Goal: Task Accomplishment & Management: Manage account settings

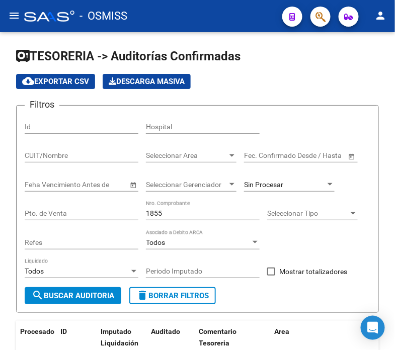
scroll to position [102, 0]
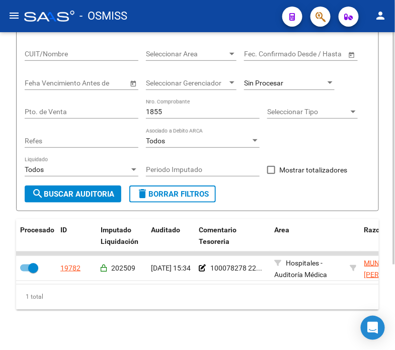
click at [185, 117] on div "1855 Nro. Comprobante" at bounding box center [203, 109] width 114 height 20
click at [188, 114] on input "1855" at bounding box center [203, 112] width 114 height 9
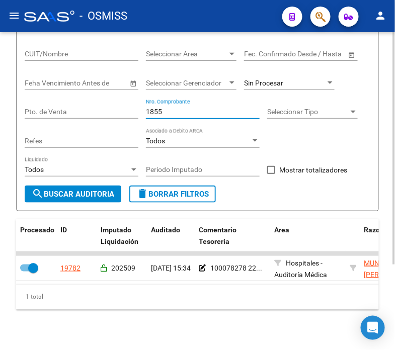
click at [188, 114] on input "1855" at bounding box center [203, 112] width 114 height 9
type input "3597"
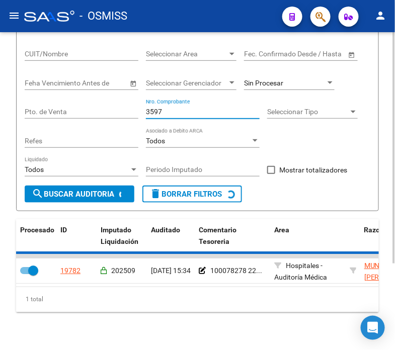
checkbox input "false"
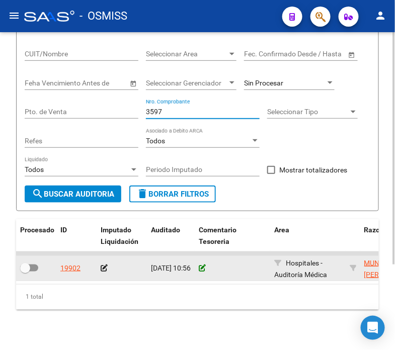
type input "3597"
click at [200, 267] on icon at bounding box center [202, 268] width 7 height 7
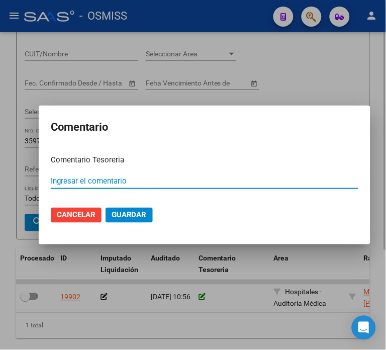
paste input "100078278 [DATE]"
click at [86, 182] on input "100078278 [DATE]" at bounding box center [205, 181] width 308 height 9
type input "100078277 [DATE]"
click at [106, 208] on button "Guardar" at bounding box center [129, 215] width 47 height 15
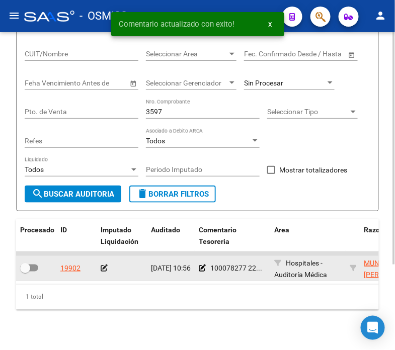
click at [101, 268] on icon at bounding box center [104, 268] width 7 height 7
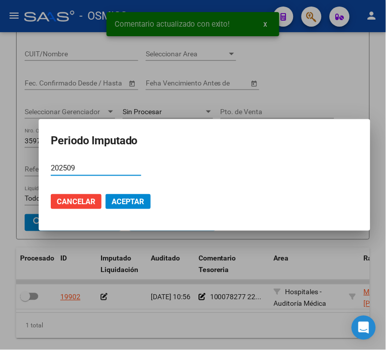
type input "202509"
click at [132, 204] on span "Aceptar" at bounding box center [128, 201] width 33 height 9
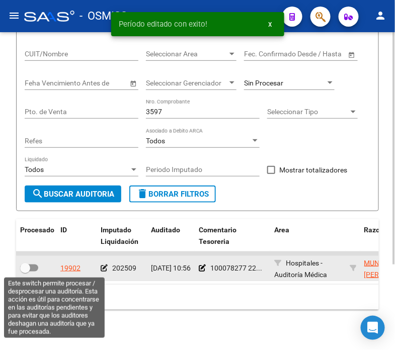
click at [25, 265] on span at bounding box center [25, 268] width 10 height 10
click at [25, 272] on input "checkbox" at bounding box center [25, 272] width 1 height 1
checkbox input "true"
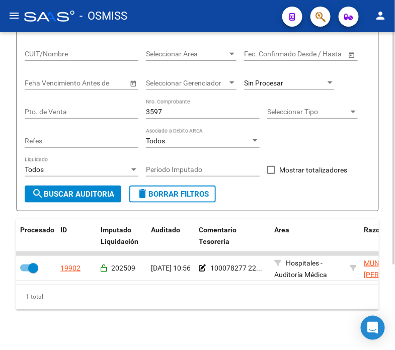
click at [169, 109] on input "3597" at bounding box center [203, 112] width 114 height 9
type input "5323"
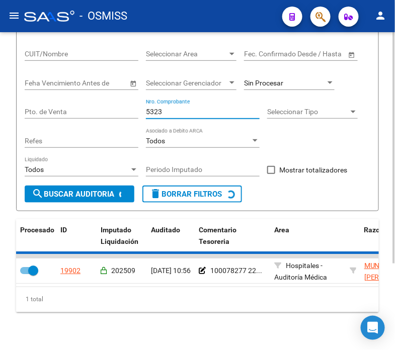
checkbox input "false"
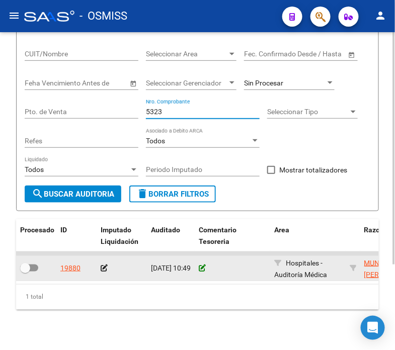
type input "5323"
click at [200, 269] on icon at bounding box center [202, 268] width 7 height 7
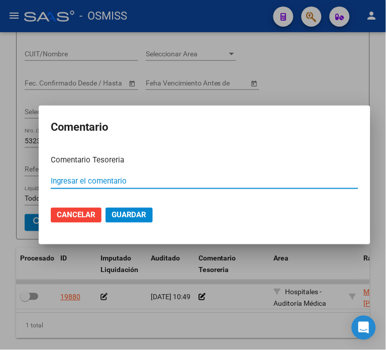
paste input "100078278 [DATE]"
click at [87, 181] on input "100078278 [DATE]" at bounding box center [205, 181] width 308 height 9
click at [83, 179] on input "100078278 [DATE]" at bounding box center [205, 181] width 308 height 9
click at [85, 179] on input "100078278 [DATE]" at bounding box center [205, 181] width 308 height 9
type input "100078276 [DATE]"
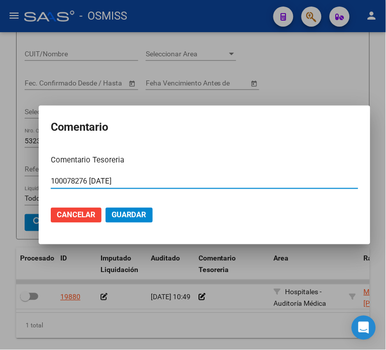
click at [106, 208] on button "Guardar" at bounding box center [129, 215] width 47 height 15
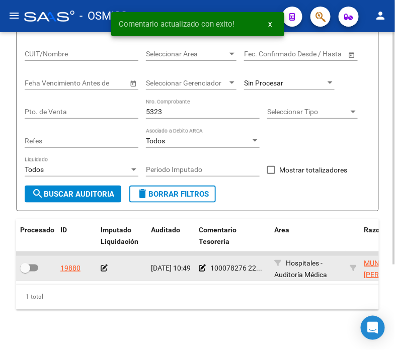
click at [101, 269] on icon at bounding box center [104, 268] width 7 height 7
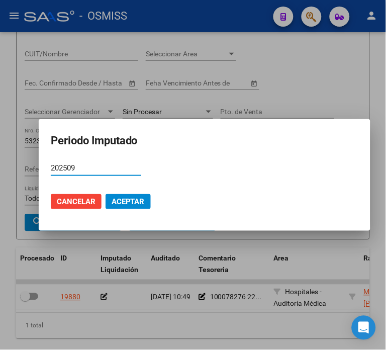
type input "202509"
click at [125, 199] on span "Aceptar" at bounding box center [128, 201] width 33 height 9
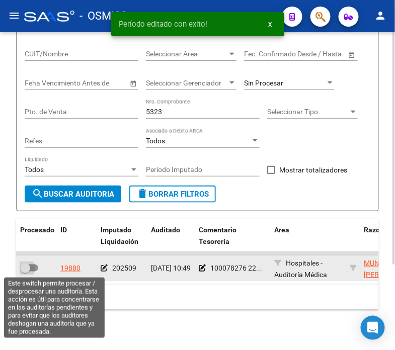
click at [37, 264] on label at bounding box center [29, 268] width 18 height 12
click at [25, 272] on input "checkbox" at bounding box center [25, 272] width 1 height 1
checkbox input "true"
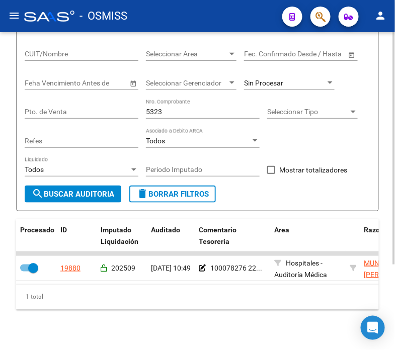
click at [164, 111] on input "5323" at bounding box center [203, 112] width 114 height 9
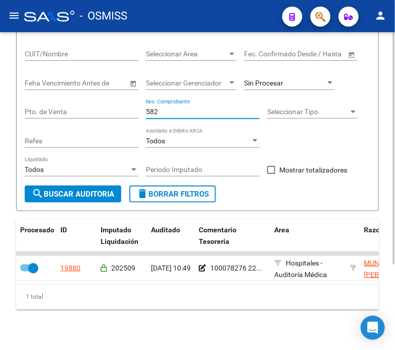
type input "5829"
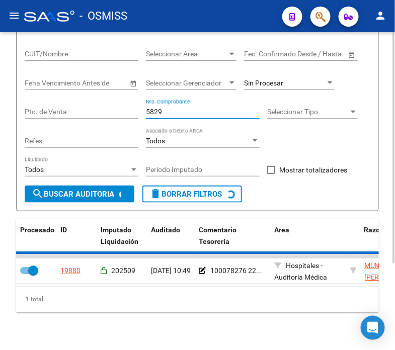
checkbox input "false"
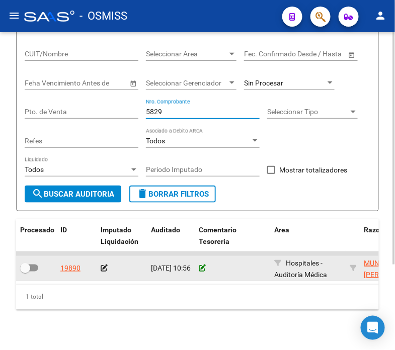
type input "5829"
click at [202, 267] on icon at bounding box center [202, 268] width 7 height 7
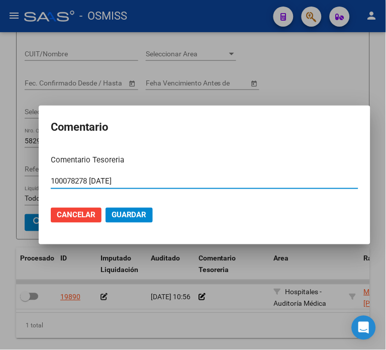
click at [86, 179] on input "100078278 [DATE]" at bounding box center [205, 181] width 308 height 9
type input "100078275 [DATE]"
click at [106, 208] on button "Guardar" at bounding box center [129, 215] width 47 height 15
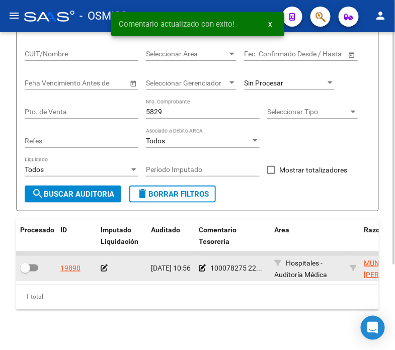
click at [104, 266] on icon at bounding box center [104, 268] width 7 height 7
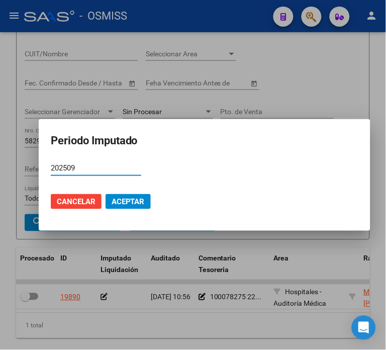
type input "202509"
click at [124, 204] on span "Aceptar" at bounding box center [128, 201] width 33 height 9
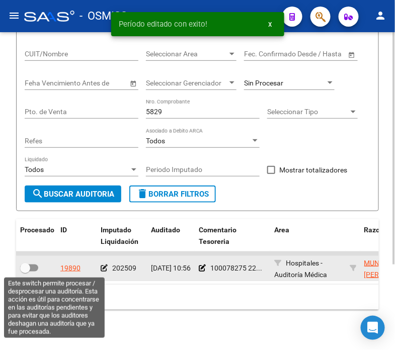
click at [34, 268] on span at bounding box center [29, 268] width 18 height 7
click at [25, 272] on input "checkbox" at bounding box center [25, 272] width 1 height 1
checkbox input "true"
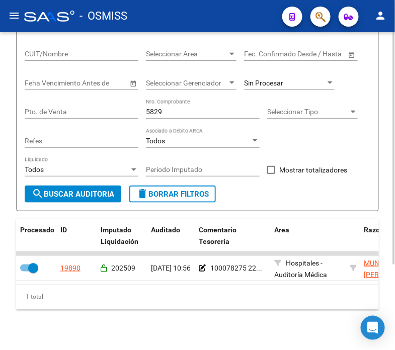
click at [204, 114] on input "5829" at bounding box center [203, 112] width 114 height 9
type input "8878"
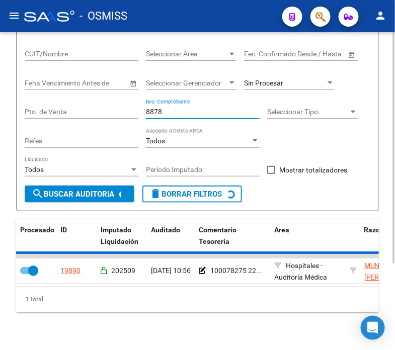
checkbox input "false"
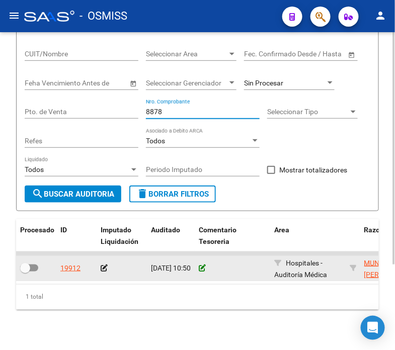
type input "8878"
click at [199, 265] on icon at bounding box center [202, 268] width 7 height 7
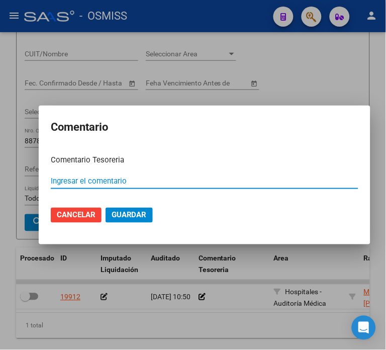
paste input "100078278 [DATE]"
type input "100078278 [DATE]"
click at [135, 211] on span "Guardar" at bounding box center [129, 215] width 35 height 9
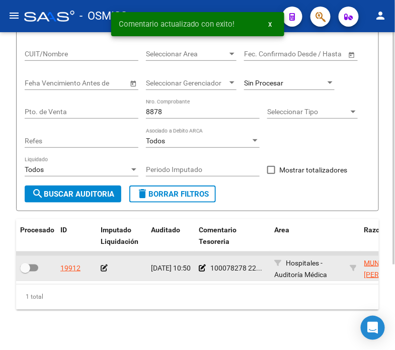
click at [197, 269] on datatable-body-cell "100078278 22..." at bounding box center [232, 268] width 75 height 25
click at [198, 269] on datatable-body-cell "100078278 22..." at bounding box center [232, 268] width 75 height 25
click at [202, 267] on icon at bounding box center [202, 268] width 7 height 7
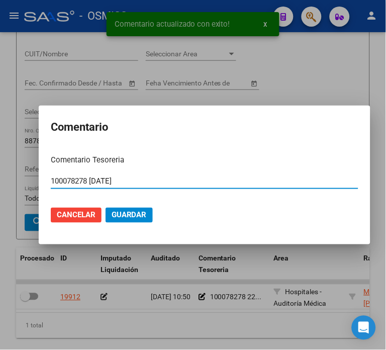
click at [84, 179] on input "100078278 [DATE]" at bounding box center [205, 181] width 308 height 9
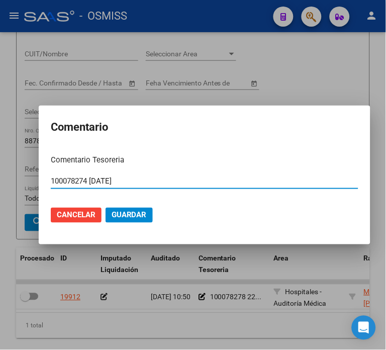
type input "100078274 [DATE]"
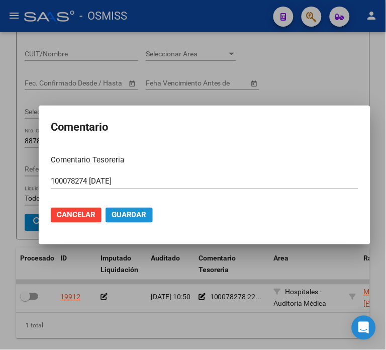
click at [142, 213] on span "Guardar" at bounding box center [129, 215] width 35 height 9
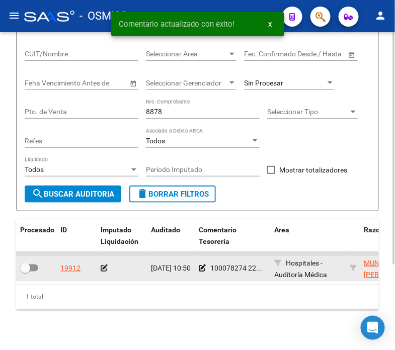
click at [106, 268] on icon at bounding box center [104, 268] width 7 height 7
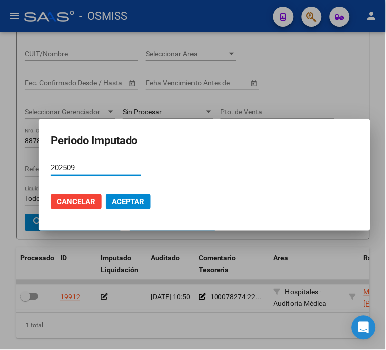
type input "202509"
click at [134, 198] on span "Aceptar" at bounding box center [128, 201] width 33 height 9
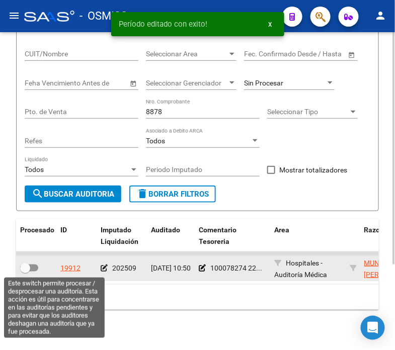
click at [33, 269] on span at bounding box center [29, 268] width 18 height 7
click at [25, 272] on input "checkbox" at bounding box center [25, 272] width 1 height 1
checkbox input "true"
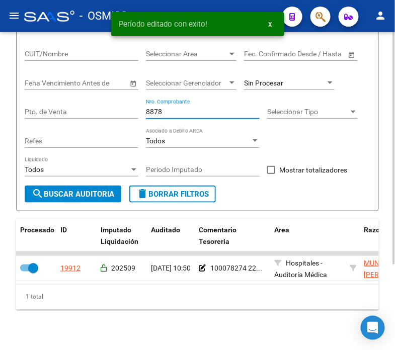
click at [167, 113] on input "8878" at bounding box center [203, 112] width 114 height 9
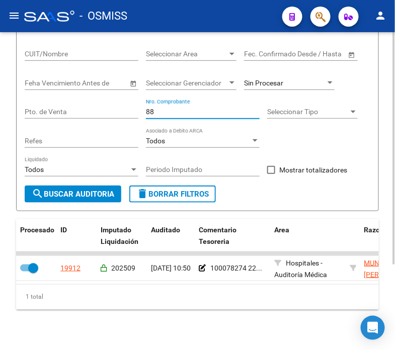
type input "8"
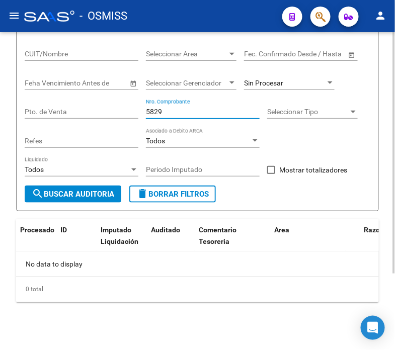
click at [297, 91] on div "Sin Procesar" at bounding box center [289, 84] width 91 height 29
click at [305, 89] on div "Sin Procesar" at bounding box center [289, 80] width 91 height 20
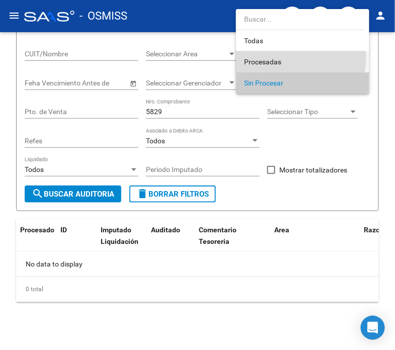
click at [262, 57] on span "Procesadas" at bounding box center [302, 61] width 117 height 21
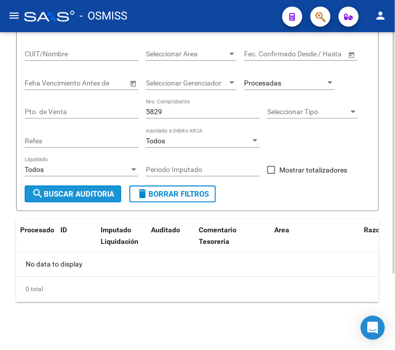
click at [97, 197] on span "search Buscar Auditoria" at bounding box center [73, 194] width 83 height 9
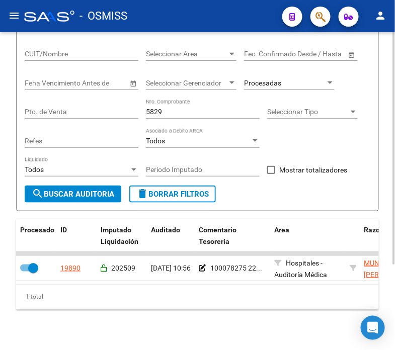
click at [192, 111] on input "5829" at bounding box center [203, 112] width 114 height 9
click at [170, 113] on input "5323" at bounding box center [203, 112] width 114 height 9
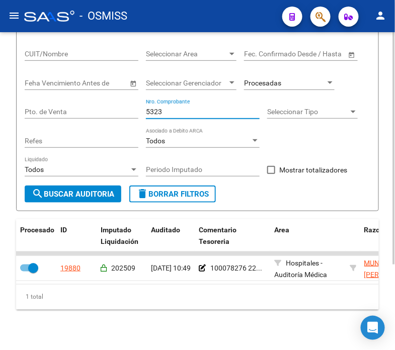
click at [170, 113] on input "5323" at bounding box center [203, 112] width 114 height 9
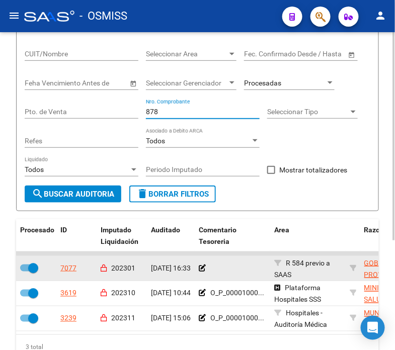
scroll to position [2, 0]
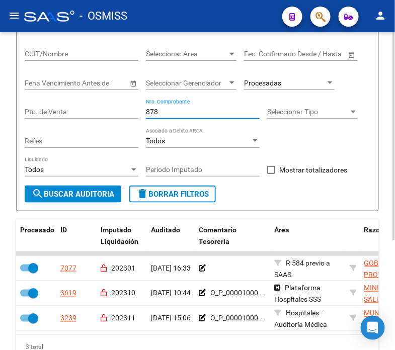
type input "878"
click at [307, 80] on div "Procesadas" at bounding box center [285, 83] width 82 height 9
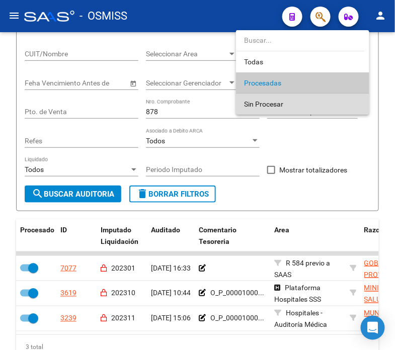
click at [303, 103] on span "Sin Procesar" at bounding box center [302, 104] width 117 height 21
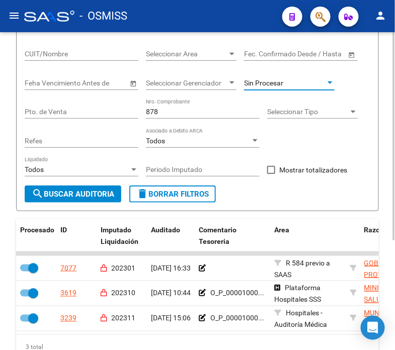
click at [96, 194] on span "search Buscar Auditoria" at bounding box center [73, 194] width 83 height 9
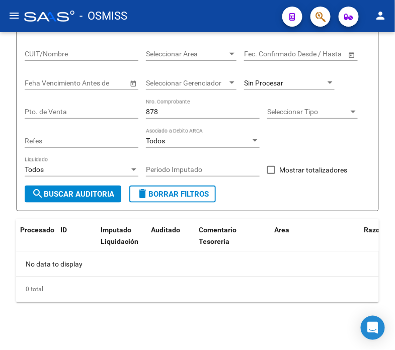
click at [51, 16] on div at bounding box center [49, 16] width 50 height 11
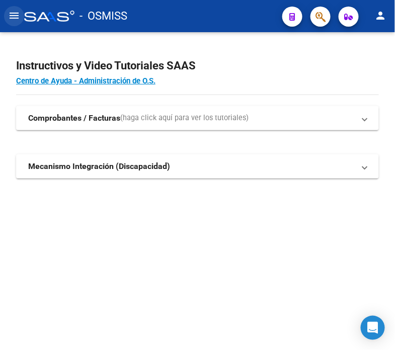
click at [16, 13] on mat-icon "menu" at bounding box center [14, 16] width 12 height 12
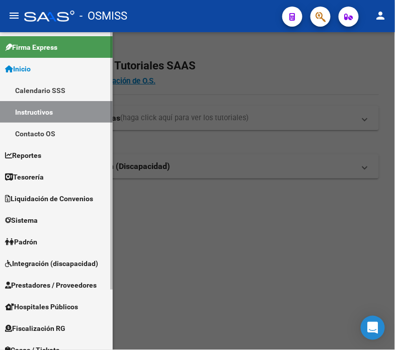
click at [59, 179] on link "Tesorería" at bounding box center [56, 177] width 113 height 22
click at [63, 172] on link "Tesorería" at bounding box center [56, 177] width 113 height 22
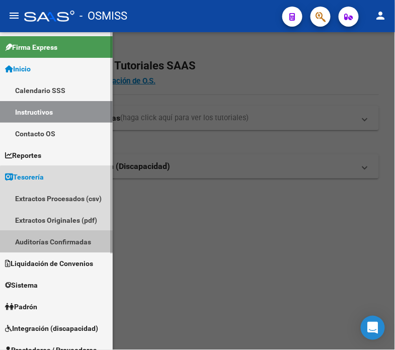
click at [99, 240] on link "Auditorías Confirmadas" at bounding box center [56, 242] width 113 height 22
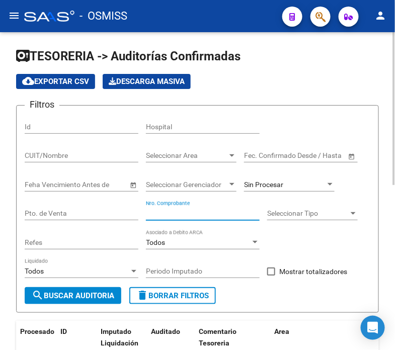
click at [246, 214] on input "Nro. Comprobante" at bounding box center [203, 213] width 114 height 9
type input "8878"
click at [264, 180] on div "Sin Procesar" at bounding box center [289, 182] width 91 height 20
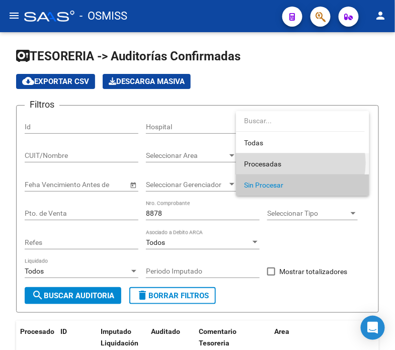
click at [282, 163] on span "Procesadas" at bounding box center [302, 163] width 117 height 21
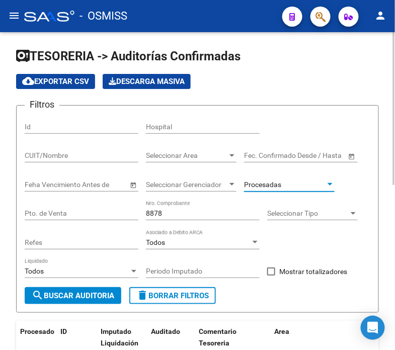
click at [78, 297] on span "search Buscar Auditoria" at bounding box center [73, 295] width 83 height 9
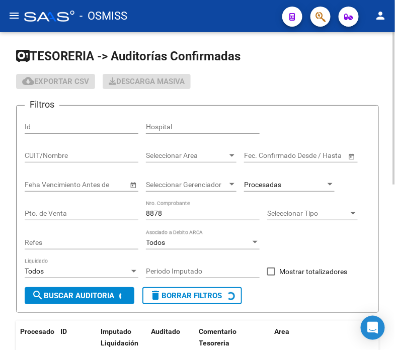
checkbox input "true"
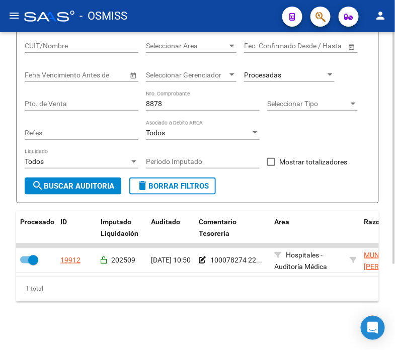
scroll to position [62, 0]
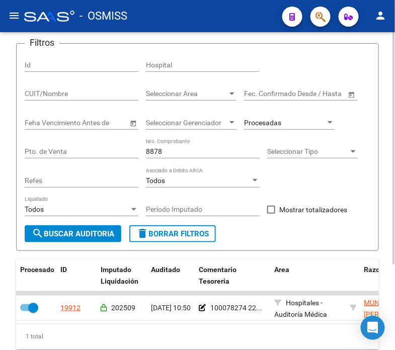
click at [174, 147] on div "8878 Nro. Comprobante" at bounding box center [203, 148] width 114 height 20
click at [179, 149] on input "8878" at bounding box center [203, 151] width 114 height 9
type input "8"
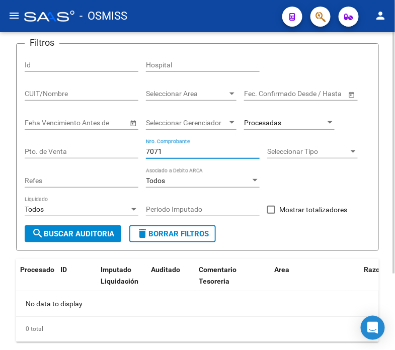
type input "7071"
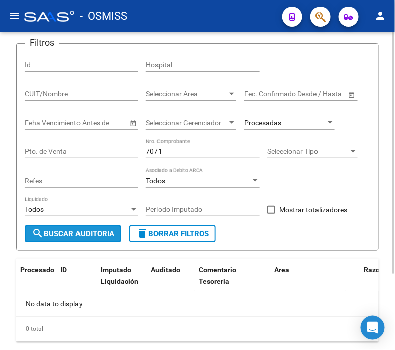
click at [62, 236] on span "search Buscar Auditoria" at bounding box center [73, 233] width 83 height 9
click at [279, 123] on span "Procesadas" at bounding box center [262, 123] width 37 height 8
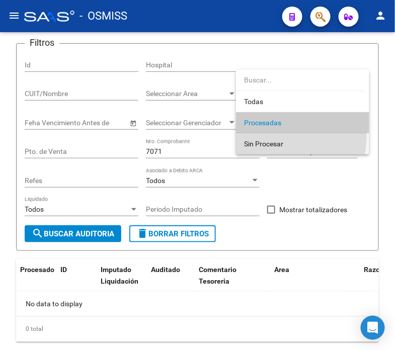
click at [267, 136] on span "Sin Procesar" at bounding box center [302, 143] width 117 height 21
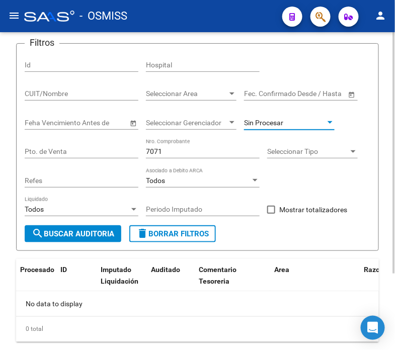
click at [54, 236] on span "search Buscar Auditoria" at bounding box center [73, 233] width 83 height 9
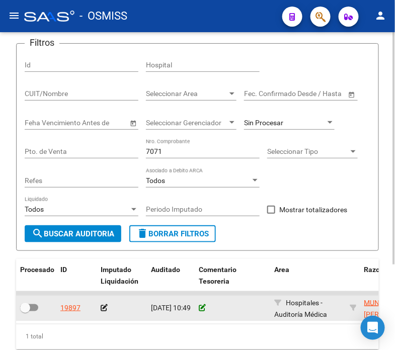
click at [199, 309] on icon at bounding box center [202, 307] width 7 height 7
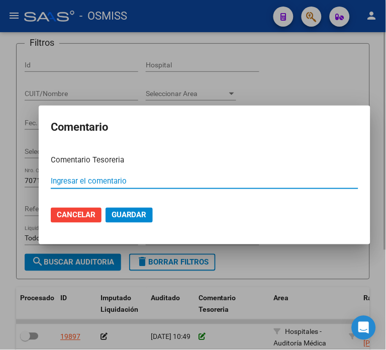
paste input "100078278 [DATE]"
click at [83, 181] on input "100078278 [DATE]" at bounding box center [205, 181] width 308 height 9
click at [87, 182] on input "100078278 [DATE]" at bounding box center [205, 181] width 308 height 9
type input "100078274 [DATE]"
click at [106, 208] on button "Guardar" at bounding box center [129, 215] width 47 height 15
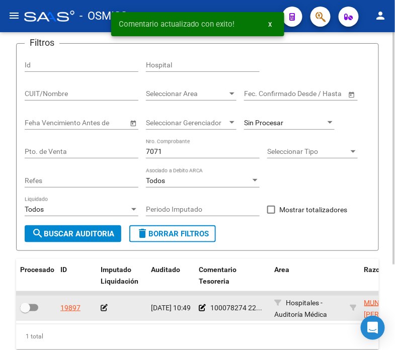
click at [102, 309] on icon at bounding box center [104, 307] width 7 height 7
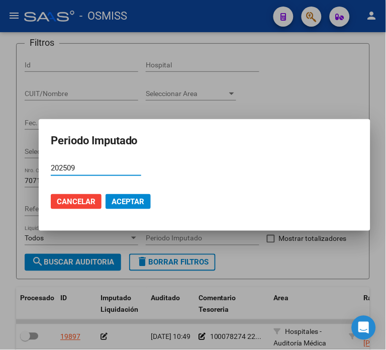
type input "202509"
click at [133, 208] on button "Aceptar" at bounding box center [128, 201] width 45 height 15
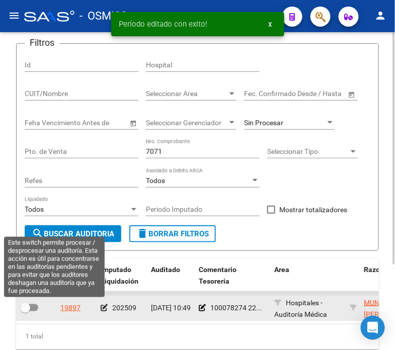
click at [31, 309] on span at bounding box center [29, 307] width 18 height 7
click at [25, 311] on input "checkbox" at bounding box center [25, 311] width 1 height 1
checkbox input "true"
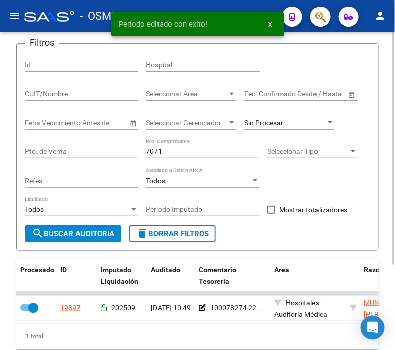
click at [163, 152] on input "7071" at bounding box center [203, 151] width 114 height 9
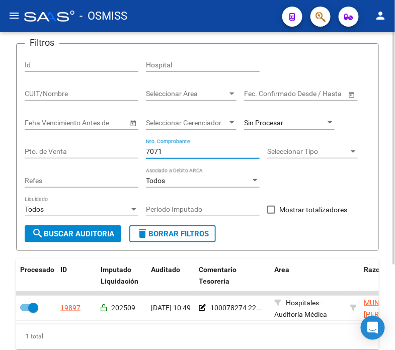
click at [163, 152] on input "7071" at bounding box center [203, 151] width 114 height 9
type input "5438"
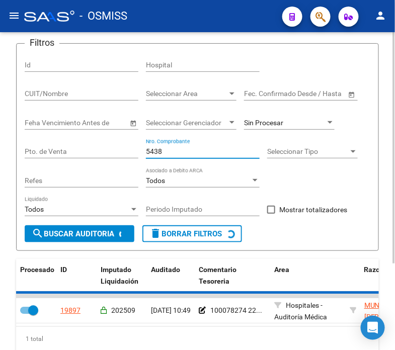
checkbox input "false"
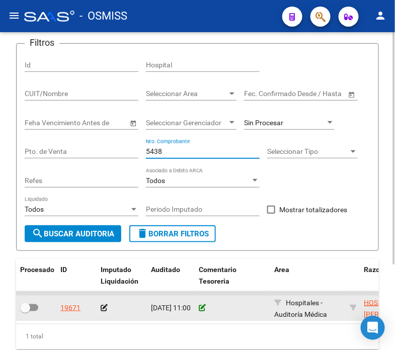
type input "5438"
click at [200, 307] on icon at bounding box center [202, 307] width 7 height 7
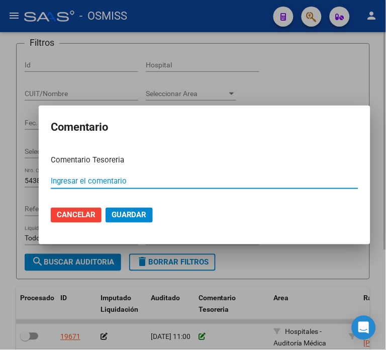
paste input "100078278 [DATE]"
click at [84, 179] on input "100078278 [DATE]" at bounding box center [205, 181] width 308 height 9
type input "100078271 [DATE]"
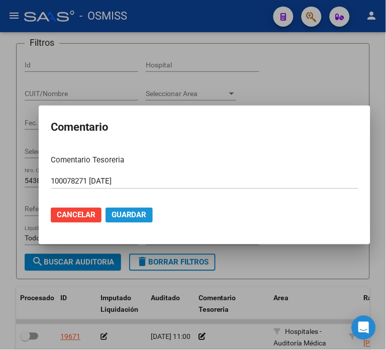
click at [125, 216] on span "Guardar" at bounding box center [129, 215] width 35 height 9
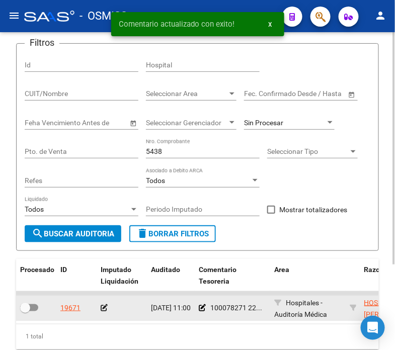
click at [105, 309] on icon at bounding box center [104, 307] width 7 height 7
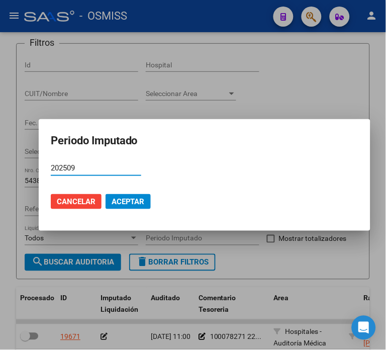
type input "202509"
click at [137, 208] on button "Aceptar" at bounding box center [128, 201] width 45 height 15
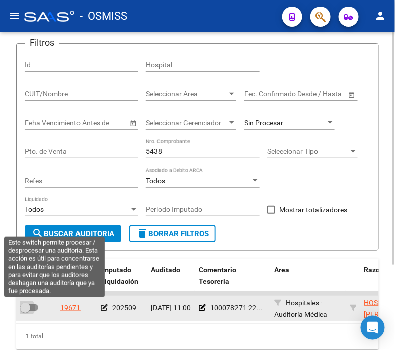
click at [36, 308] on span at bounding box center [29, 307] width 18 height 7
click at [25, 311] on input "checkbox" at bounding box center [25, 311] width 1 height 1
checkbox input "true"
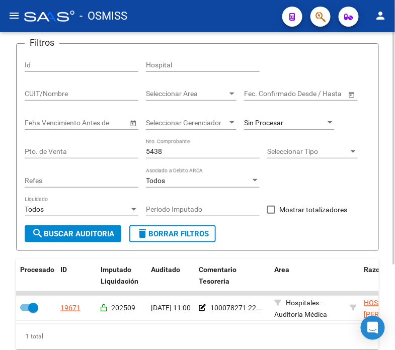
click at [168, 152] on input "5438" at bounding box center [203, 151] width 114 height 9
type input "5437"
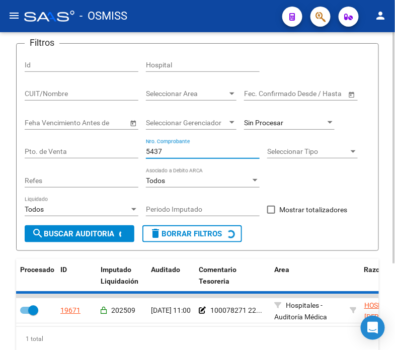
checkbox input "false"
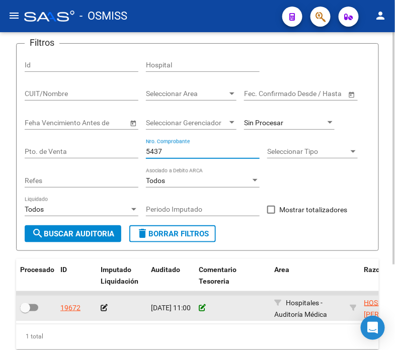
type input "5437"
click at [199, 306] on icon at bounding box center [202, 307] width 7 height 7
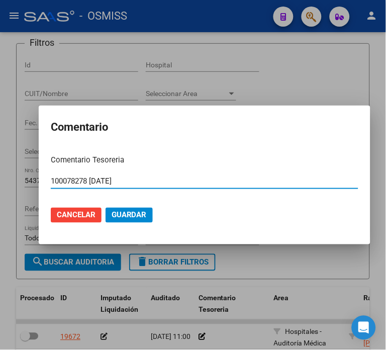
click at [86, 180] on input "100078278 [DATE]" at bounding box center [205, 181] width 308 height 9
type input "100078271 [DATE]"
click at [106, 208] on button "Guardar" at bounding box center [129, 215] width 47 height 15
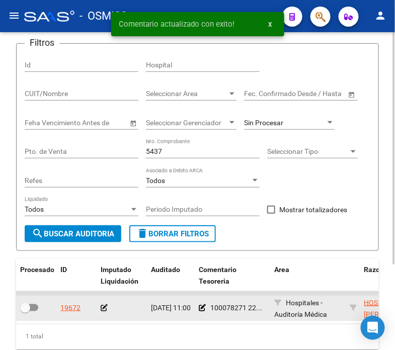
click at [102, 309] on icon at bounding box center [104, 307] width 7 height 7
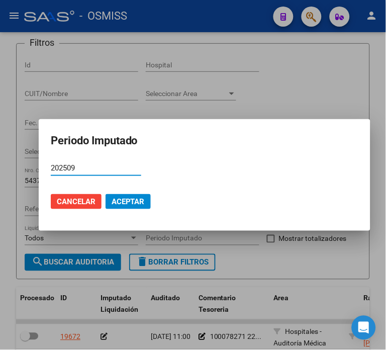
type input "202509"
click at [123, 203] on span "Aceptar" at bounding box center [128, 201] width 33 height 9
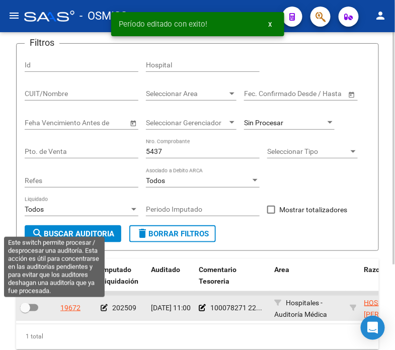
click at [31, 310] on span at bounding box center [29, 307] width 18 height 7
click at [25, 311] on input "checkbox" at bounding box center [25, 311] width 1 height 1
checkbox input "true"
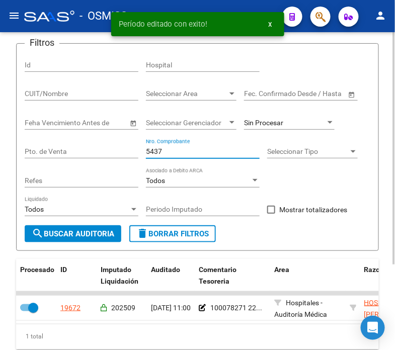
click at [182, 151] on input "5437" at bounding box center [203, 151] width 114 height 9
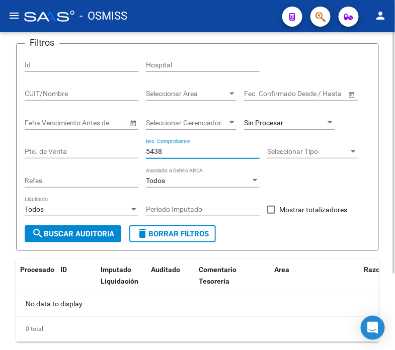
click at [169, 150] on input "5438" at bounding box center [203, 151] width 114 height 9
click at [172, 151] on input "5438" at bounding box center [203, 151] width 114 height 9
type input "19885"
click at [267, 119] on span "Sin Procesar" at bounding box center [263, 123] width 39 height 8
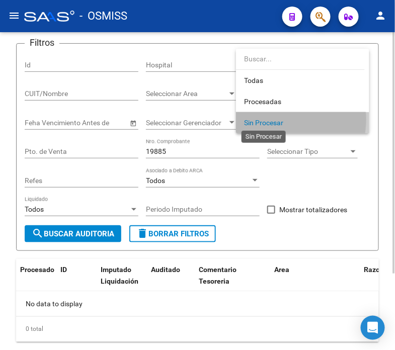
click at [267, 119] on span "Sin Procesar" at bounding box center [263, 123] width 39 height 8
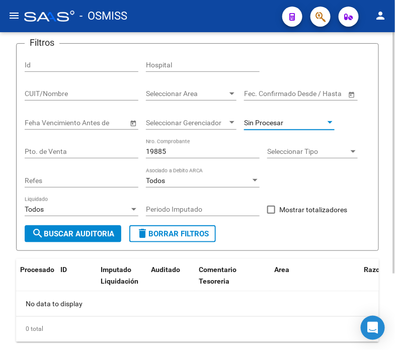
click at [61, 235] on span "search Buscar Auditoria" at bounding box center [73, 233] width 83 height 9
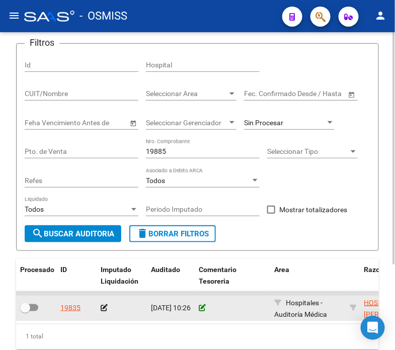
click at [201, 308] on icon at bounding box center [202, 307] width 7 height 7
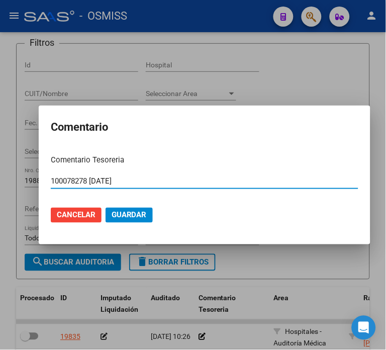
click at [85, 180] on input "100078278 [DATE]" at bounding box center [205, 181] width 308 height 9
type input "100078270 [DATE]"
click at [106, 208] on button "Guardar" at bounding box center [129, 215] width 47 height 15
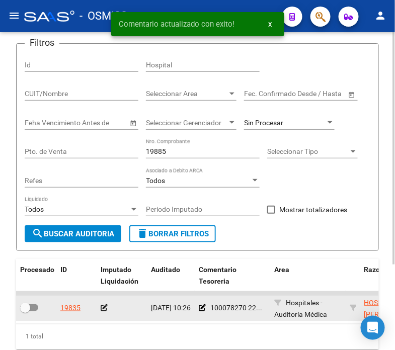
click at [102, 304] on icon at bounding box center [104, 307] width 7 height 7
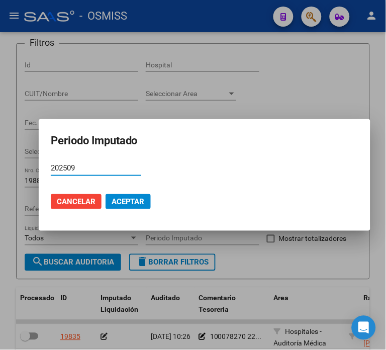
type input "202509"
click at [131, 202] on span "Aceptar" at bounding box center [128, 201] width 33 height 9
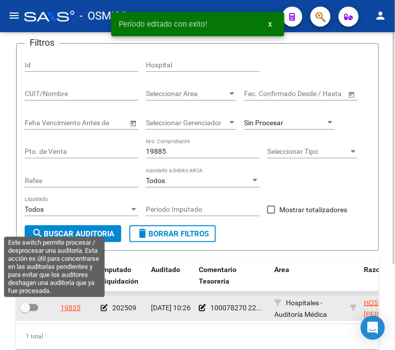
click at [30, 306] on span at bounding box center [29, 307] width 18 height 7
click at [25, 311] on input "checkbox" at bounding box center [25, 311] width 1 height 1
checkbox input "true"
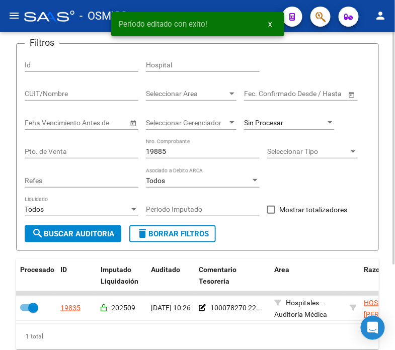
click at [173, 152] on input "19885" at bounding box center [203, 151] width 114 height 9
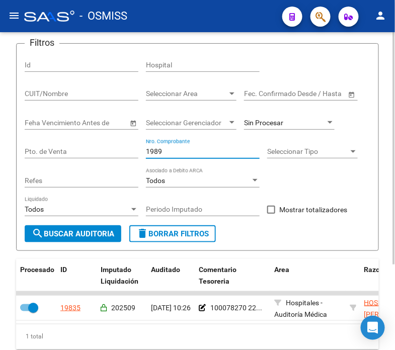
type input "19898"
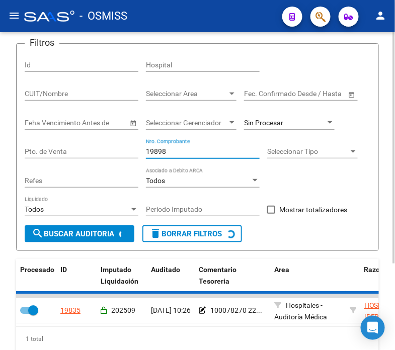
checkbox input "false"
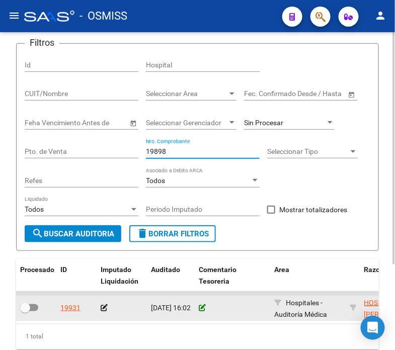
type input "19898"
click at [201, 308] on icon at bounding box center [202, 307] width 7 height 7
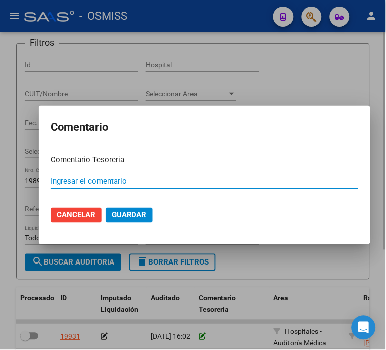
paste input "100078278 [DATE]"
click at [87, 183] on input "100078278 [DATE]" at bounding box center [205, 181] width 308 height 9
type input "100078270 [DATE]"
click at [106, 208] on button "Guardar" at bounding box center [129, 215] width 47 height 15
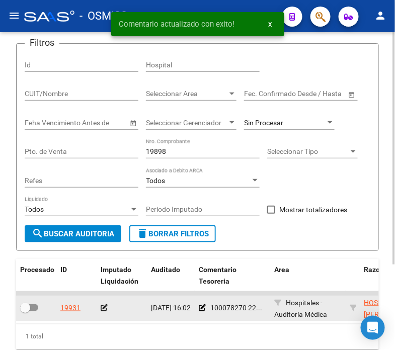
click at [104, 308] on icon at bounding box center [104, 307] width 7 height 7
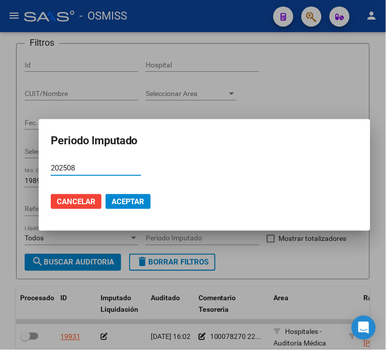
type input "202508"
click at [126, 199] on span "Aceptar" at bounding box center [128, 201] width 33 height 9
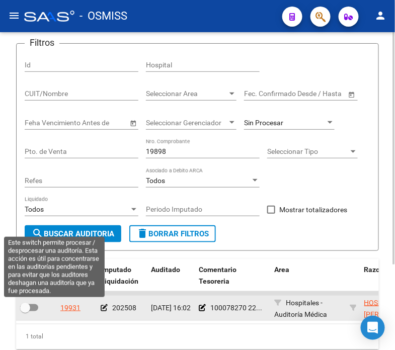
click at [33, 308] on span at bounding box center [29, 307] width 18 height 7
click at [25, 311] on input "checkbox" at bounding box center [25, 311] width 1 height 1
checkbox input "true"
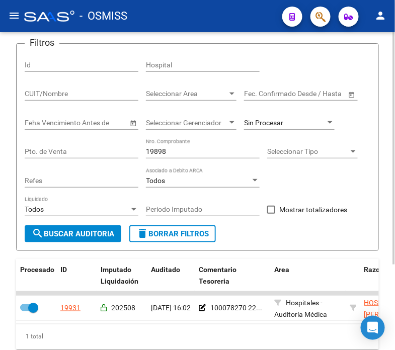
click at [190, 153] on input "19898" at bounding box center [203, 151] width 114 height 9
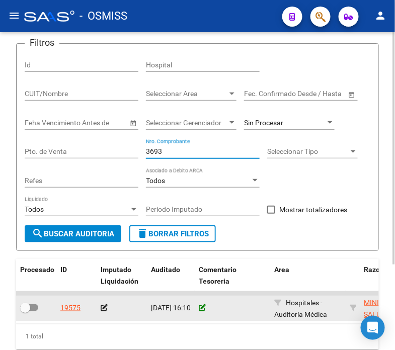
type input "3693"
click at [200, 308] on icon at bounding box center [202, 307] width 7 height 7
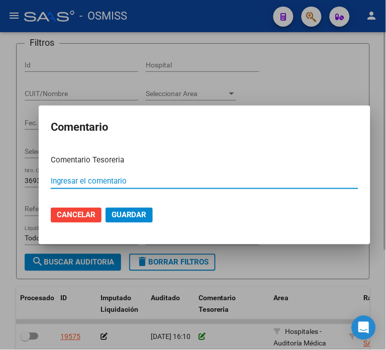
paste input "100078278 [DATE]"
click at [85, 181] on input "100078278 [DATE]" at bounding box center [205, 181] width 308 height 9
type input "100078269 [DATE]"
click at [106, 208] on button "Guardar" at bounding box center [129, 215] width 47 height 15
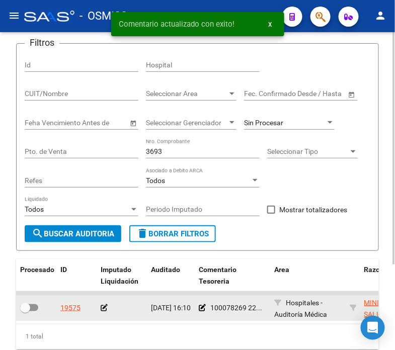
click at [102, 310] on icon at bounding box center [104, 307] width 7 height 7
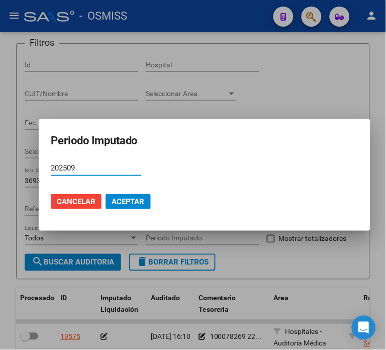
type input "202509"
click at [119, 201] on span "Aceptar" at bounding box center [128, 201] width 33 height 9
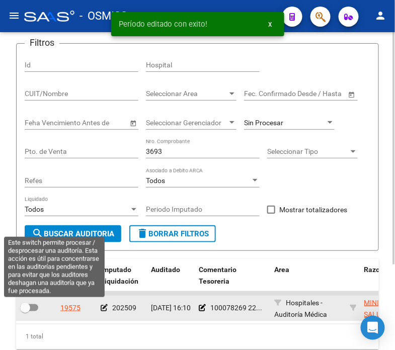
click at [33, 309] on span at bounding box center [29, 307] width 18 height 7
click at [25, 311] on input "checkbox" at bounding box center [25, 311] width 1 height 1
checkbox input "true"
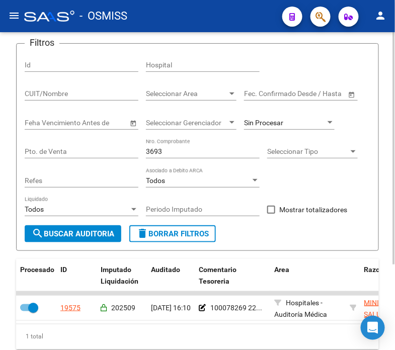
click at [182, 153] on input "3693" at bounding box center [203, 151] width 114 height 9
type input "1536"
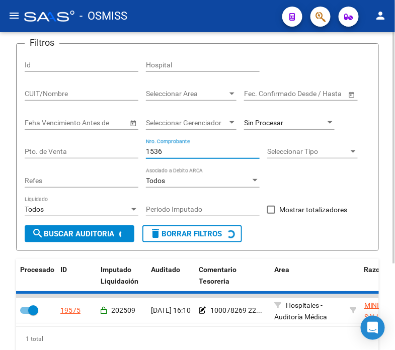
checkbox input "false"
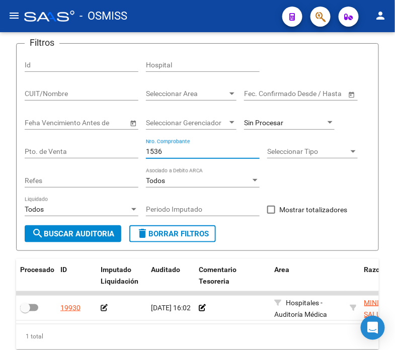
type input "1536"
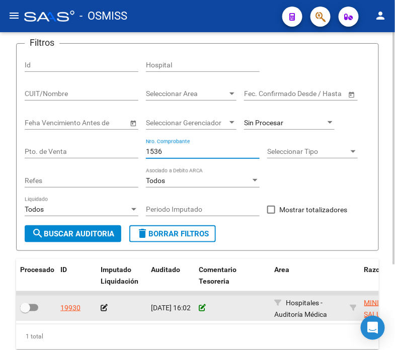
click at [202, 307] on icon at bounding box center [202, 307] width 7 height 7
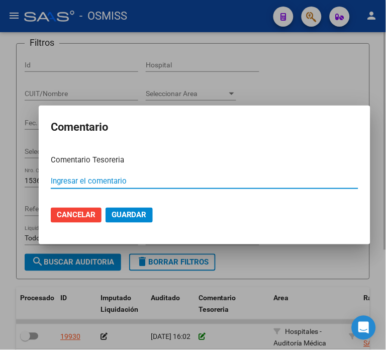
paste input "100078278 [DATE]"
click at [79, 182] on input "100078278 [DATE]" at bounding box center [205, 181] width 308 height 9
click at [79, 182] on input "100078268 [DATE]" at bounding box center [205, 181] width 308 height 9
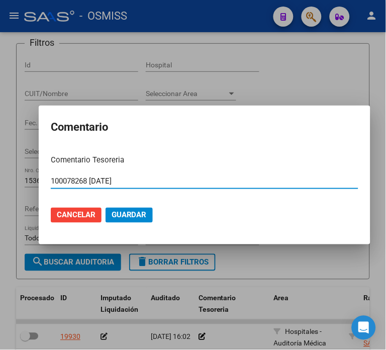
type input "100078268 [DATE]"
click at [121, 212] on span "Guardar" at bounding box center [129, 215] width 35 height 9
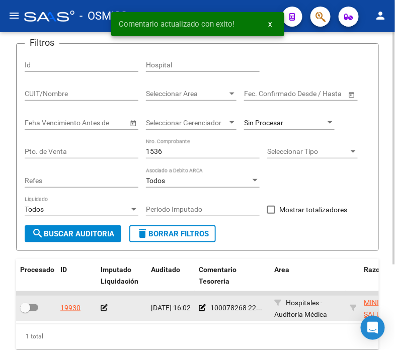
click at [107, 304] on icon at bounding box center [104, 307] width 7 height 7
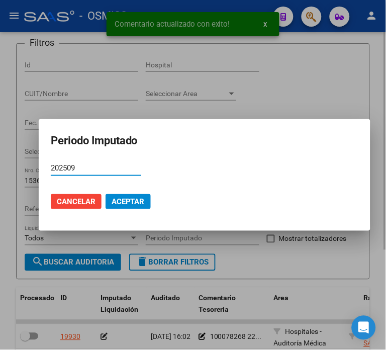
type input "202509"
click at [131, 201] on span "Aceptar" at bounding box center [128, 201] width 33 height 9
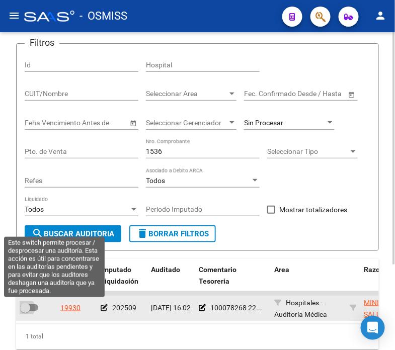
click at [22, 303] on span at bounding box center [25, 308] width 10 height 10
click at [25, 311] on input "checkbox" at bounding box center [25, 311] width 1 height 1
checkbox input "true"
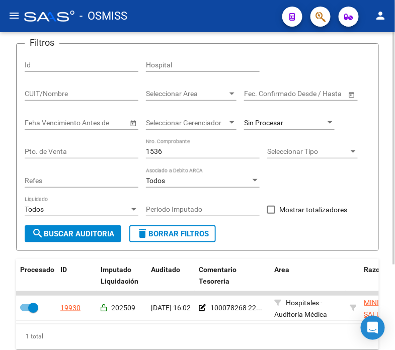
click at [182, 162] on div "1536 Nro. Comprobante" at bounding box center [203, 152] width 114 height 29
click at [179, 156] on input "1536" at bounding box center [203, 151] width 114 height 9
drag, startPoint x: 179, startPoint y: 156, endPoint x: 134, endPoint y: 149, distance: 45.7
click at [134, 149] on div "Filtros Id Hospital CUIT/Nombre Seleccionar Area Seleccionar Area Fecha inicio …" at bounding box center [198, 139] width 346 height 174
type input "466"
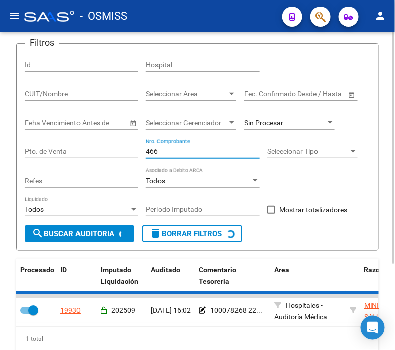
checkbox input "false"
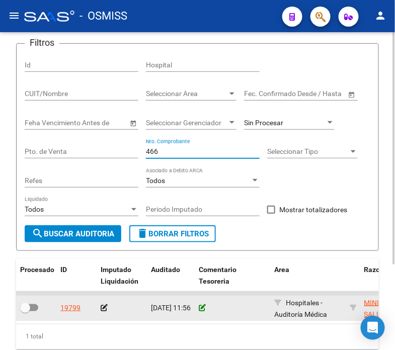
type input "466"
click at [201, 306] on icon at bounding box center [202, 307] width 7 height 7
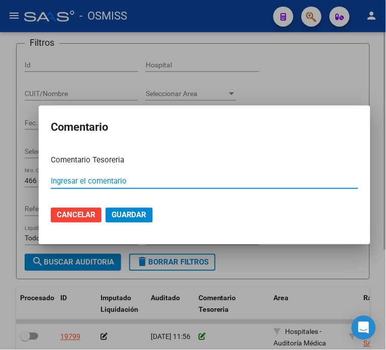
paste input "100078268 [DATE]"
type input "100078268 [DATE]"
click at [140, 223] on mat-dialog-actions "Cancelar Guardar" at bounding box center [205, 215] width 308 height 34
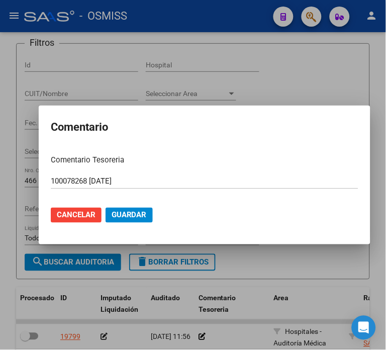
click at [140, 219] on button "Guardar" at bounding box center [129, 215] width 47 height 15
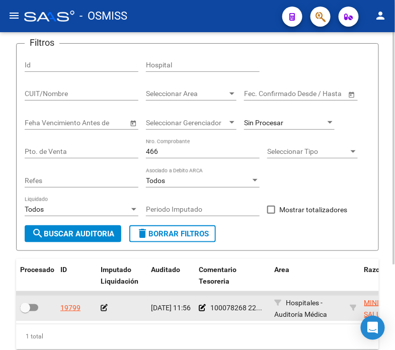
click at [104, 307] on icon at bounding box center [104, 307] width 7 height 7
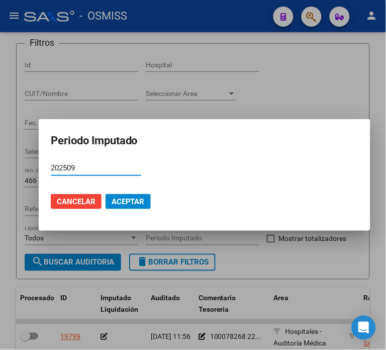
type input "202509"
click at [131, 205] on span "Aceptar" at bounding box center [128, 201] width 33 height 9
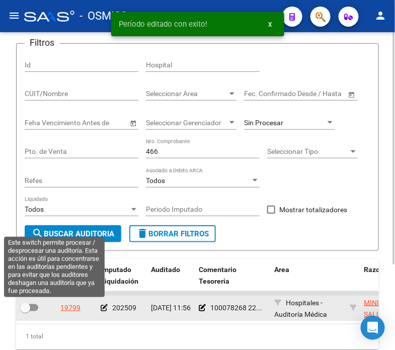
click at [27, 308] on span at bounding box center [25, 308] width 10 height 10
click at [25, 311] on input "checkbox" at bounding box center [25, 311] width 1 height 1
checkbox input "true"
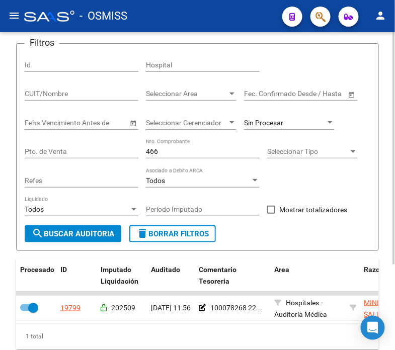
click at [174, 156] on input "466" at bounding box center [203, 151] width 114 height 9
type input "19457"
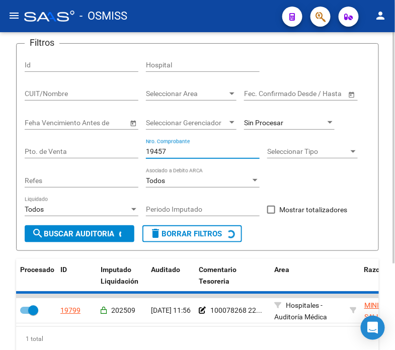
checkbox input "false"
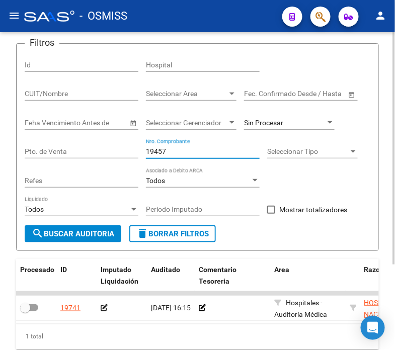
type input "19457"
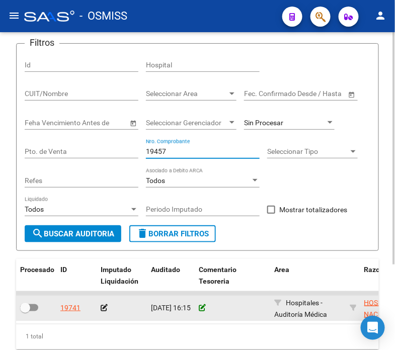
click at [204, 306] on icon at bounding box center [202, 307] width 7 height 7
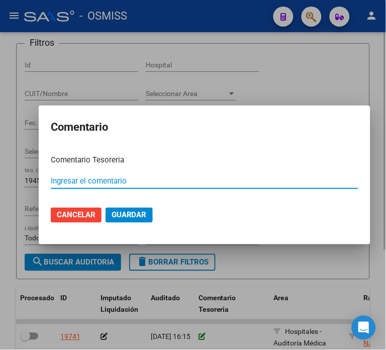
paste input "100078268 [DATE]"
click at [84, 180] on input "100078268 [DATE]" at bounding box center [205, 181] width 308 height 9
click at [84, 180] on input "100078267 [DATE]" at bounding box center [205, 181] width 308 height 9
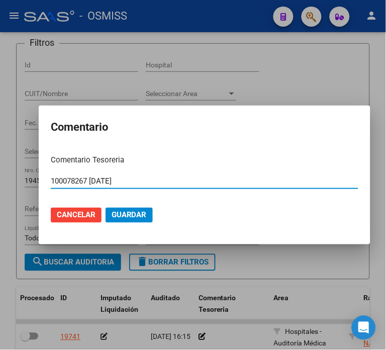
click at [84, 180] on input "100078267 [DATE]" at bounding box center [205, 181] width 308 height 9
type input "100078267 [DATE]"
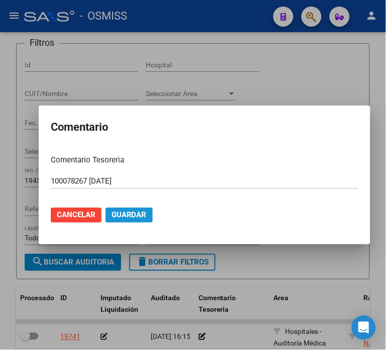
click at [133, 221] on button "Guardar" at bounding box center [129, 215] width 47 height 15
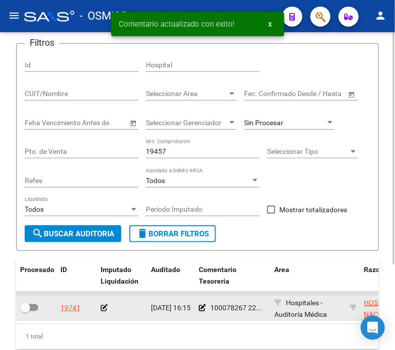
click at [107, 304] on icon at bounding box center [104, 307] width 7 height 7
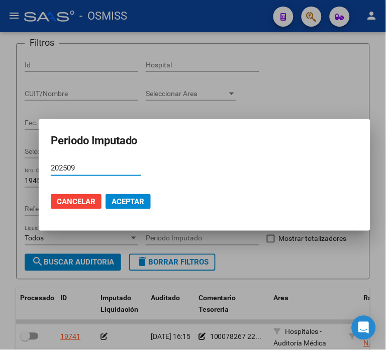
type input "202509"
click at [112, 203] on span "Aceptar" at bounding box center [128, 201] width 33 height 9
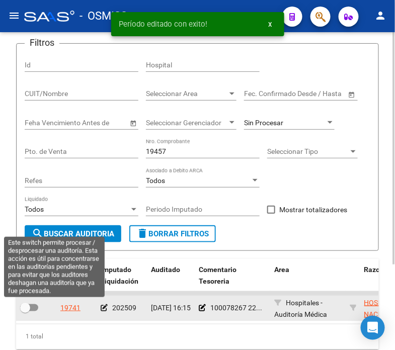
click at [28, 309] on span at bounding box center [25, 308] width 10 height 10
click at [25, 311] on input "checkbox" at bounding box center [25, 311] width 1 height 1
checkbox input "true"
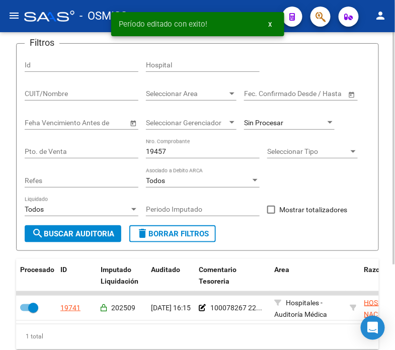
click at [192, 150] on input "19457" at bounding box center [203, 151] width 114 height 9
type input "19459"
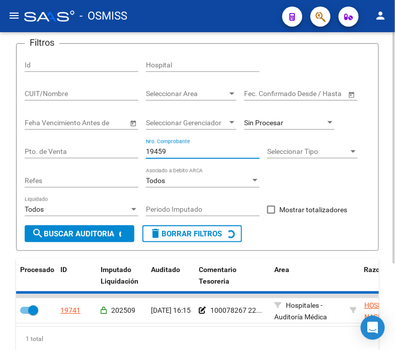
checkbox input "false"
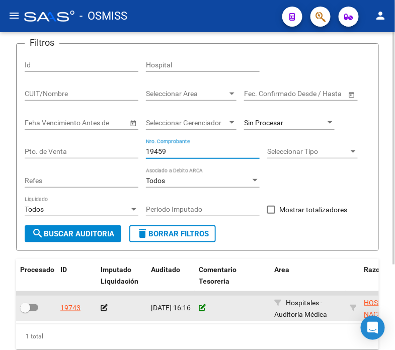
type input "19459"
click at [199, 307] on icon at bounding box center [202, 307] width 7 height 7
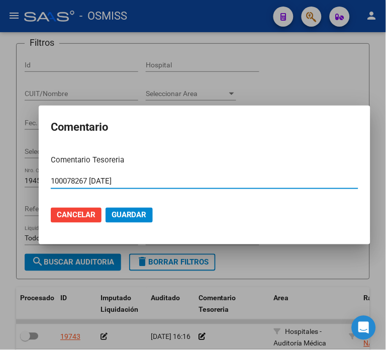
type input "100078267 [DATE]"
click at [127, 217] on span "Guardar" at bounding box center [129, 215] width 35 height 9
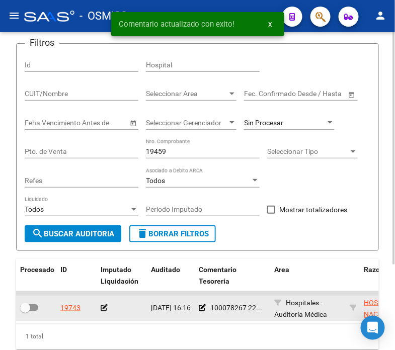
click at [103, 304] on icon at bounding box center [104, 307] width 7 height 7
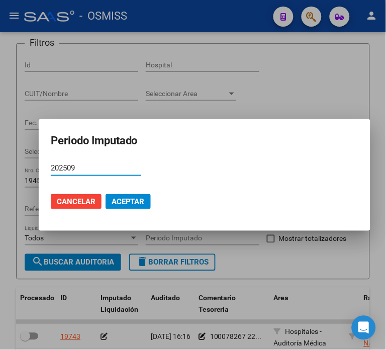
type input "202509"
click at [119, 201] on span "Aceptar" at bounding box center [128, 201] width 33 height 9
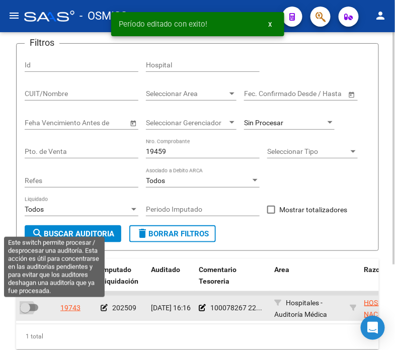
click at [36, 310] on span at bounding box center [29, 307] width 18 height 7
click at [25, 311] on input "checkbox" at bounding box center [25, 311] width 1 height 1
checkbox input "true"
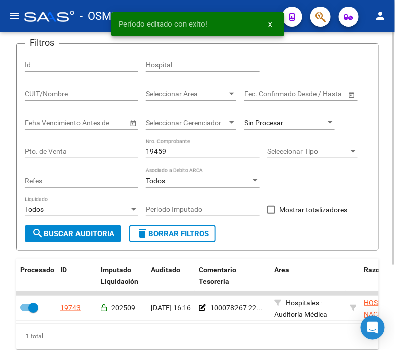
click at [193, 154] on input "19459" at bounding box center [203, 151] width 114 height 9
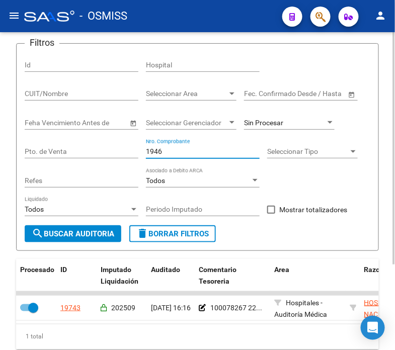
type input "19461"
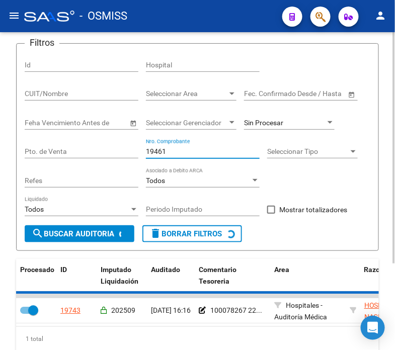
checkbox input "false"
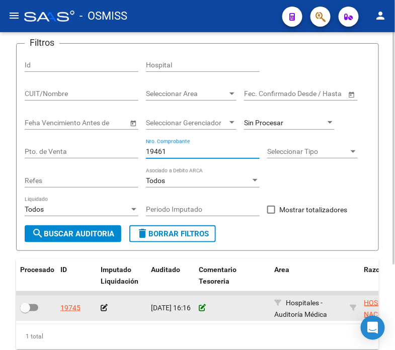
type input "19461"
click at [201, 305] on icon at bounding box center [202, 307] width 7 height 7
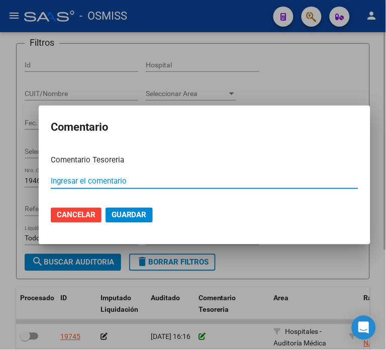
paste input "100078267 [DATE]"
type input "100078267 [DATE]"
click at [138, 218] on span "Guardar" at bounding box center [129, 215] width 35 height 9
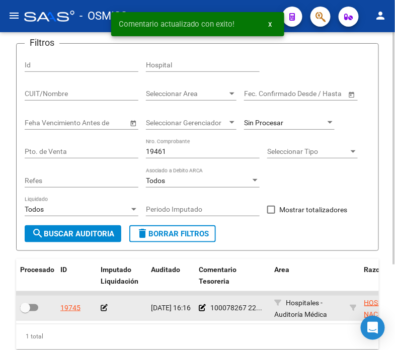
click at [103, 305] on icon at bounding box center [104, 307] width 7 height 7
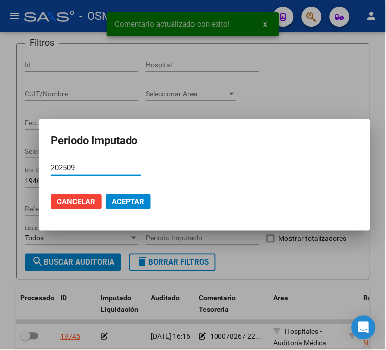
type input "202509"
click at [124, 205] on span "Aceptar" at bounding box center [128, 201] width 33 height 9
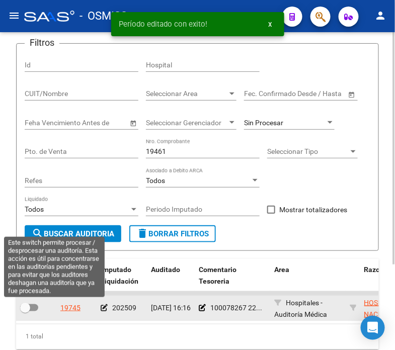
click at [32, 308] on span at bounding box center [29, 307] width 18 height 7
click at [25, 311] on input "checkbox" at bounding box center [25, 311] width 1 height 1
checkbox input "true"
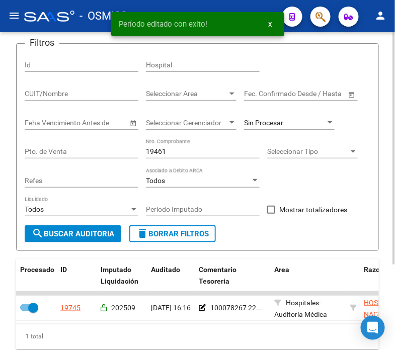
click at [205, 146] on div "19461 Nro. Comprobante" at bounding box center [203, 148] width 114 height 20
type input "19463"
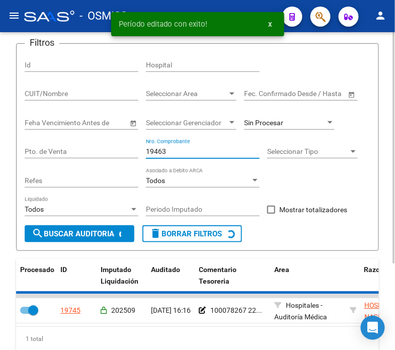
checkbox input "false"
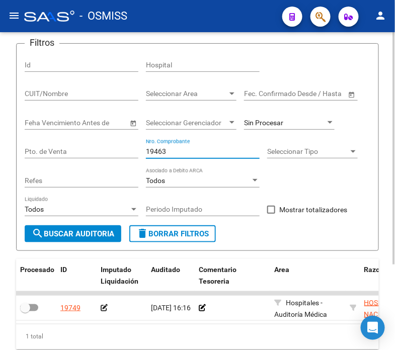
type input "19463"
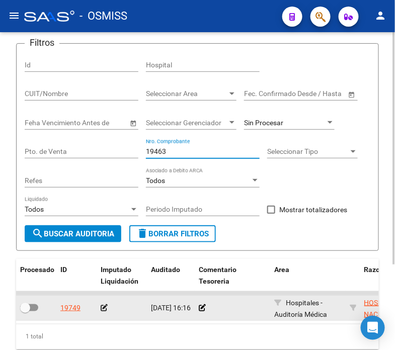
click at [198, 308] on datatable-body-cell at bounding box center [232, 308] width 75 height 25
click at [201, 306] on icon at bounding box center [202, 307] width 7 height 7
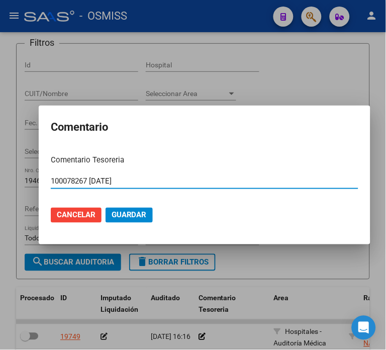
type input "100078267 [DATE]"
click at [133, 216] on span "Guardar" at bounding box center [129, 215] width 35 height 9
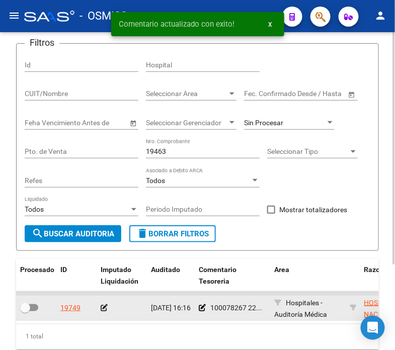
click at [103, 305] on icon at bounding box center [104, 307] width 7 height 7
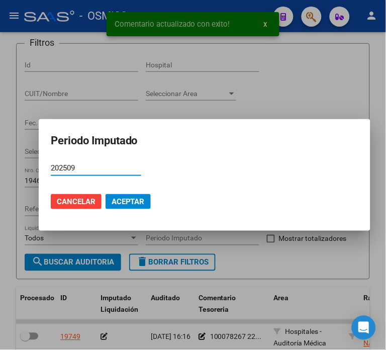
type input "202509"
click at [131, 198] on span "Aceptar" at bounding box center [128, 201] width 33 height 9
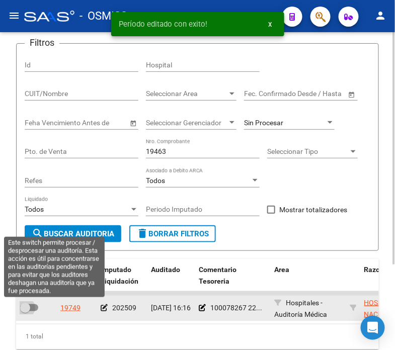
click at [31, 310] on span at bounding box center [29, 307] width 18 height 7
click at [25, 311] on input "checkbox" at bounding box center [25, 311] width 1 height 1
checkbox input "true"
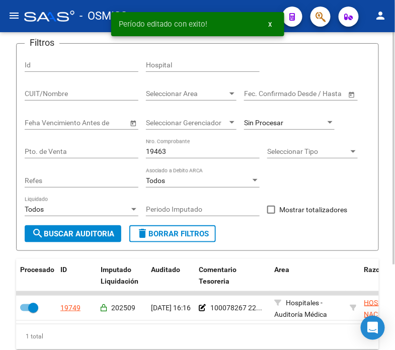
click at [192, 152] on input "19463" at bounding box center [203, 151] width 114 height 9
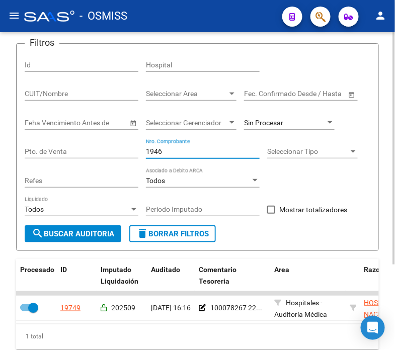
type input "19465"
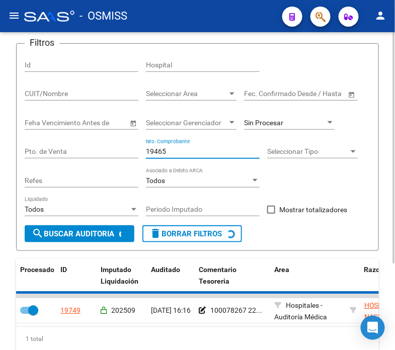
checkbox input "false"
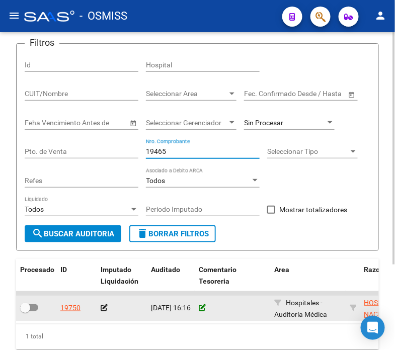
type input "19465"
click at [204, 310] on icon at bounding box center [202, 307] width 7 height 7
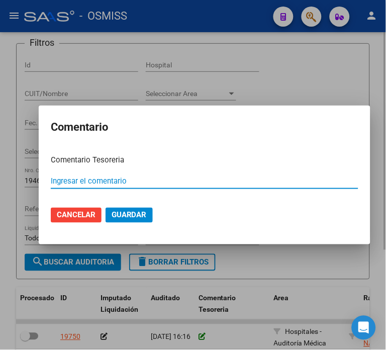
paste input "100078267 [DATE]"
type input "100078267 [DATE]"
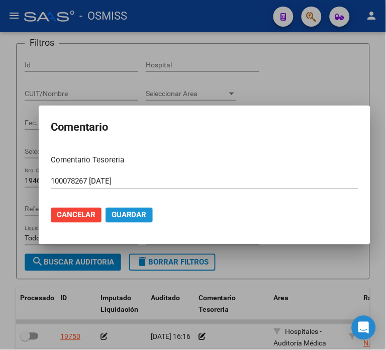
click at [127, 217] on span "Guardar" at bounding box center [129, 215] width 35 height 9
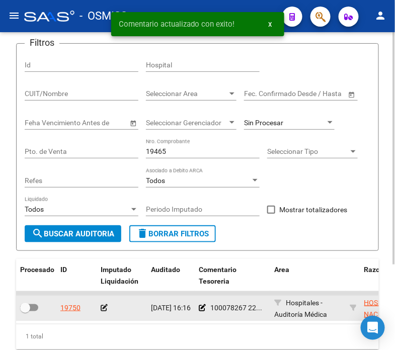
click at [106, 307] on icon at bounding box center [104, 307] width 7 height 7
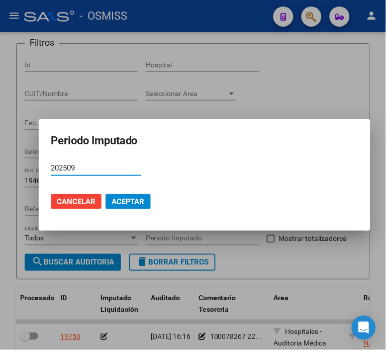
type input "202509"
click at [143, 197] on button "Aceptar" at bounding box center [128, 201] width 45 height 15
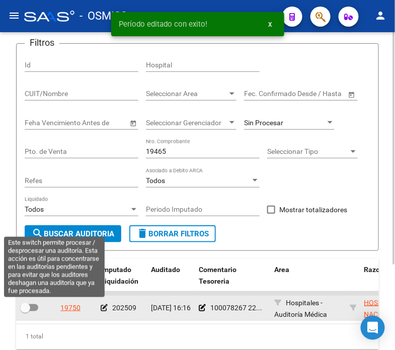
click at [33, 310] on span at bounding box center [29, 307] width 18 height 7
click at [25, 311] on input "checkbox" at bounding box center [25, 311] width 1 height 1
checkbox input "true"
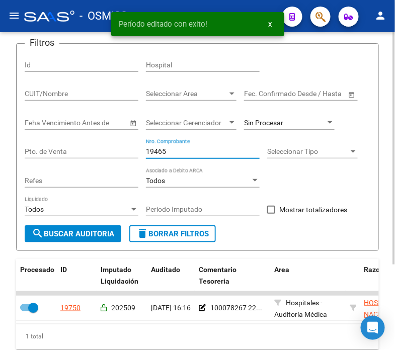
click at [185, 152] on input "19465" at bounding box center [203, 151] width 114 height 9
type input "19470"
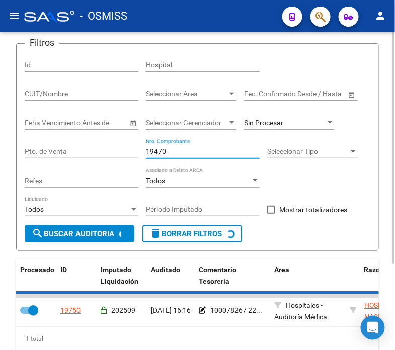
checkbox input "false"
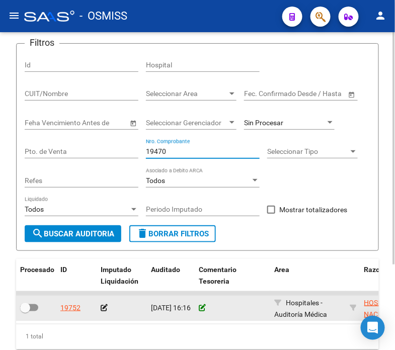
type input "19470"
click at [201, 310] on icon at bounding box center [202, 307] width 7 height 7
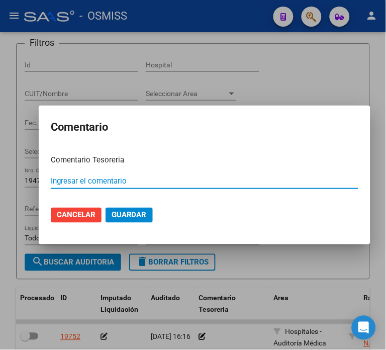
paste input "100078267 [DATE]"
type input "100078267 [DATE]"
click at [129, 213] on span "Guardar" at bounding box center [129, 215] width 35 height 9
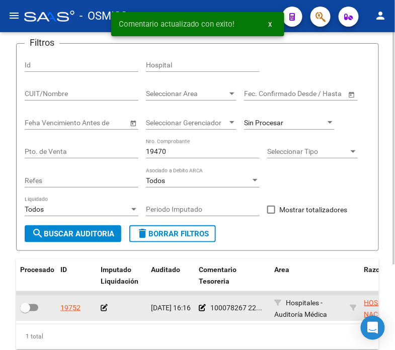
click at [102, 306] on icon at bounding box center [104, 307] width 7 height 7
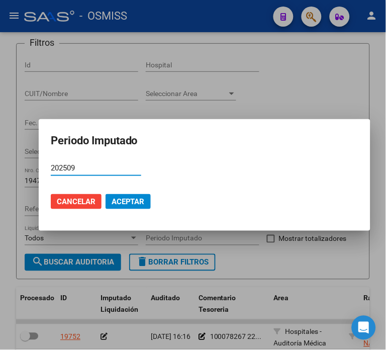
type input "202509"
click at [130, 199] on span "Aceptar" at bounding box center [128, 201] width 33 height 9
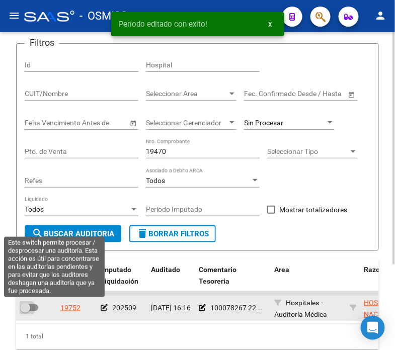
click at [34, 305] on span at bounding box center [29, 307] width 18 height 7
click at [25, 311] on input "checkbox" at bounding box center [25, 311] width 1 height 1
checkbox input "true"
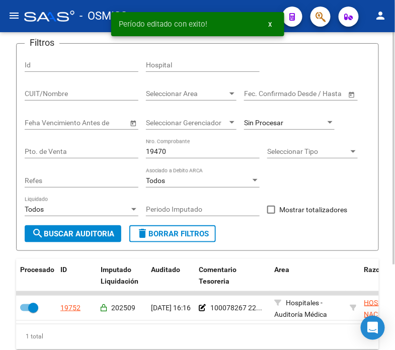
click at [169, 164] on div "19470 Nro. Comprobante" at bounding box center [203, 152] width 114 height 29
click at [183, 149] on input "19470" at bounding box center [203, 151] width 114 height 9
type input "19472"
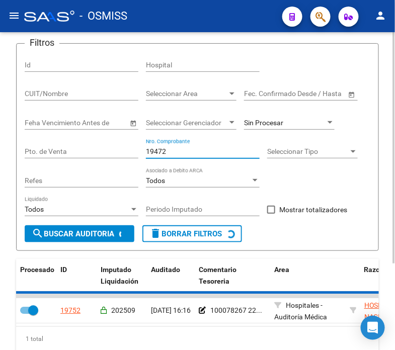
checkbox input "false"
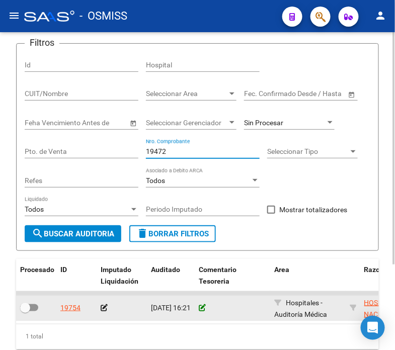
type input "19472"
click at [202, 305] on icon at bounding box center [202, 307] width 7 height 7
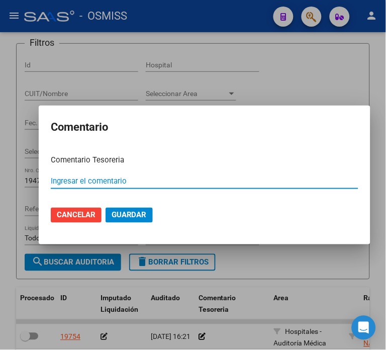
paste input "100078267 [DATE]"
type input "100078267 [DATE]"
click at [107, 209] on button "Guardar" at bounding box center [129, 215] width 47 height 15
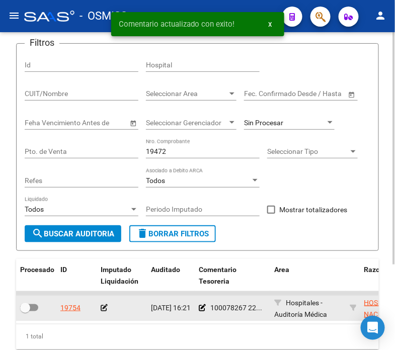
click at [102, 307] on icon at bounding box center [104, 307] width 7 height 7
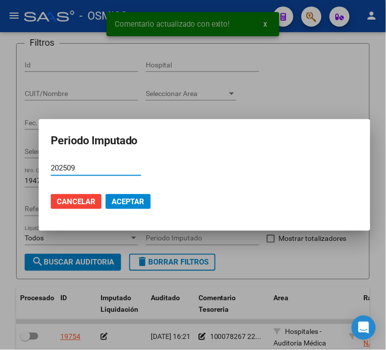
type input "202509"
click at [131, 205] on span "Aceptar" at bounding box center [128, 201] width 33 height 9
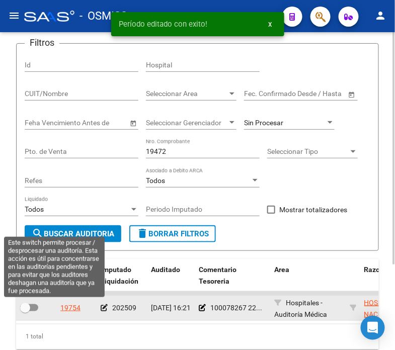
click at [34, 309] on span at bounding box center [29, 307] width 18 height 7
click at [25, 311] on input "checkbox" at bounding box center [25, 311] width 1 height 1
checkbox input "true"
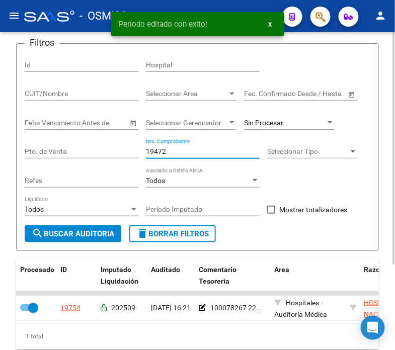
click at [191, 151] on input "19472" at bounding box center [203, 151] width 114 height 9
type input "19476"
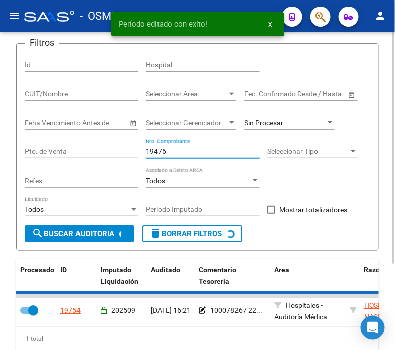
checkbox input "false"
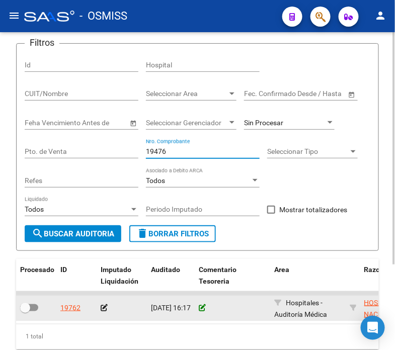
type input "19476"
click at [203, 309] on icon at bounding box center [202, 307] width 7 height 7
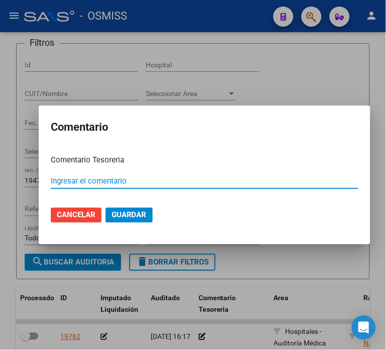
paste input "100078267 [DATE]"
type input "100078267 [DATE]"
click at [128, 212] on span "Guardar" at bounding box center [129, 215] width 35 height 9
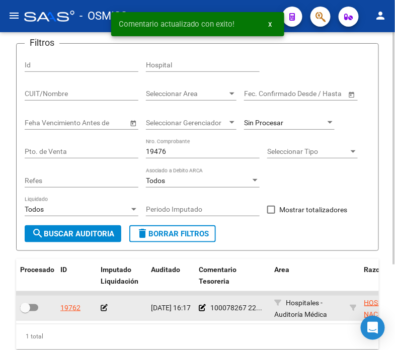
click at [102, 309] on icon at bounding box center [104, 307] width 7 height 7
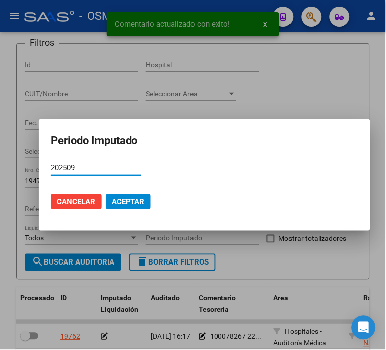
type input "202509"
click at [125, 205] on span "Aceptar" at bounding box center [128, 201] width 33 height 9
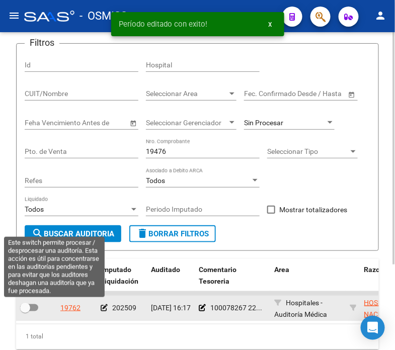
click at [29, 305] on span at bounding box center [25, 308] width 10 height 10
click at [25, 311] on input "checkbox" at bounding box center [25, 311] width 1 height 1
checkbox input "true"
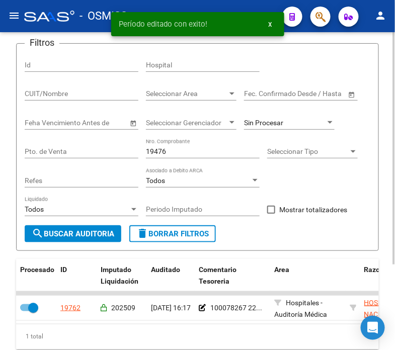
click at [190, 141] on div "19476 Nro. Comprobante" at bounding box center [203, 148] width 114 height 20
type input "19485"
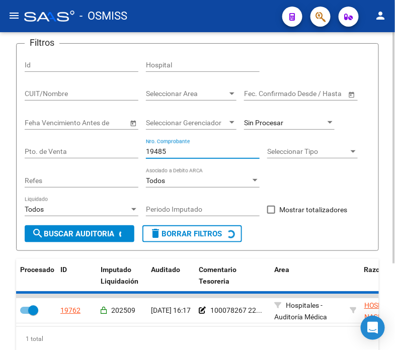
checkbox input "false"
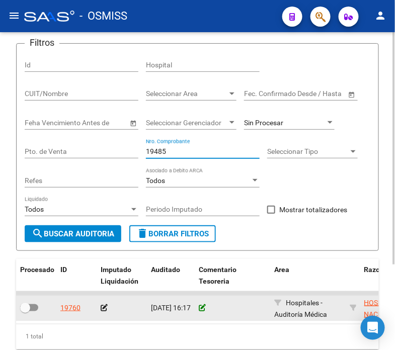
type input "19485"
click at [203, 305] on icon at bounding box center [202, 307] width 7 height 7
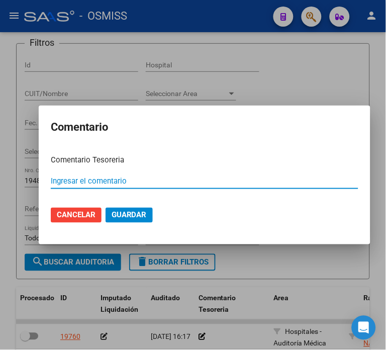
paste input "100078267 [DATE]"
type input "100078267 [DATE]"
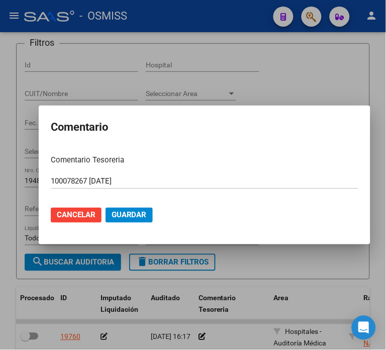
click at [109, 205] on mat-dialog-actions "Cancelar Guardar" at bounding box center [205, 215] width 308 height 34
click at [116, 211] on span "Guardar" at bounding box center [129, 215] width 35 height 9
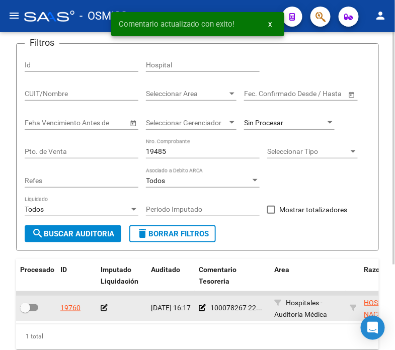
click at [105, 308] on icon at bounding box center [104, 307] width 7 height 7
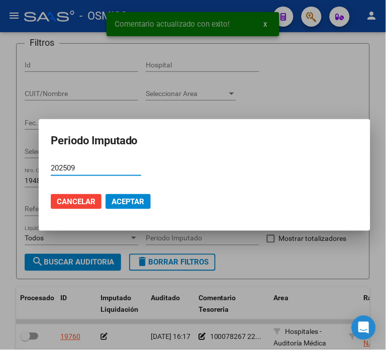
type input "202509"
click at [131, 204] on span "Aceptar" at bounding box center [128, 201] width 33 height 9
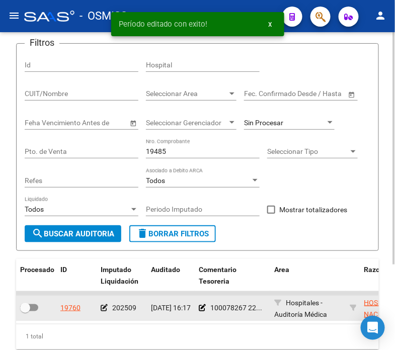
click at [34, 297] on datatable-body-cell at bounding box center [36, 308] width 40 height 25
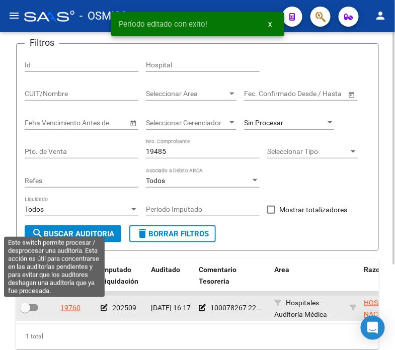
click at [31, 309] on span at bounding box center [29, 307] width 18 height 7
click at [25, 311] on input "checkbox" at bounding box center [25, 311] width 1 height 1
checkbox input "true"
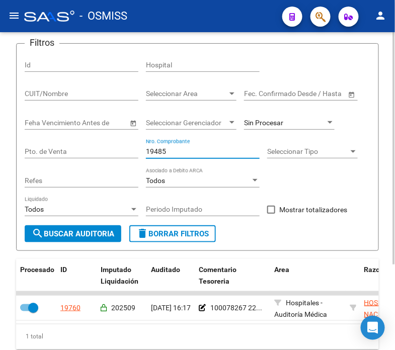
drag, startPoint x: 171, startPoint y: 151, endPoint x: 108, endPoint y: 144, distance: 63.8
click at [108, 144] on div "Filtros Id Hospital CUIT/Nombre Seleccionar Area Seleccionar Area Fecha inicio …" at bounding box center [198, 139] width 346 height 174
type input "4502"
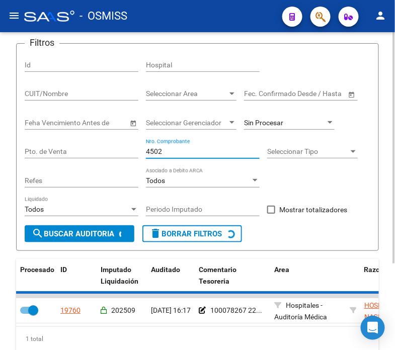
checkbox input "false"
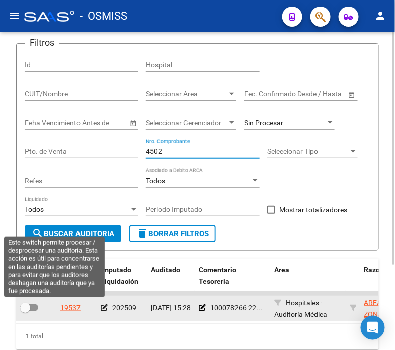
type input "4502"
click at [33, 305] on span at bounding box center [29, 307] width 18 height 7
click at [25, 311] on input "checkbox" at bounding box center [25, 311] width 1 height 1
checkbox input "true"
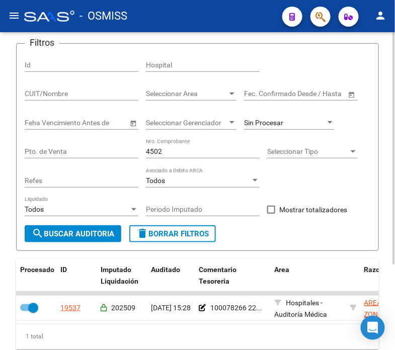
click at [187, 152] on input "4502" at bounding box center [203, 151] width 114 height 9
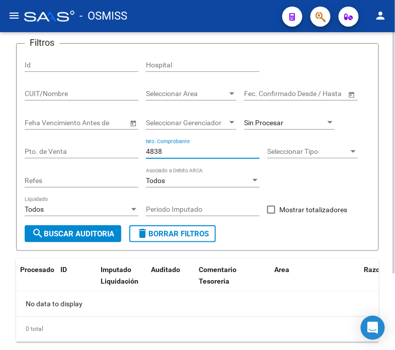
click at [181, 152] on input "4838" at bounding box center [203, 151] width 114 height 9
click at [180, 151] on input "4838" at bounding box center [203, 151] width 114 height 9
type input "4"
click at [197, 152] on input "Nro. Comprobante" at bounding box center [203, 151] width 114 height 9
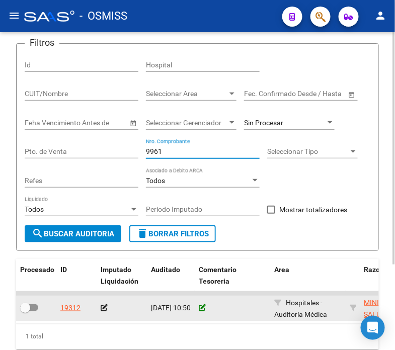
type input "9961"
click at [200, 311] on icon at bounding box center [202, 307] width 7 height 7
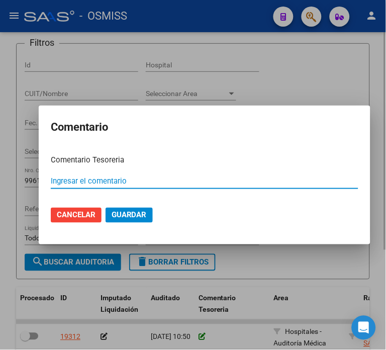
paste input "100078267 [DATE]"
drag, startPoint x: 84, startPoint y: 182, endPoint x: 73, endPoint y: 179, distance: 11.0
click at [73, 179] on input "100078267 [DATE]" at bounding box center [205, 181] width 308 height 9
type input "100078301 [DATE]"
click at [106, 208] on button "Guardar" at bounding box center [129, 215] width 47 height 15
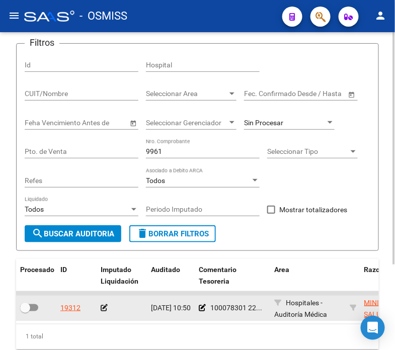
click at [104, 309] on icon at bounding box center [104, 307] width 7 height 7
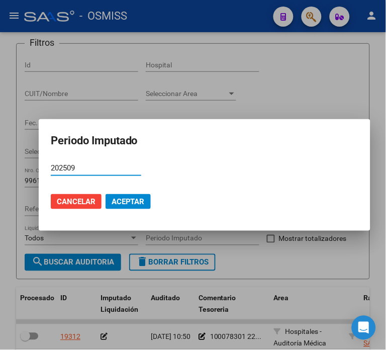
type input "202509"
click at [137, 201] on span "Aceptar" at bounding box center [128, 201] width 33 height 9
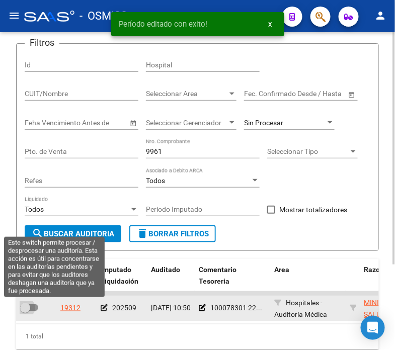
click at [26, 308] on span at bounding box center [25, 308] width 10 height 10
click at [25, 311] on input "checkbox" at bounding box center [25, 311] width 1 height 1
checkbox input "true"
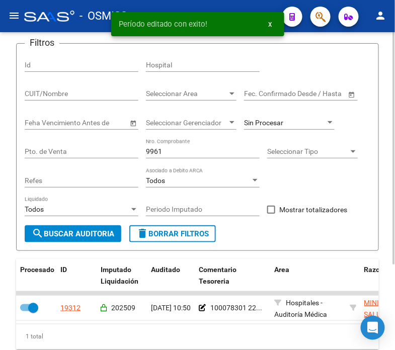
click at [162, 153] on input "9961" at bounding box center [203, 151] width 114 height 9
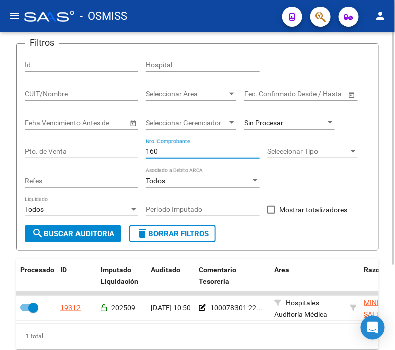
type input "1600"
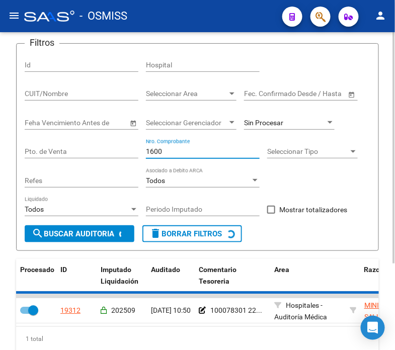
checkbox input "false"
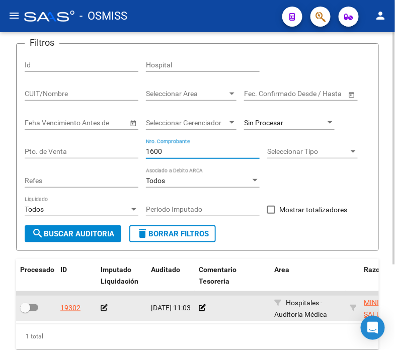
type input "1600"
click at [207, 310] on div at bounding box center [232, 308] width 67 height 12
click at [202, 309] on icon at bounding box center [202, 307] width 7 height 7
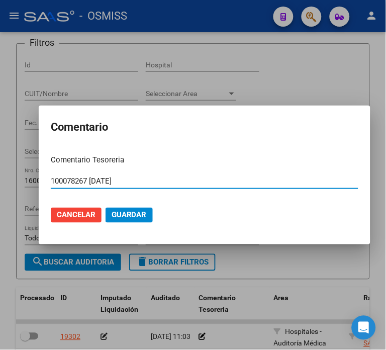
type input "100078267 [DATE]"
click at [81, 211] on span "Cancelar" at bounding box center [76, 215] width 39 height 9
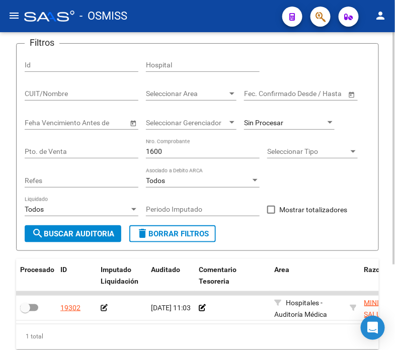
click at [178, 150] on input "1600" at bounding box center [203, 151] width 114 height 9
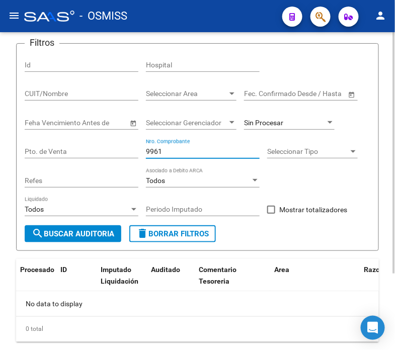
type input "9961"
click at [267, 123] on span "Sin Procesar" at bounding box center [263, 123] width 39 height 8
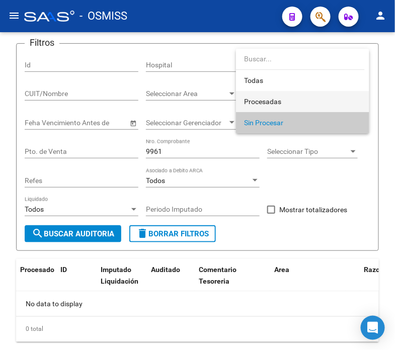
click at [272, 106] on span "Procesadas" at bounding box center [302, 101] width 117 height 21
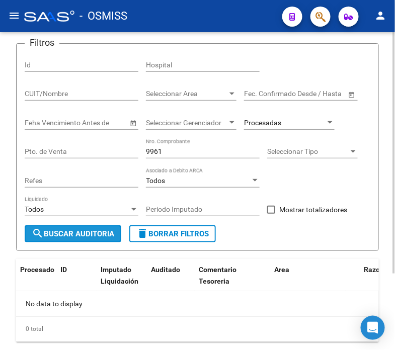
click at [71, 234] on span "search Buscar Auditoria" at bounding box center [73, 233] width 83 height 9
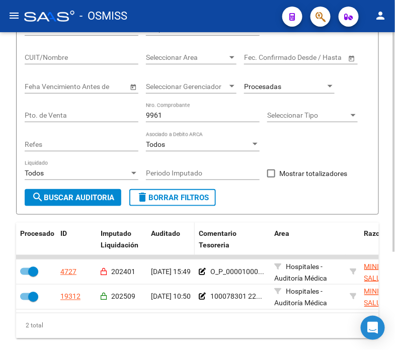
scroll to position [118, 0]
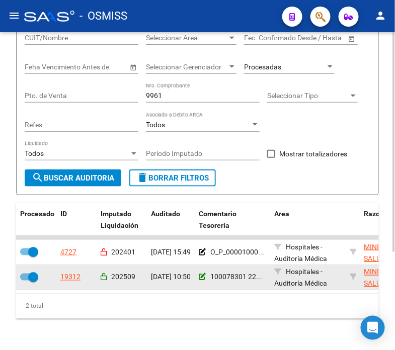
click at [203, 277] on icon at bounding box center [202, 277] width 7 height 7
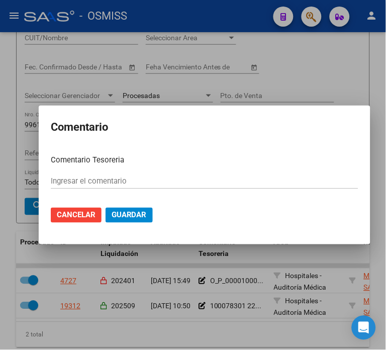
type input "100078301 [DATE]"
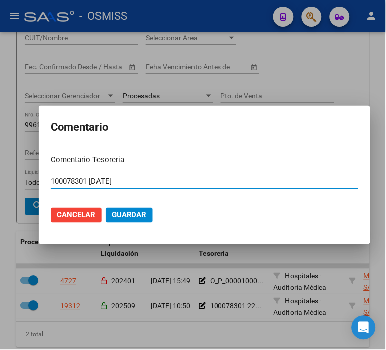
click at [128, 182] on input "100078301 [DATE]" at bounding box center [205, 181] width 308 height 9
click at [127, 182] on input "100078301 [DATE]" at bounding box center [205, 181] width 308 height 9
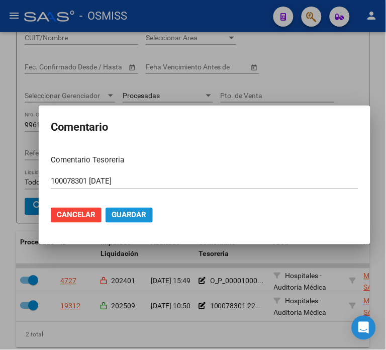
click at [131, 216] on span "Guardar" at bounding box center [129, 215] width 35 height 9
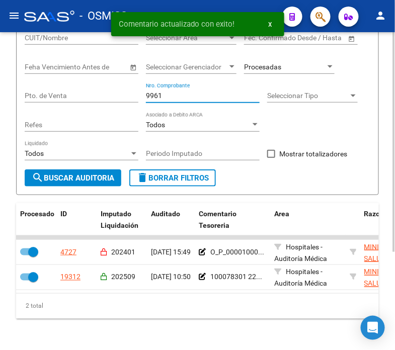
drag, startPoint x: 168, startPoint y: 99, endPoint x: 148, endPoint y: 93, distance: 20.0
click at [148, 93] on input "9961" at bounding box center [203, 96] width 114 height 9
type input "9"
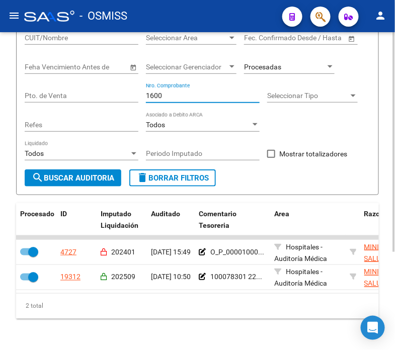
type input "1600"
click at [279, 67] on span "Procesadas" at bounding box center [262, 67] width 37 height 8
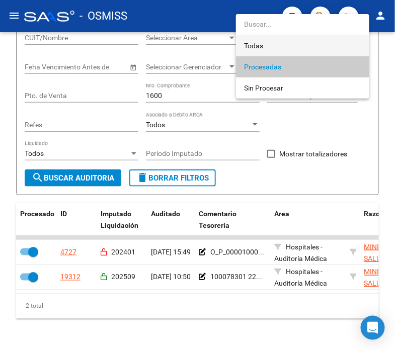
click at [280, 50] on span "Todas" at bounding box center [302, 45] width 117 height 21
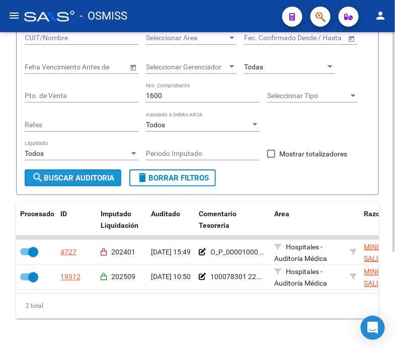
click at [98, 171] on button "search Buscar Auditoria" at bounding box center [73, 178] width 97 height 17
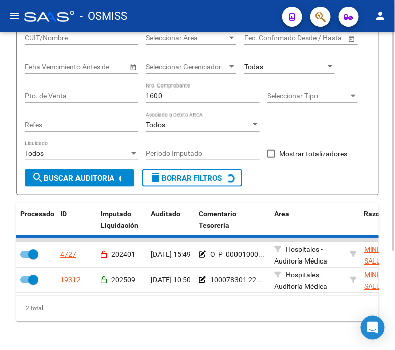
checkbox input "false"
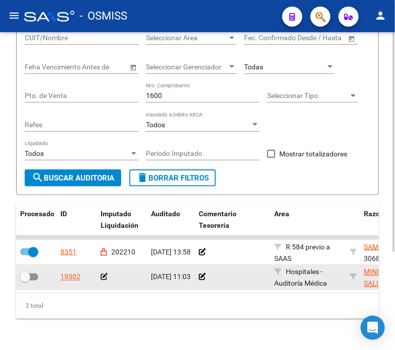
click at [199, 281] on app-comentario-tesoreria at bounding box center [202, 277] width 7 height 8
click at [200, 277] on icon at bounding box center [202, 277] width 7 height 7
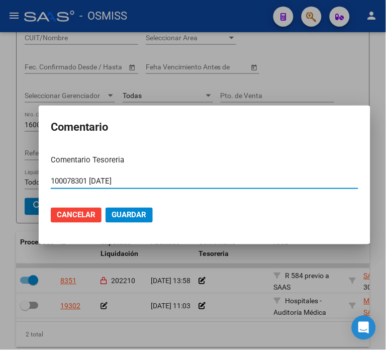
type input "100078301 [DATE]"
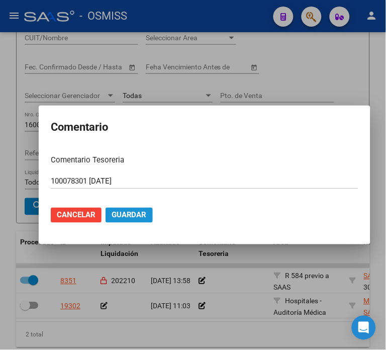
click at [126, 218] on span "Guardar" at bounding box center [129, 215] width 35 height 9
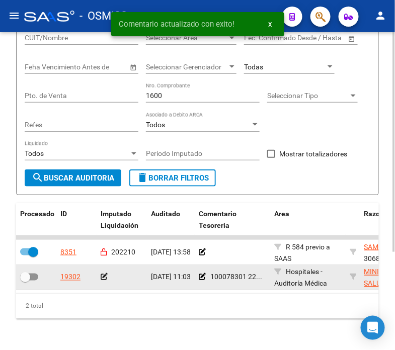
click at [102, 272] on div at bounding box center [122, 278] width 42 height 12
click at [102, 279] on icon at bounding box center [104, 277] width 7 height 7
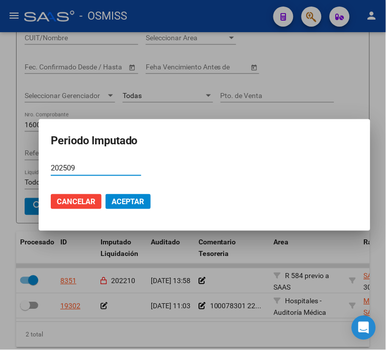
type input "202509"
click at [112, 203] on span "Aceptar" at bounding box center [128, 201] width 33 height 9
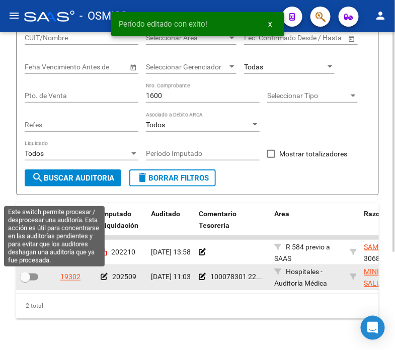
click at [37, 274] on span at bounding box center [29, 277] width 18 height 7
click at [25, 281] on input "checkbox" at bounding box center [25, 281] width 1 height 1
checkbox input "true"
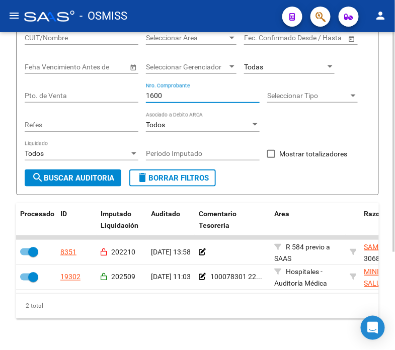
click at [191, 93] on input "1600" at bounding box center [203, 96] width 114 height 9
type input "17249"
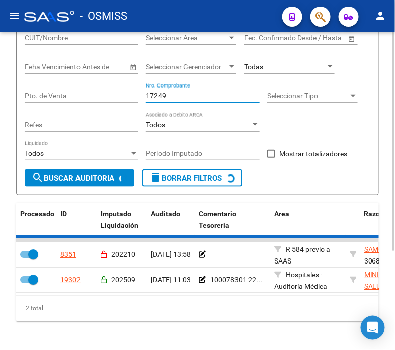
checkbox input "false"
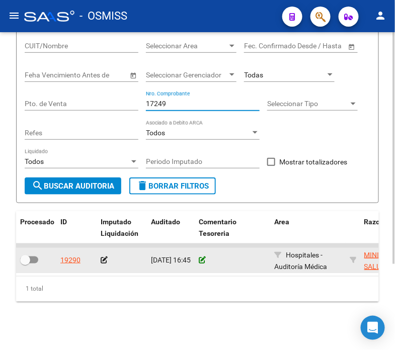
type input "17249"
click at [203, 257] on icon at bounding box center [202, 260] width 7 height 7
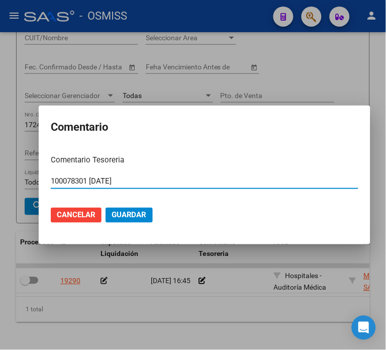
type input "100078301 [DATE]"
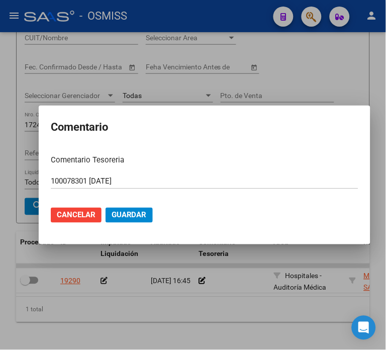
click at [195, 162] on p "Comentario Tesoreria" at bounding box center [205, 160] width 308 height 12
click at [134, 216] on span "Guardar" at bounding box center [129, 215] width 35 height 9
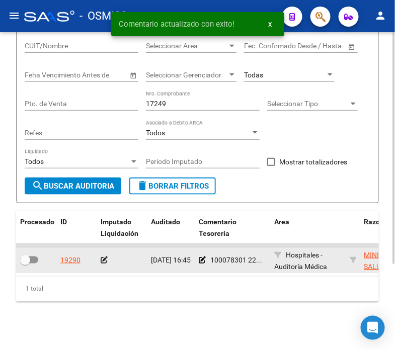
click at [104, 257] on icon at bounding box center [104, 260] width 7 height 7
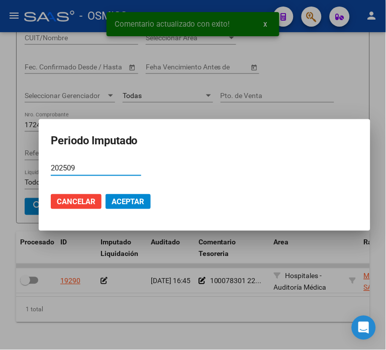
type input "202509"
click at [122, 202] on span "Aceptar" at bounding box center [128, 201] width 33 height 9
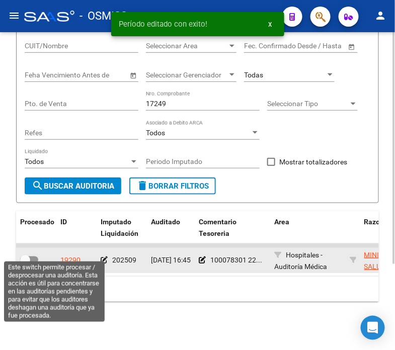
click at [32, 257] on span at bounding box center [29, 260] width 18 height 7
click at [25, 264] on input "checkbox" at bounding box center [25, 264] width 1 height 1
checkbox input "true"
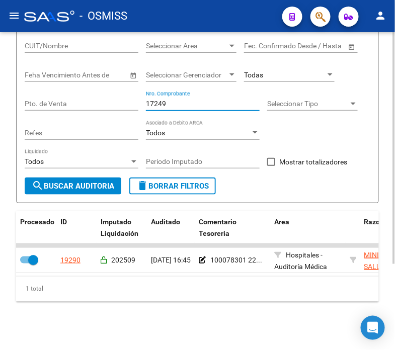
drag, startPoint x: 168, startPoint y: 98, endPoint x: 137, endPoint y: 94, distance: 30.9
click at [137, 94] on div "Filtros Id Hospital CUIT/Nombre Seleccionar Area Seleccionar Area Fecha inicio …" at bounding box center [198, 91] width 346 height 174
type input "18601"
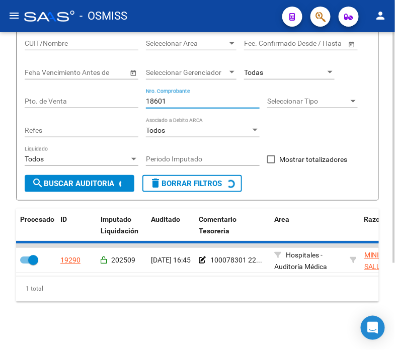
checkbox input "false"
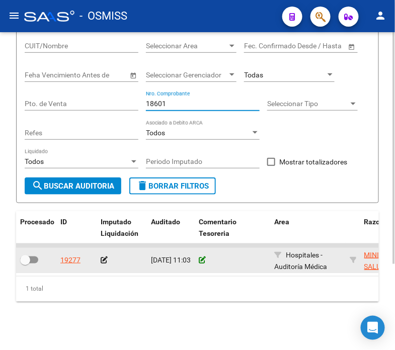
type input "18601"
click at [203, 257] on icon at bounding box center [202, 260] width 7 height 7
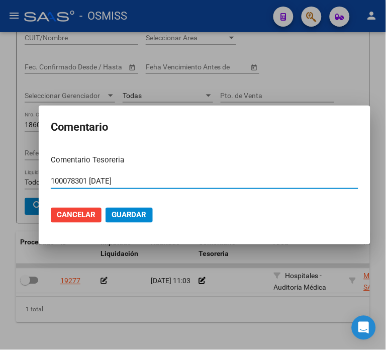
type input "100078301 [DATE]"
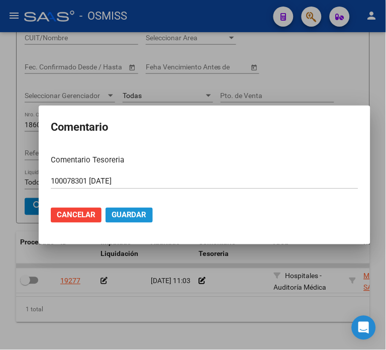
click at [130, 215] on span "Guardar" at bounding box center [129, 215] width 35 height 9
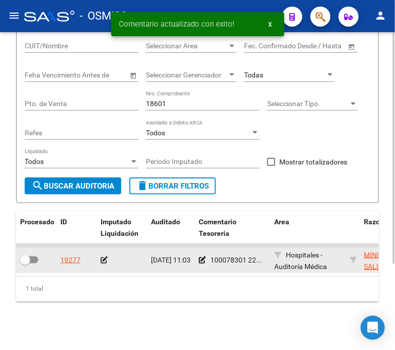
click at [108, 255] on div at bounding box center [122, 261] width 42 height 12
click at [103, 257] on icon at bounding box center [104, 260] width 7 height 7
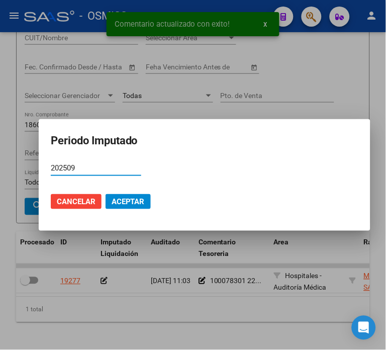
type input "202509"
click at [124, 203] on span "Aceptar" at bounding box center [128, 201] width 33 height 9
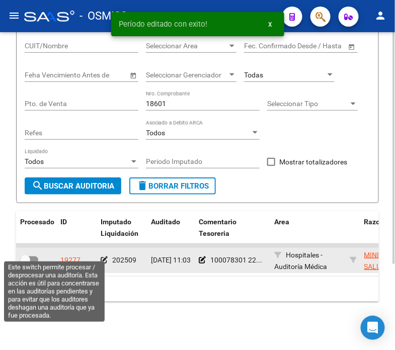
click at [29, 255] on span at bounding box center [25, 260] width 10 height 10
click at [25, 264] on input "checkbox" at bounding box center [25, 264] width 1 height 1
checkbox input "true"
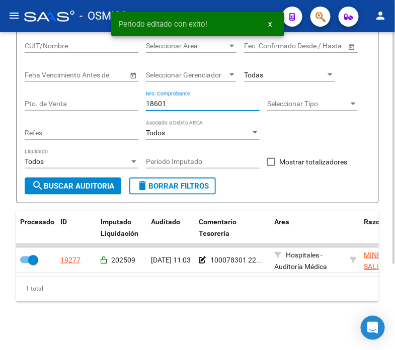
drag, startPoint x: 196, startPoint y: 95, endPoint x: 136, endPoint y: 98, distance: 59.9
click at [136, 98] on div "Filtros Id Hospital CUIT/Nombre Seleccionar Area Seleccionar Area Fecha inicio …" at bounding box center [198, 91] width 346 height 174
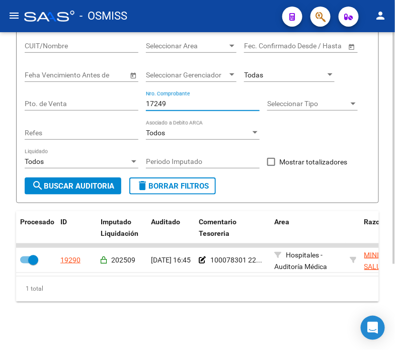
click at [168, 100] on input "17249" at bounding box center [203, 104] width 114 height 9
click at [101, 183] on button "search Buscar Auditoria" at bounding box center [73, 186] width 97 height 17
click at [168, 100] on input "18601" at bounding box center [203, 104] width 114 height 9
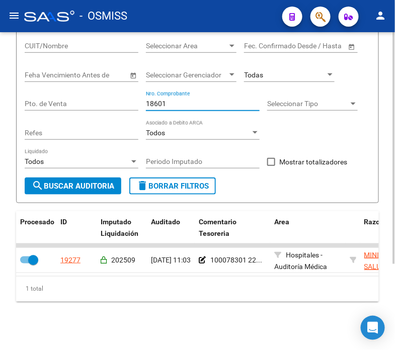
click at [167, 100] on input "18601" at bounding box center [203, 104] width 114 height 9
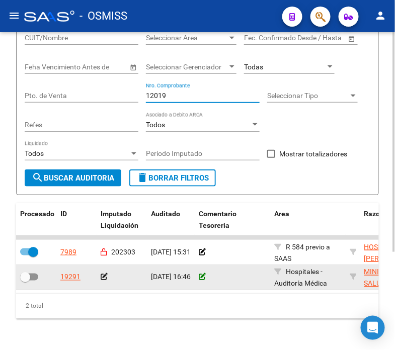
type input "12019"
click at [199, 276] on icon at bounding box center [202, 277] width 7 height 7
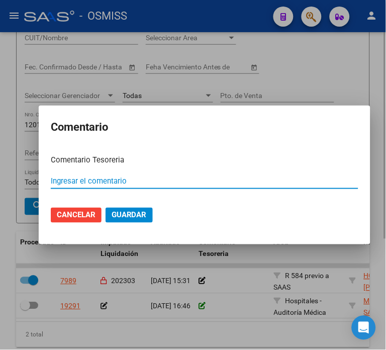
paste input "100078301 [DATE]"
type input "100078301 [DATE]"
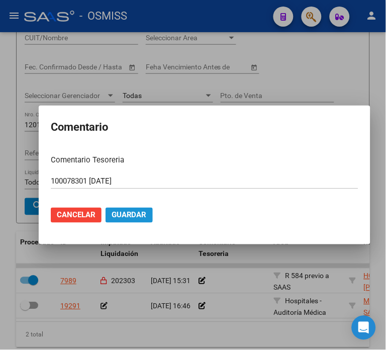
click at [125, 217] on span "Guardar" at bounding box center [129, 215] width 35 height 9
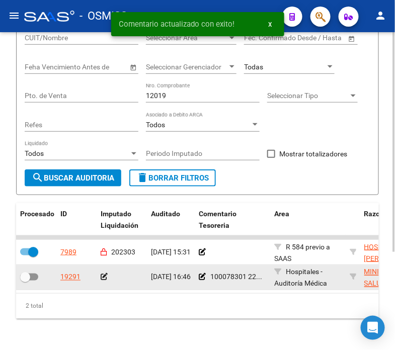
click at [106, 277] on icon at bounding box center [104, 277] width 7 height 7
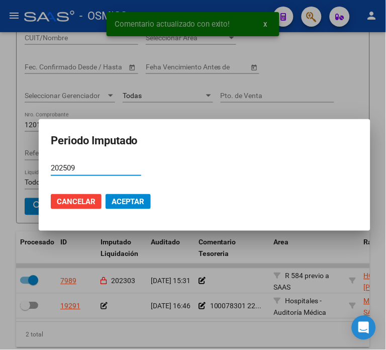
type input "202509"
click at [128, 210] on mat-dialog-actions "Cancelar Aceptar" at bounding box center [205, 202] width 308 height 34
click at [126, 206] on span "Aceptar" at bounding box center [128, 201] width 33 height 9
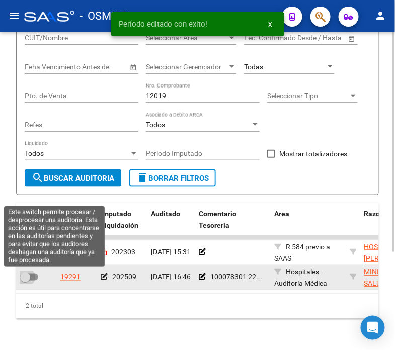
click at [33, 282] on label at bounding box center [29, 277] width 18 height 12
click at [25, 281] on input "checkbox" at bounding box center [25, 281] width 1 height 1
checkbox input "true"
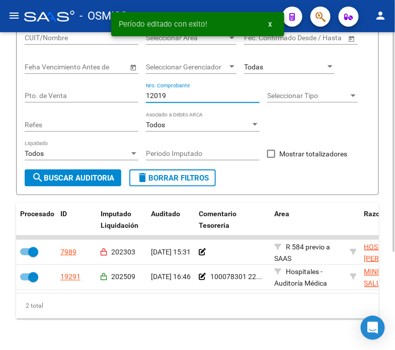
drag, startPoint x: 178, startPoint y: 96, endPoint x: 124, endPoint y: 103, distance: 54.2
click at [124, 103] on div "Filtros Id Hospital CUIT/Nombre Seleccionar Area Seleccionar Area Fecha inicio …" at bounding box center [198, 83] width 346 height 174
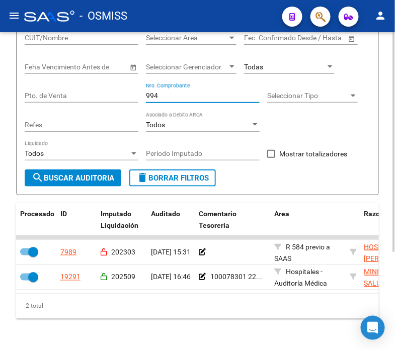
type input "9941"
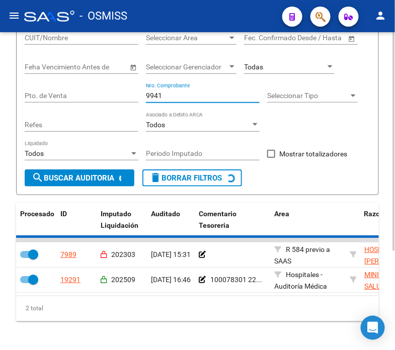
checkbox input "false"
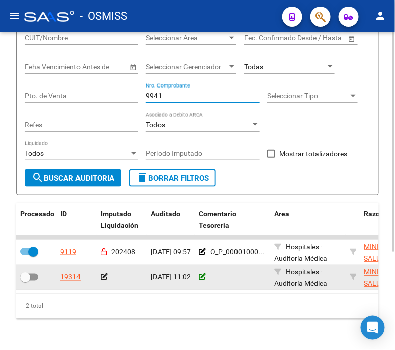
type input "9941"
click at [202, 279] on icon at bounding box center [202, 277] width 7 height 7
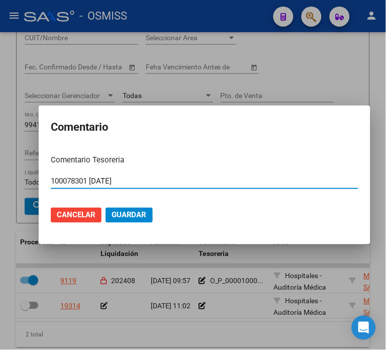
type input "100078301 [DATE]"
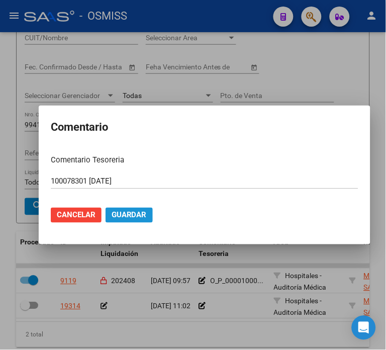
click at [126, 217] on span "Guardar" at bounding box center [129, 215] width 35 height 9
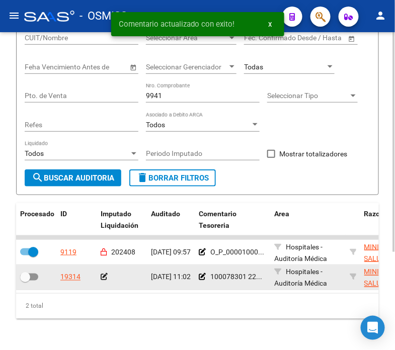
click at [101, 278] on icon at bounding box center [104, 277] width 7 height 7
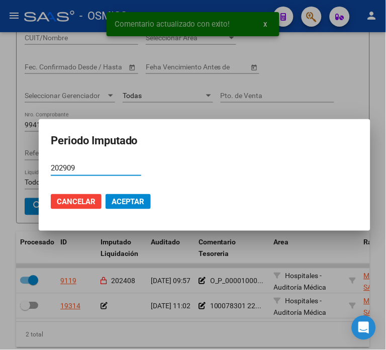
click at [64, 169] on input "202909" at bounding box center [96, 168] width 91 height 9
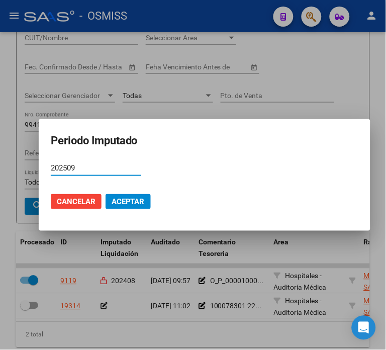
type input "202509"
click at [106, 205] on button "Aceptar" at bounding box center [128, 201] width 45 height 15
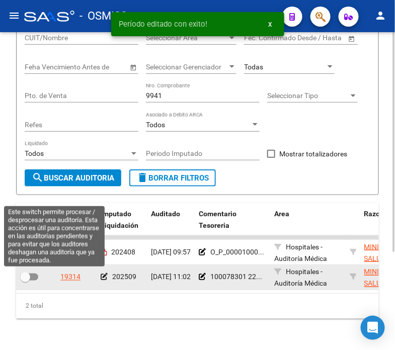
click at [31, 278] on span at bounding box center [29, 277] width 18 height 7
click at [25, 281] on input "checkbox" at bounding box center [25, 281] width 1 height 1
checkbox input "true"
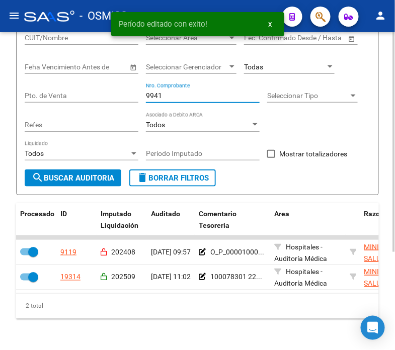
click at [183, 93] on input "9941" at bounding box center [203, 96] width 114 height 9
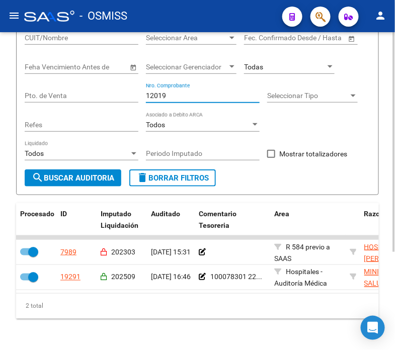
click at [183, 93] on input "12019" at bounding box center [203, 96] width 114 height 9
type input "18635"
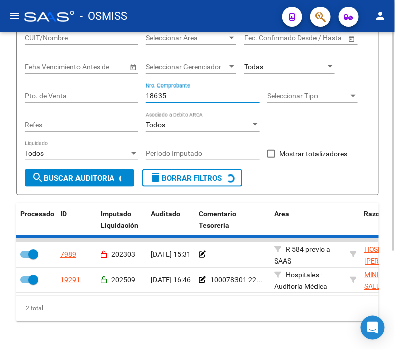
checkbox input "false"
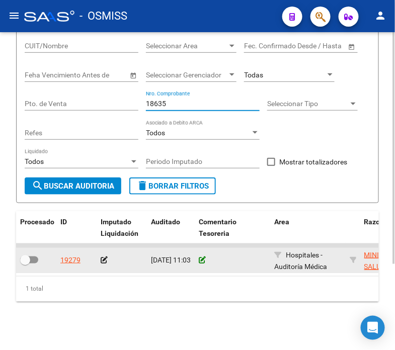
type input "18635"
click at [200, 257] on icon at bounding box center [202, 260] width 7 height 7
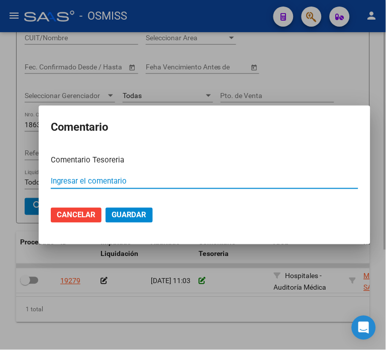
paste input "100078301 [DATE]"
type input "100078301 [DATE]"
click at [132, 212] on span "Guardar" at bounding box center [129, 215] width 35 height 9
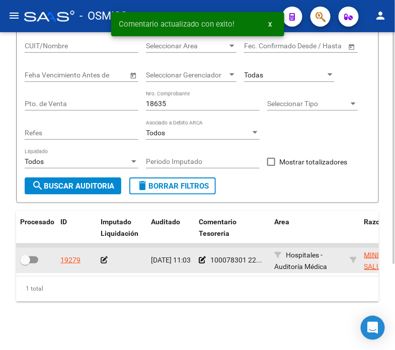
click at [106, 257] on icon at bounding box center [104, 260] width 7 height 7
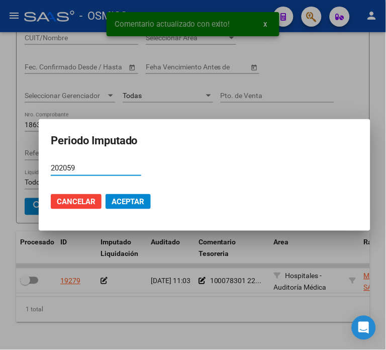
click at [66, 168] on input "202059" at bounding box center [96, 168] width 91 height 9
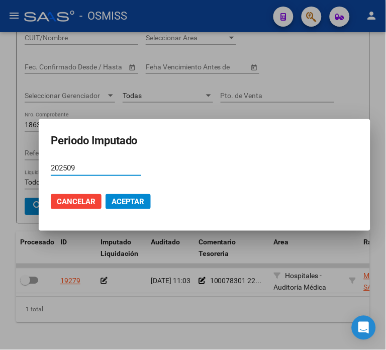
type input "202509"
click at [119, 206] on span "Aceptar" at bounding box center [128, 201] width 33 height 9
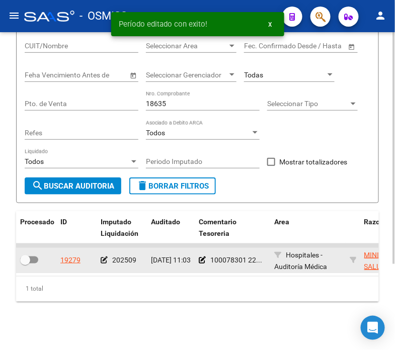
click at [105, 257] on icon at bounding box center [104, 260] width 7 height 7
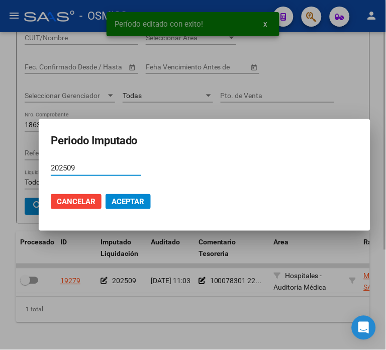
type input "202509"
click at [118, 211] on mat-dialog-actions "Cancelar Aceptar" at bounding box center [205, 202] width 308 height 34
click at [126, 205] on span "Aceptar" at bounding box center [128, 201] width 33 height 9
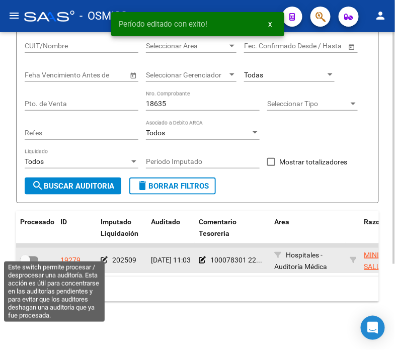
click at [34, 257] on span at bounding box center [29, 260] width 18 height 7
click at [25, 264] on input "checkbox" at bounding box center [25, 264] width 1 height 1
checkbox input "true"
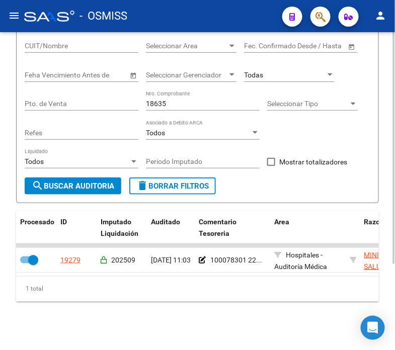
click at [169, 100] on input "18635" at bounding box center [203, 104] width 114 height 9
type input "29216"
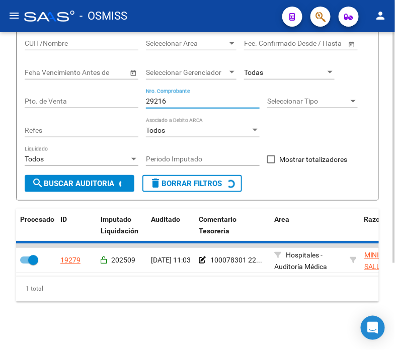
checkbox input "false"
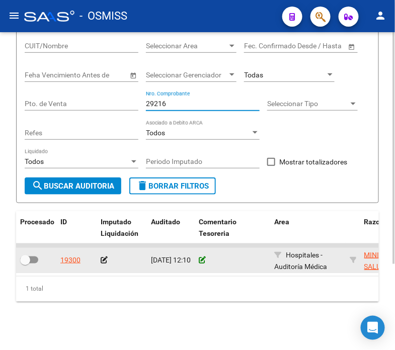
type input "29216"
click at [199, 257] on icon at bounding box center [202, 260] width 7 height 7
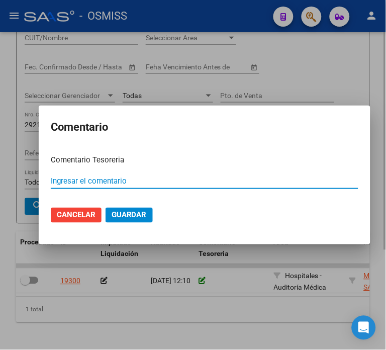
paste input "100078301 [DATE]"
type input "100078301 [DATE]"
click at [145, 224] on mat-dialog-actions "Cancelar Guardar" at bounding box center [205, 215] width 308 height 34
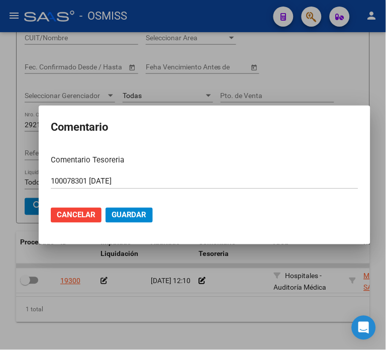
click at [124, 215] on span "Guardar" at bounding box center [129, 215] width 35 height 9
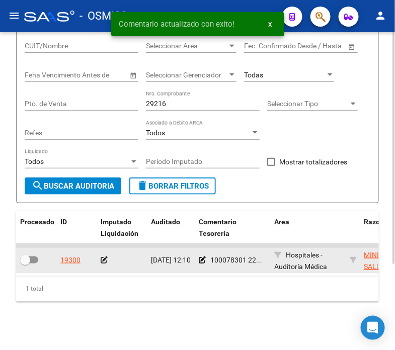
click at [104, 257] on icon at bounding box center [104, 260] width 7 height 7
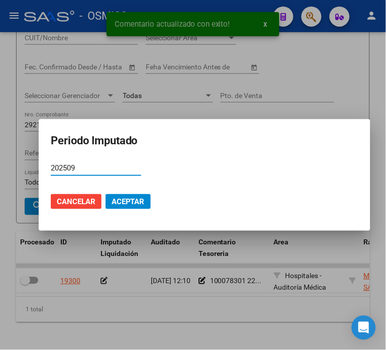
type input "202509"
click at [132, 208] on button "Aceptar" at bounding box center [128, 201] width 45 height 15
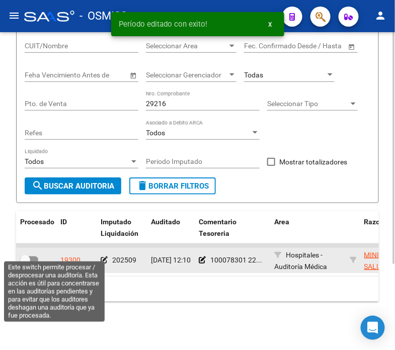
click at [33, 257] on span at bounding box center [29, 260] width 18 height 7
click at [25, 264] on input "checkbox" at bounding box center [25, 264] width 1 height 1
checkbox input "true"
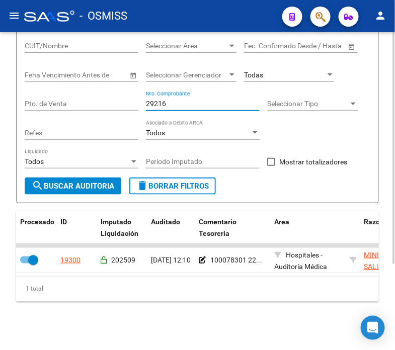
drag, startPoint x: 177, startPoint y: 97, endPoint x: 158, endPoint y: 97, distance: 18.6
click at [158, 100] on input "29216" at bounding box center [203, 104] width 114 height 9
type input "29222"
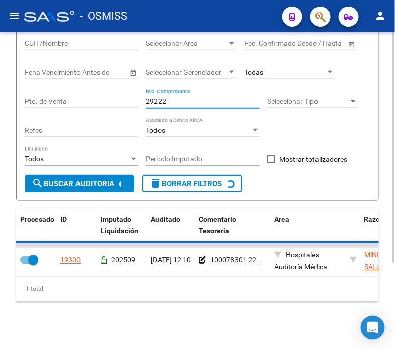
checkbox input "false"
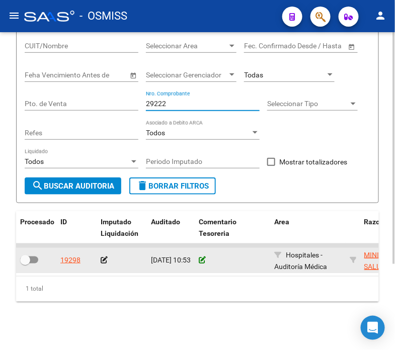
type input "29222"
click at [202, 257] on icon at bounding box center [202, 260] width 7 height 7
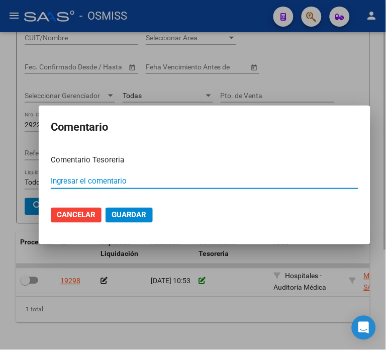
paste input "100078301 [DATE]"
type input "100078301 [DATE]"
click at [121, 217] on span "Guardar" at bounding box center [129, 215] width 35 height 9
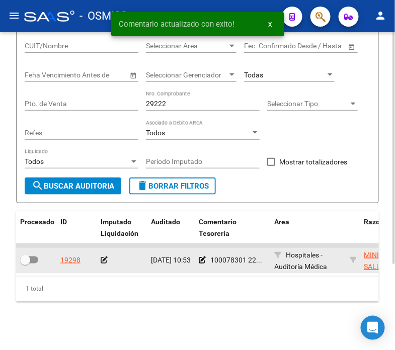
click at [102, 248] on datatable-body-cell at bounding box center [122, 260] width 50 height 25
click at [102, 256] on app-auditoria-edit-perido at bounding box center [104, 260] width 7 height 8
click at [107, 255] on div at bounding box center [122, 261] width 42 height 12
click at [104, 257] on icon at bounding box center [104, 260] width 7 height 7
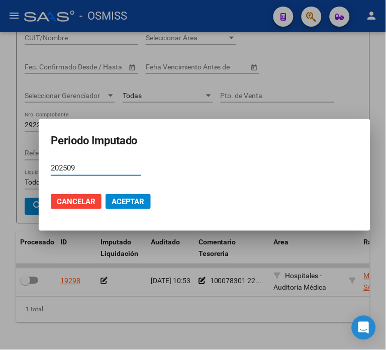
type input "202509"
click at [117, 200] on span "Aceptar" at bounding box center [128, 201] width 33 height 9
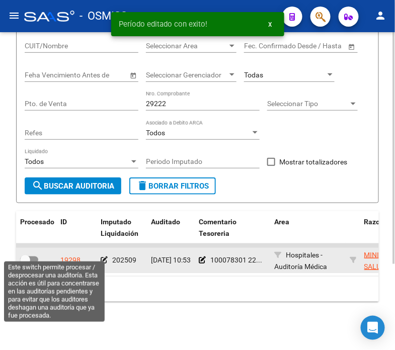
click at [30, 257] on span at bounding box center [29, 260] width 18 height 7
click at [25, 264] on input "checkbox" at bounding box center [25, 264] width 1 height 1
checkbox input "true"
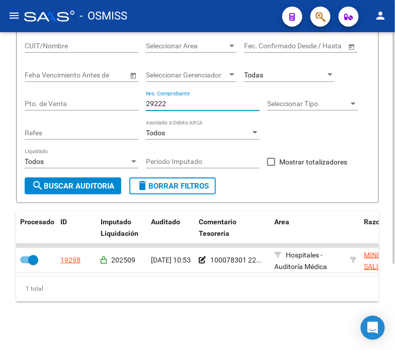
drag, startPoint x: 169, startPoint y: 97, endPoint x: 119, endPoint y: 97, distance: 49.3
click at [119, 97] on div "Filtros Id Hospital CUIT/Nombre Seleccionar Area Seleccionar Area Fecha inicio …" at bounding box center [198, 91] width 346 height 174
type input "28986"
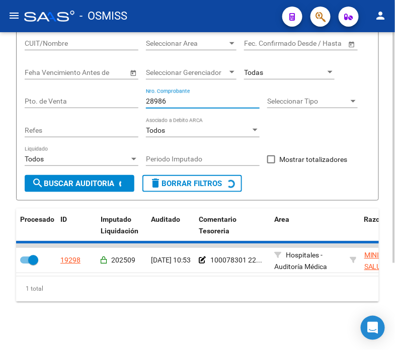
checkbox input "false"
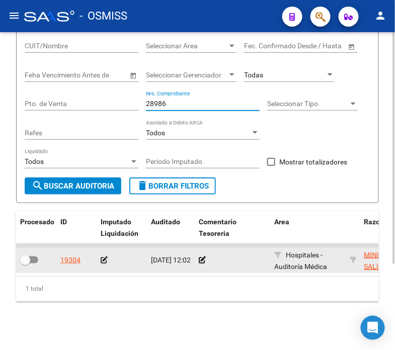
type input "28986"
click at [199, 256] on app-comentario-tesoreria at bounding box center [202, 260] width 7 height 8
click at [199, 257] on icon at bounding box center [202, 260] width 7 height 7
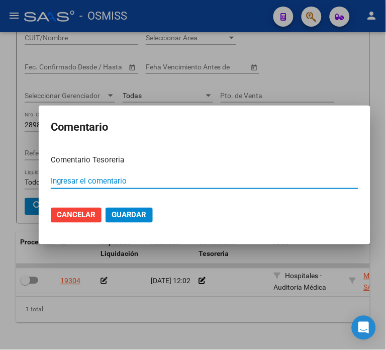
paste input "100078301 [DATE]"
type input "100078301 [DATE]"
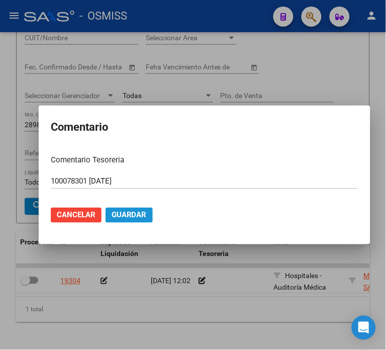
click at [123, 214] on span "Guardar" at bounding box center [129, 215] width 35 height 9
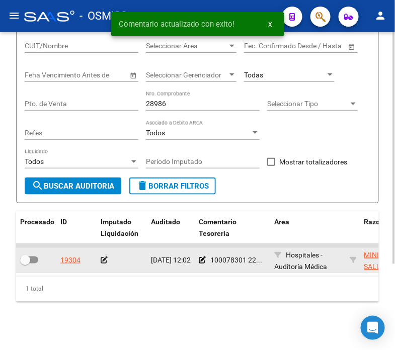
click at [104, 257] on icon at bounding box center [104, 260] width 7 height 7
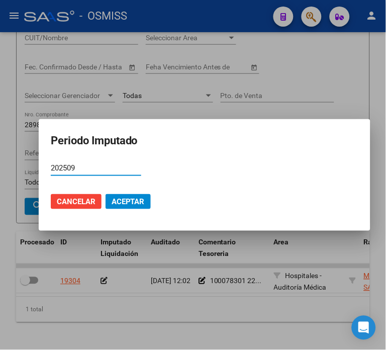
type input "202509"
click at [118, 204] on span "Aceptar" at bounding box center [128, 201] width 33 height 9
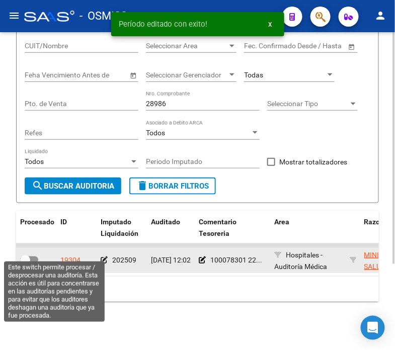
click at [27, 255] on span at bounding box center [25, 260] width 10 height 10
click at [25, 264] on input "checkbox" at bounding box center [25, 264] width 1 height 1
checkbox input "true"
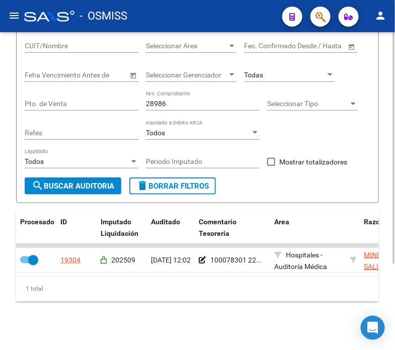
click at [184, 101] on input "28986" at bounding box center [203, 104] width 114 height 9
type input "29245"
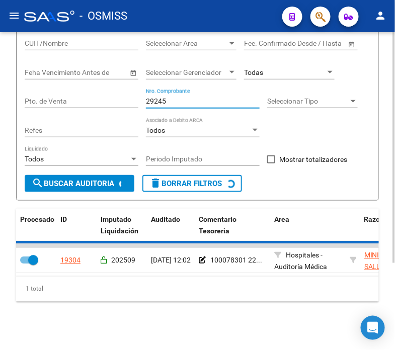
checkbox input "false"
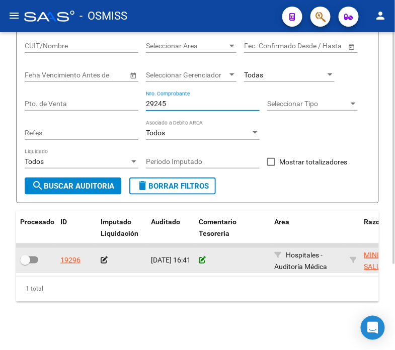
type input "29245"
click at [203, 257] on icon at bounding box center [202, 260] width 7 height 7
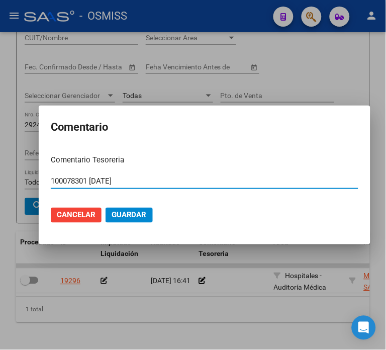
type input "100078301 [DATE]"
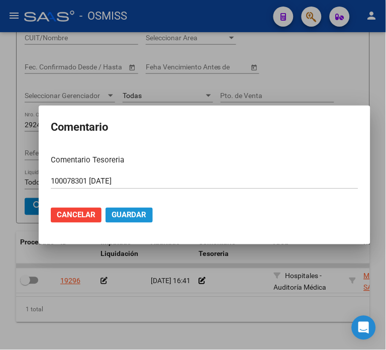
click at [124, 217] on span "Guardar" at bounding box center [129, 215] width 35 height 9
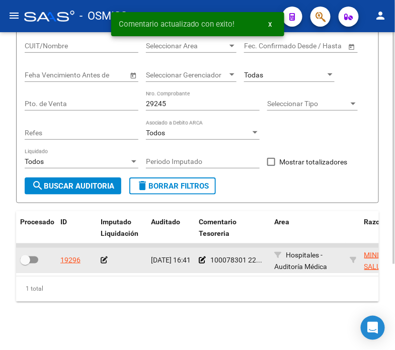
click at [101, 257] on icon at bounding box center [104, 260] width 7 height 7
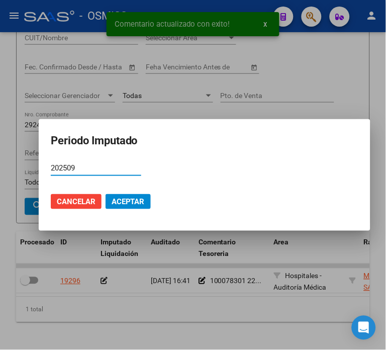
type input "202509"
click at [121, 206] on span "Aceptar" at bounding box center [128, 201] width 33 height 9
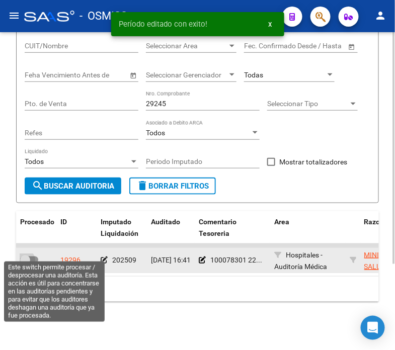
click at [32, 257] on span at bounding box center [29, 260] width 18 height 7
click at [25, 264] on input "checkbox" at bounding box center [25, 264] width 1 height 1
checkbox input "true"
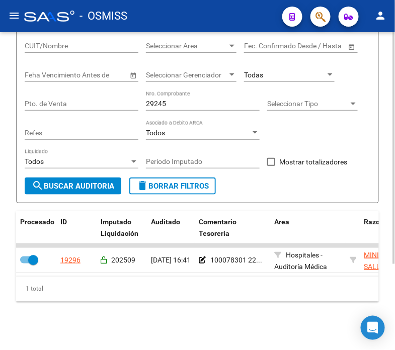
click at [177, 100] on input "29245" at bounding box center [203, 104] width 114 height 9
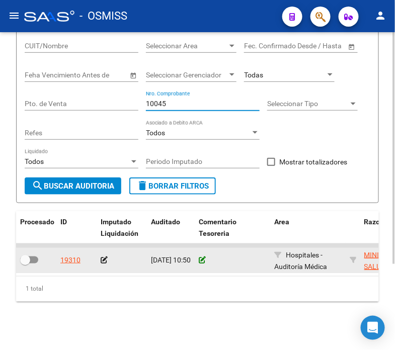
click at [203, 257] on icon at bounding box center [202, 260] width 7 height 7
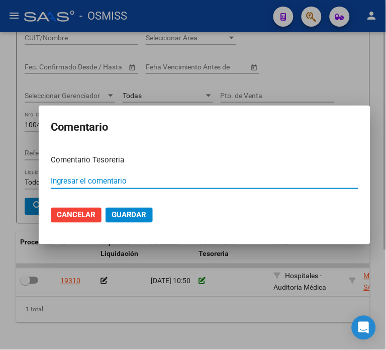
paste input "100078301 [DATE]"
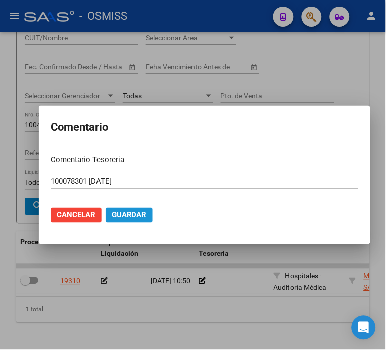
click at [141, 211] on span "Guardar" at bounding box center [129, 215] width 35 height 9
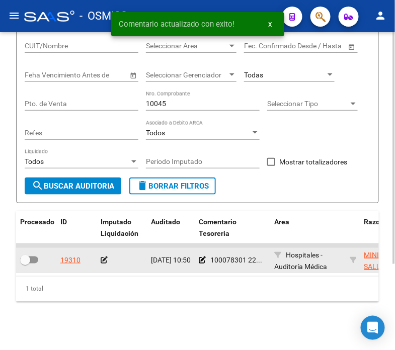
click at [102, 257] on icon at bounding box center [104, 260] width 7 height 7
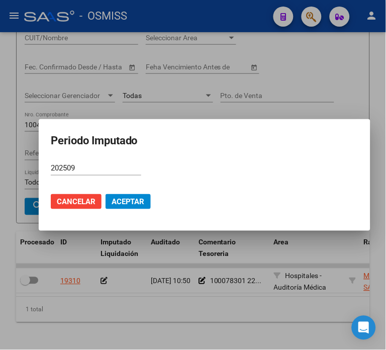
click at [124, 182] on div "202509 Período (AAAAMM)" at bounding box center [96, 172] width 91 height 25
click at [127, 205] on span "Aceptar" at bounding box center [128, 201] width 33 height 9
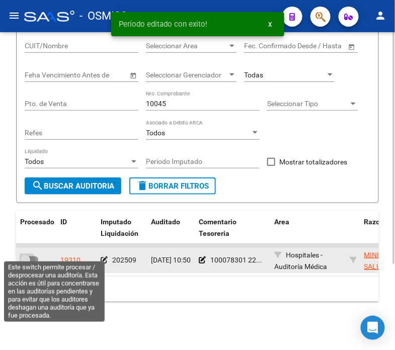
click at [33, 257] on span at bounding box center [29, 260] width 18 height 7
click at [25, 264] on input "checkbox" at bounding box center [25, 264] width 1 height 1
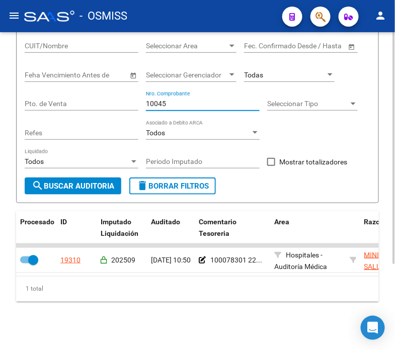
click at [190, 100] on input "10045" at bounding box center [203, 104] width 114 height 9
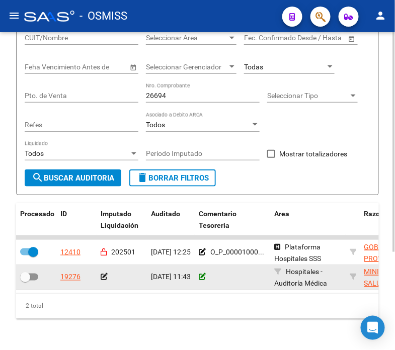
click at [200, 279] on icon at bounding box center [202, 277] width 7 height 7
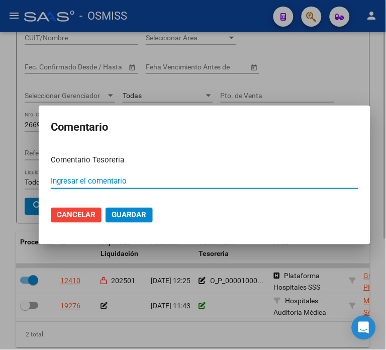
paste input "100078301 [DATE]"
click at [129, 211] on span "Guardar" at bounding box center [129, 215] width 35 height 9
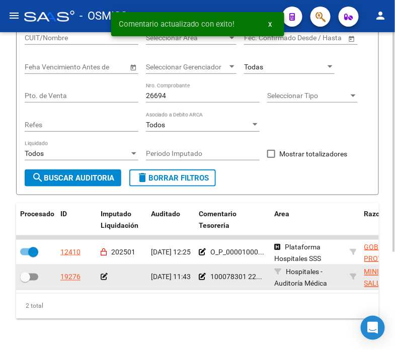
click at [101, 277] on icon at bounding box center [104, 277] width 7 height 7
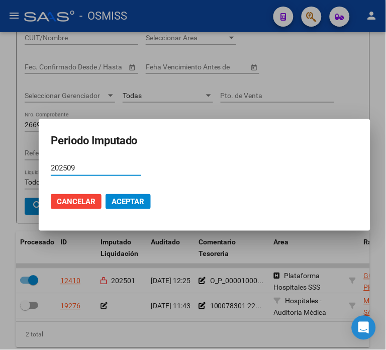
click at [122, 205] on span "Aceptar" at bounding box center [128, 201] width 33 height 9
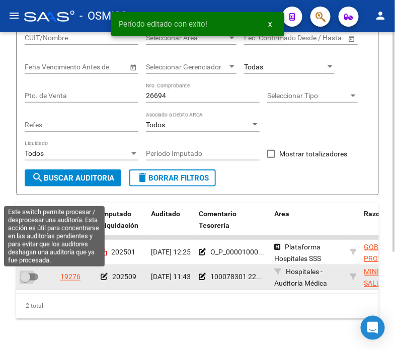
click at [36, 279] on span at bounding box center [29, 277] width 18 height 7
click at [25, 281] on input "checkbox" at bounding box center [25, 281] width 1 height 1
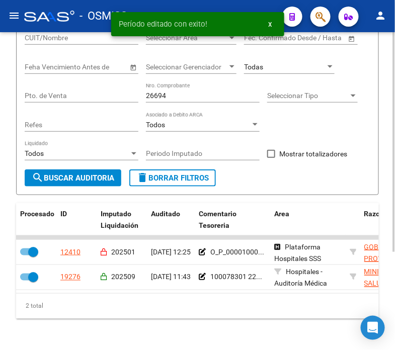
click at [201, 99] on input "26694" at bounding box center [203, 96] width 114 height 9
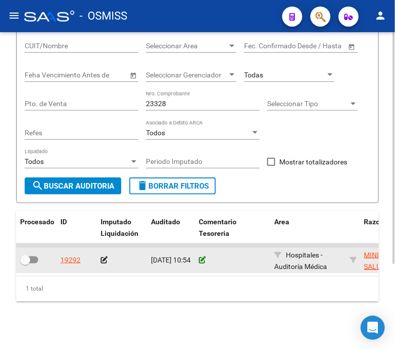
click at [203, 257] on icon at bounding box center [202, 260] width 7 height 7
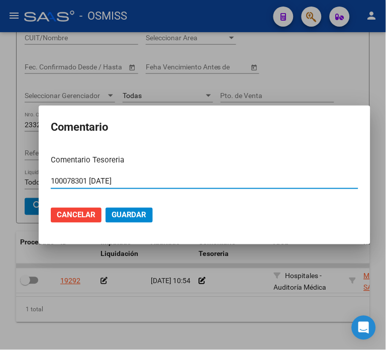
click at [112, 211] on span "Guardar" at bounding box center [129, 215] width 35 height 9
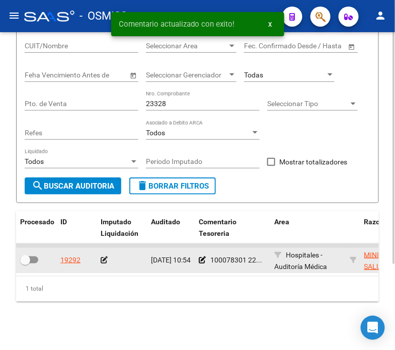
click at [102, 257] on icon at bounding box center [104, 260] width 7 height 7
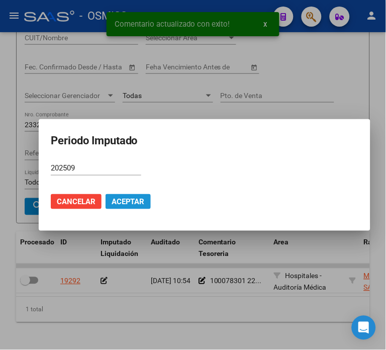
click at [112, 203] on span "Aceptar" at bounding box center [128, 201] width 33 height 9
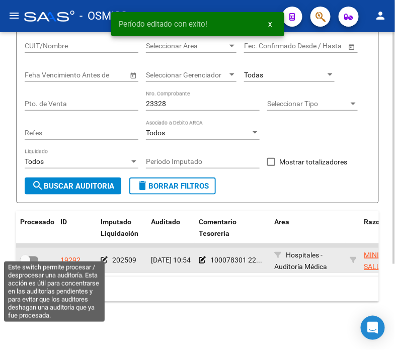
click at [30, 257] on span at bounding box center [29, 260] width 18 height 7
click at [25, 264] on input "checkbox" at bounding box center [25, 264] width 1 height 1
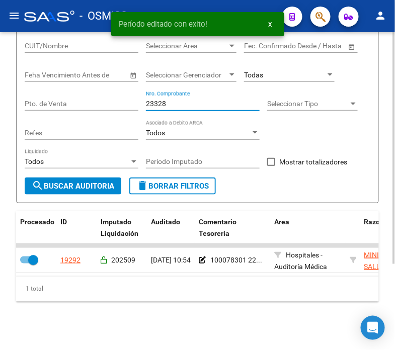
drag, startPoint x: 172, startPoint y: 98, endPoint x: 136, endPoint y: 87, distance: 37.4
click at [136, 87] on div "Filtros Id Hospital CUIT/Nombre Seleccionar Area Seleccionar Area Fecha inicio …" at bounding box center [198, 91] width 346 height 174
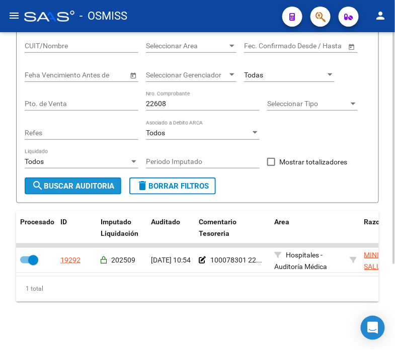
click at [114, 185] on button "search Buscar Auditoria" at bounding box center [73, 186] width 97 height 17
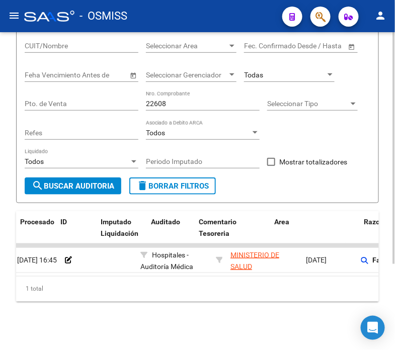
scroll to position [0, 0]
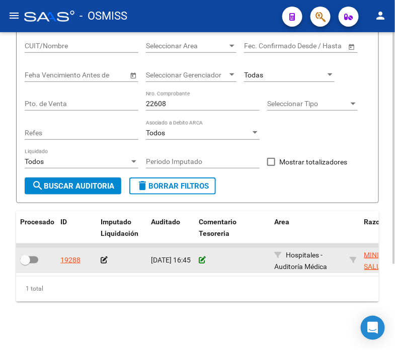
click at [202, 257] on icon at bounding box center [202, 260] width 7 height 7
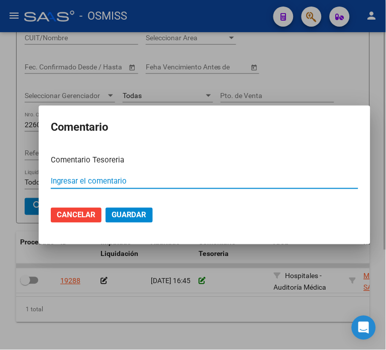
paste input "100078301 [DATE]"
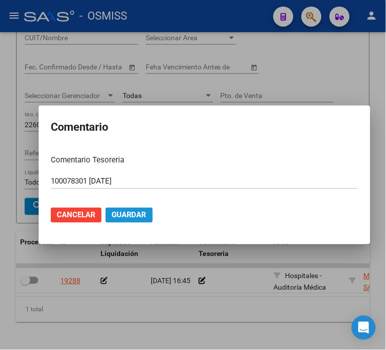
click at [129, 209] on button "Guardar" at bounding box center [129, 215] width 47 height 15
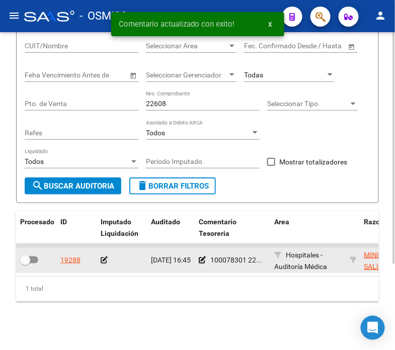
click at [107, 257] on icon at bounding box center [104, 260] width 7 height 7
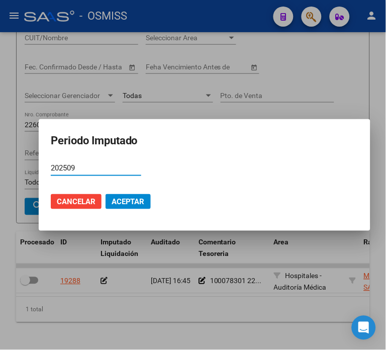
click at [122, 207] on button "Aceptar" at bounding box center [128, 201] width 45 height 15
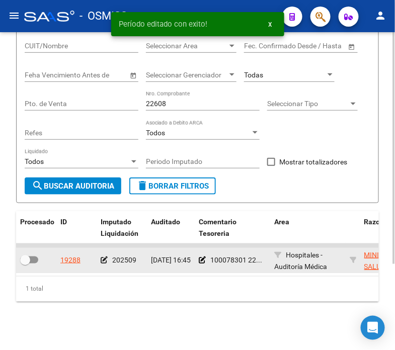
click at [25, 258] on div at bounding box center [36, 260] width 32 height 13
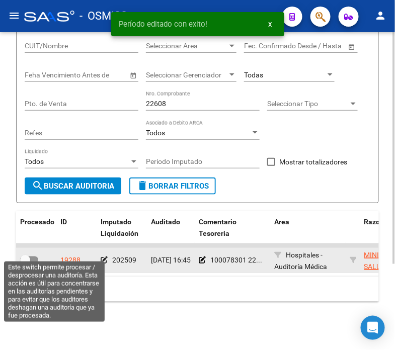
click at [29, 255] on span at bounding box center [25, 260] width 10 height 10
click at [25, 264] on input "checkbox" at bounding box center [25, 264] width 1 height 1
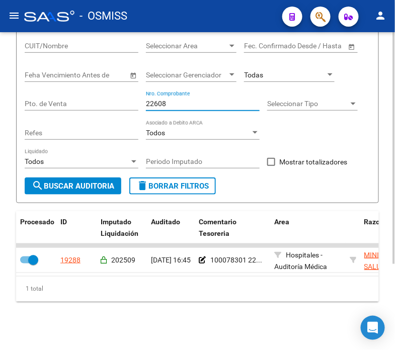
drag, startPoint x: 177, startPoint y: 98, endPoint x: 137, endPoint y: 98, distance: 39.7
click at [137, 98] on div "Filtros Id Hospital CUIT/Nombre Seleccionar Area Seleccionar Area Fecha inicio …" at bounding box center [198, 91] width 346 height 174
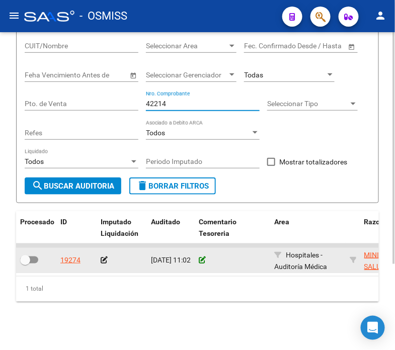
click at [201, 257] on icon at bounding box center [202, 260] width 7 height 7
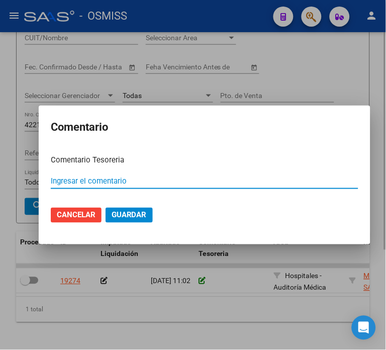
paste input "100078301 [DATE]"
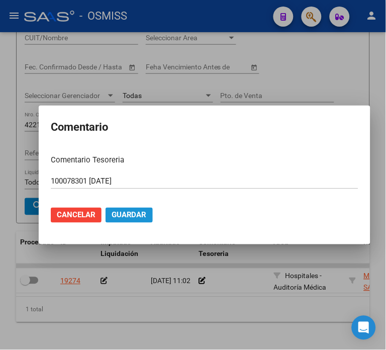
click at [129, 218] on span "Guardar" at bounding box center [129, 215] width 35 height 9
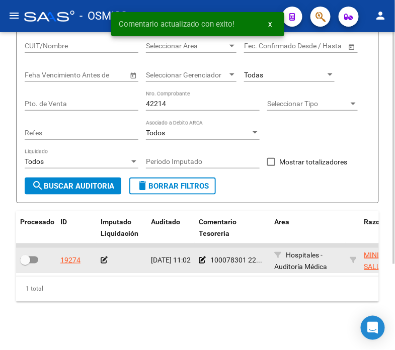
click at [103, 257] on icon at bounding box center [104, 260] width 7 height 7
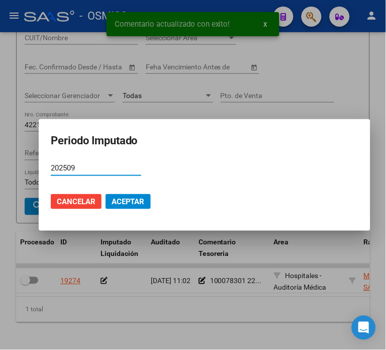
click at [143, 202] on button "Aceptar" at bounding box center [128, 201] width 45 height 15
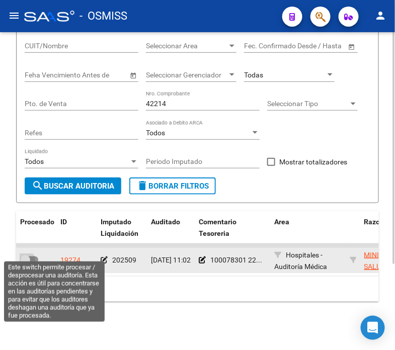
click at [31, 257] on span at bounding box center [29, 260] width 18 height 7
click at [25, 264] on input "checkbox" at bounding box center [25, 264] width 1 height 1
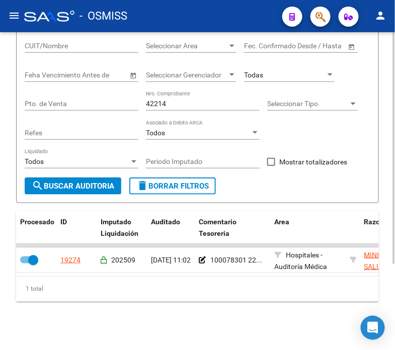
click at [183, 100] on input "42214" at bounding box center [203, 104] width 114 height 9
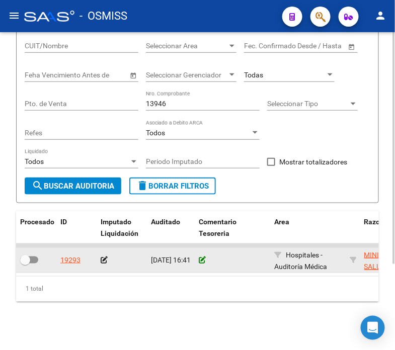
click at [203, 257] on icon at bounding box center [202, 260] width 7 height 7
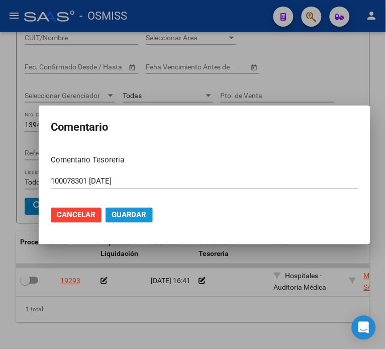
click at [134, 212] on span "Guardar" at bounding box center [129, 215] width 35 height 9
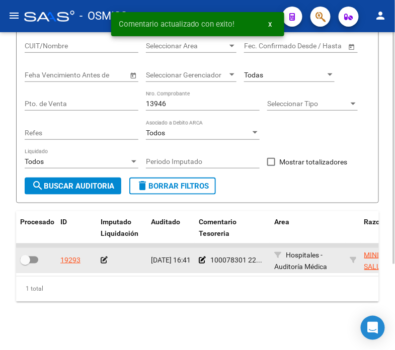
click at [104, 257] on icon at bounding box center [104, 260] width 7 height 7
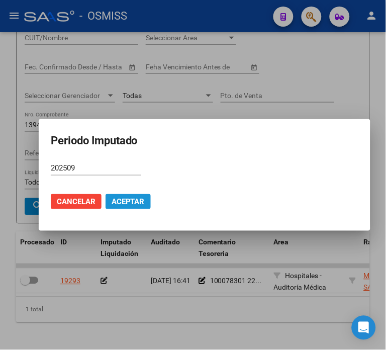
click at [113, 195] on button "Aceptar" at bounding box center [128, 201] width 45 height 15
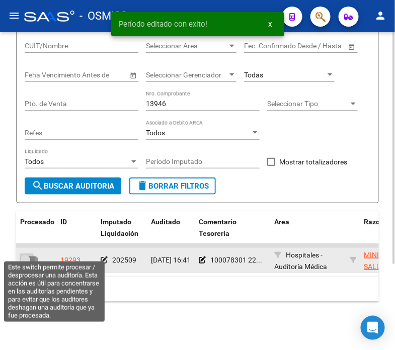
click at [28, 255] on span at bounding box center [25, 260] width 10 height 10
click at [25, 264] on input "checkbox" at bounding box center [25, 264] width 1 height 1
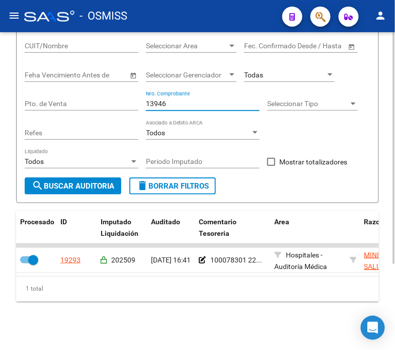
click at [177, 100] on input "13946" at bounding box center [203, 104] width 114 height 9
click at [90, 182] on span "search Buscar Auditoria" at bounding box center [73, 186] width 83 height 9
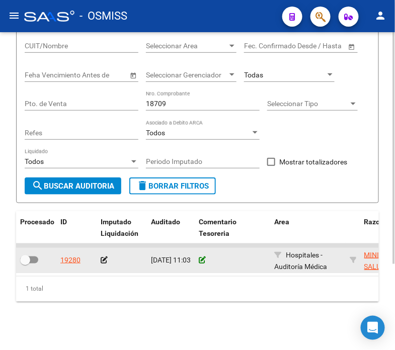
click at [199, 257] on icon at bounding box center [202, 260] width 7 height 7
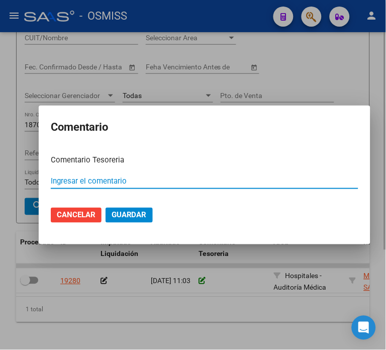
paste input "100078301 [DATE]"
click at [112, 214] on span "Guardar" at bounding box center [129, 215] width 35 height 9
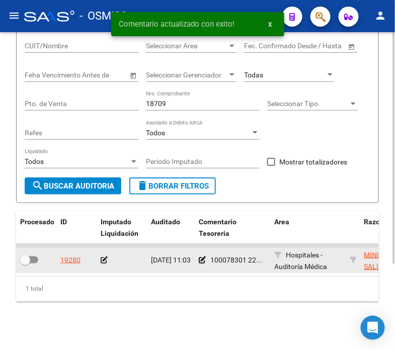
click at [103, 257] on icon at bounding box center [104, 260] width 7 height 7
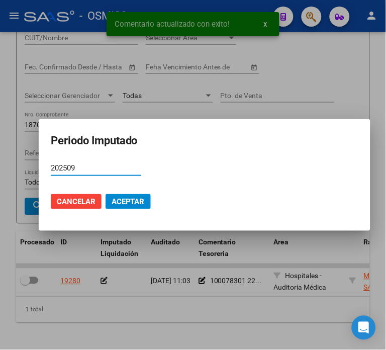
click at [126, 200] on span "Aceptar" at bounding box center [128, 201] width 33 height 9
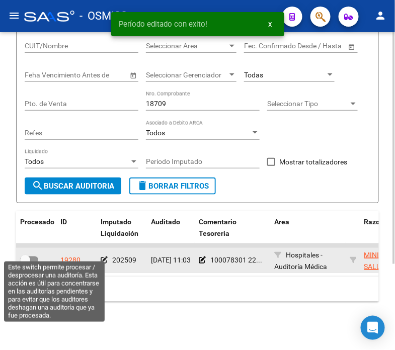
click at [30, 257] on span at bounding box center [29, 260] width 18 height 7
click at [25, 264] on input "checkbox" at bounding box center [25, 264] width 1 height 1
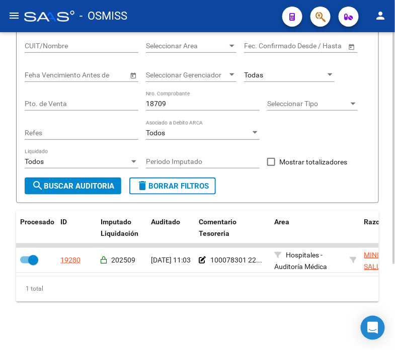
click at [207, 295] on div "1 total" at bounding box center [197, 289] width 363 height 25
click at [204, 100] on input "18709" at bounding box center [203, 104] width 114 height 9
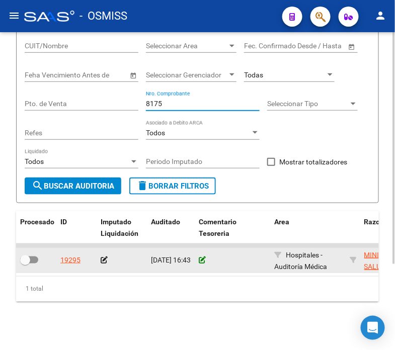
click at [200, 257] on icon at bounding box center [202, 260] width 7 height 7
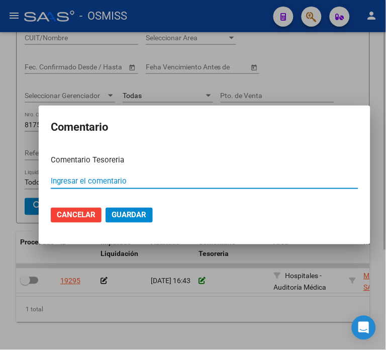
paste input "100078301 [DATE]"
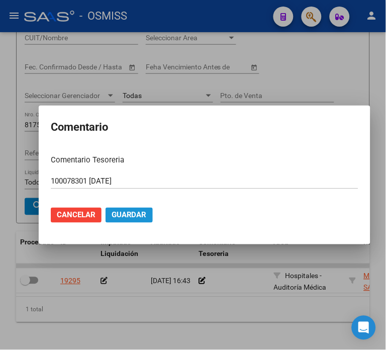
click at [111, 219] on button "Guardar" at bounding box center [129, 215] width 47 height 15
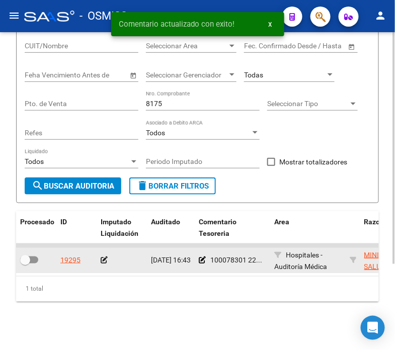
click at [102, 257] on icon at bounding box center [104, 260] width 7 height 7
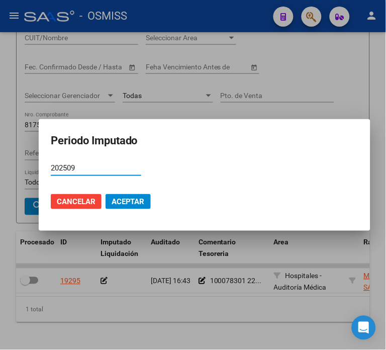
click at [116, 205] on span "Aceptar" at bounding box center [128, 201] width 33 height 9
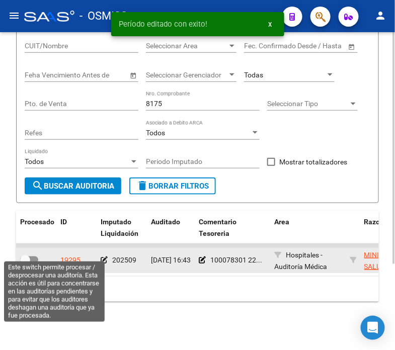
click at [33, 257] on span at bounding box center [29, 260] width 18 height 7
click at [25, 264] on input "checkbox" at bounding box center [25, 264] width 1 height 1
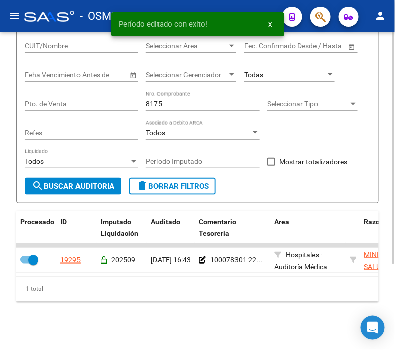
click at [171, 100] on input "8175" at bounding box center [203, 104] width 114 height 9
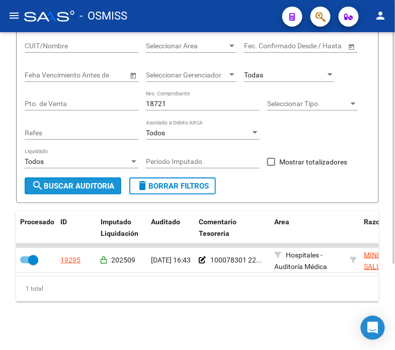
click at [108, 182] on span "search Buscar Auditoria" at bounding box center [73, 186] width 83 height 9
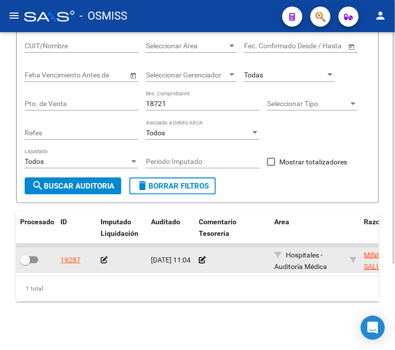
click at [205, 255] on div at bounding box center [232, 261] width 67 height 12
click at [202, 257] on icon at bounding box center [202, 260] width 7 height 7
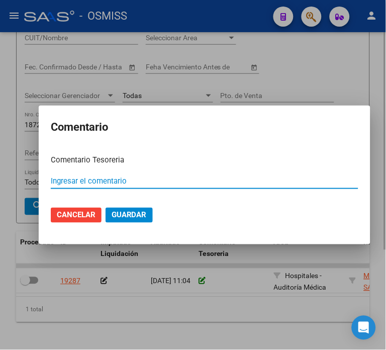
paste input "100078301 [DATE]"
click at [124, 214] on span "Guardar" at bounding box center [129, 215] width 35 height 9
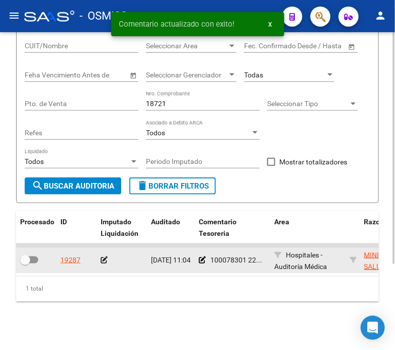
click at [103, 257] on icon at bounding box center [104, 260] width 7 height 7
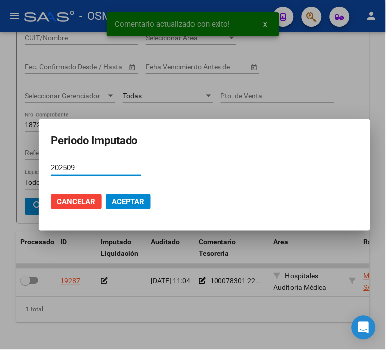
click at [119, 198] on span "Aceptar" at bounding box center [128, 201] width 33 height 9
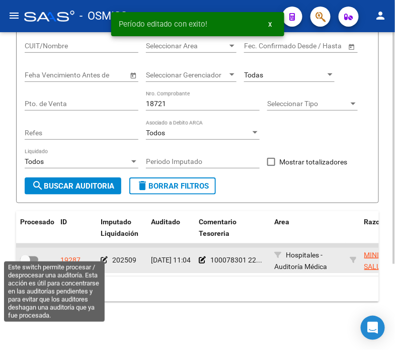
click at [27, 255] on span at bounding box center [25, 260] width 10 height 10
click at [25, 264] on input "checkbox" at bounding box center [25, 264] width 1 height 1
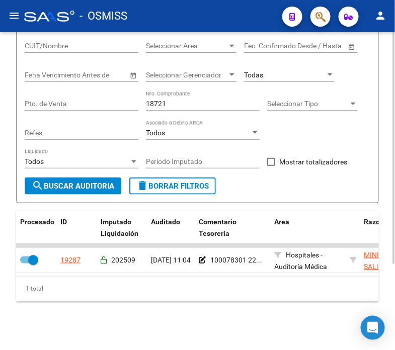
click at [169, 100] on input "18721" at bounding box center [203, 104] width 114 height 9
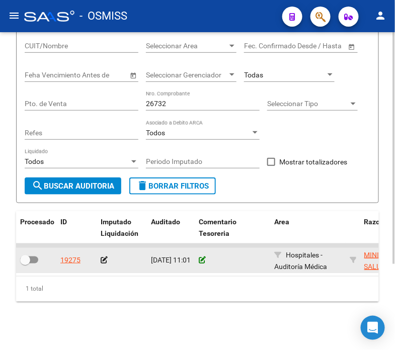
click at [200, 257] on icon at bounding box center [202, 260] width 7 height 7
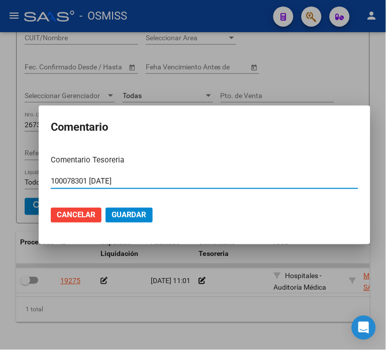
click at [127, 213] on span "Guardar" at bounding box center [129, 215] width 35 height 9
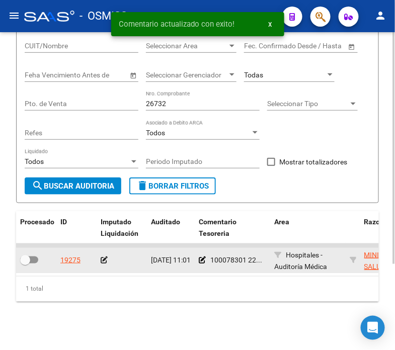
click at [102, 257] on icon at bounding box center [104, 260] width 7 height 7
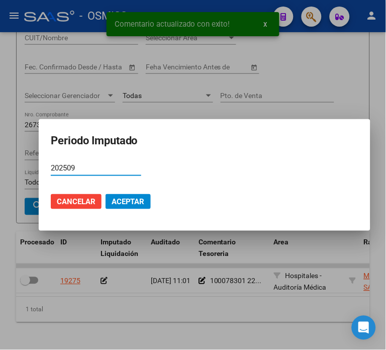
click at [119, 200] on span "Aceptar" at bounding box center [128, 201] width 33 height 9
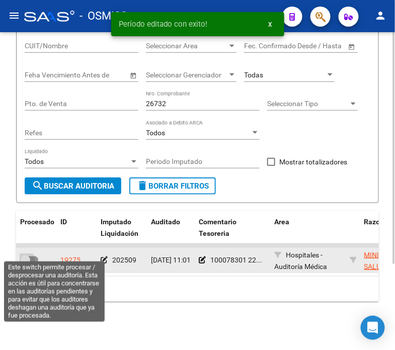
click at [30, 257] on span at bounding box center [29, 260] width 18 height 7
click at [25, 264] on input "checkbox" at bounding box center [25, 264] width 1 height 1
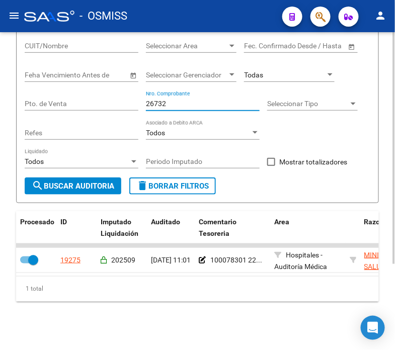
click at [204, 100] on input "26732" at bounding box center [203, 104] width 114 height 9
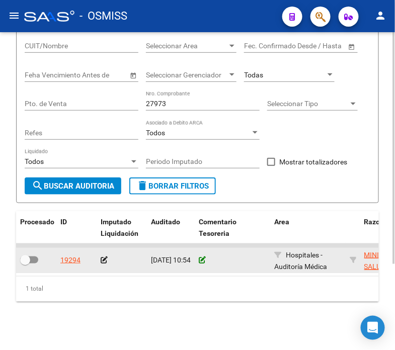
click at [201, 257] on icon at bounding box center [202, 260] width 7 height 7
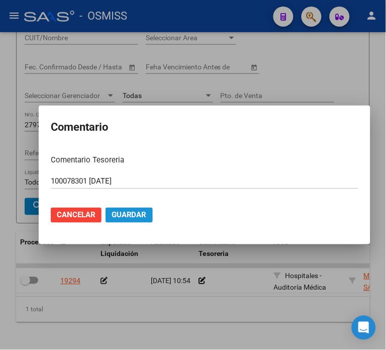
click at [134, 215] on span "Guardar" at bounding box center [129, 215] width 35 height 9
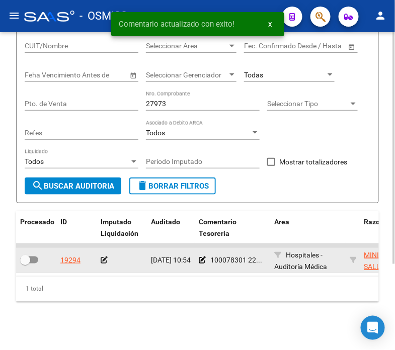
click at [107, 255] on div at bounding box center [122, 261] width 42 height 12
click at [104, 257] on icon at bounding box center [104, 260] width 7 height 7
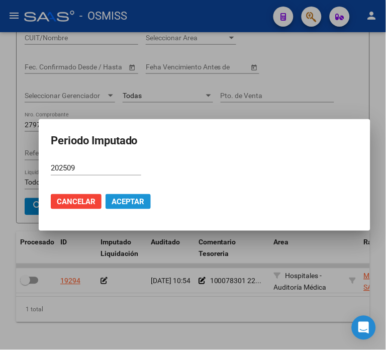
click at [119, 200] on span "Aceptar" at bounding box center [128, 201] width 33 height 9
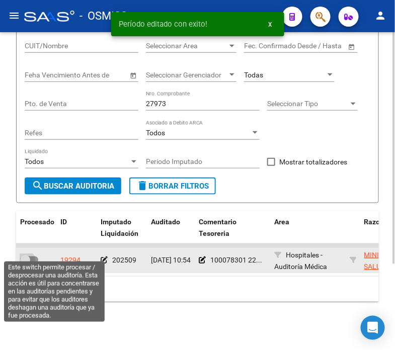
click at [33, 257] on span at bounding box center [29, 260] width 18 height 7
click at [25, 264] on input "checkbox" at bounding box center [25, 264] width 1 height 1
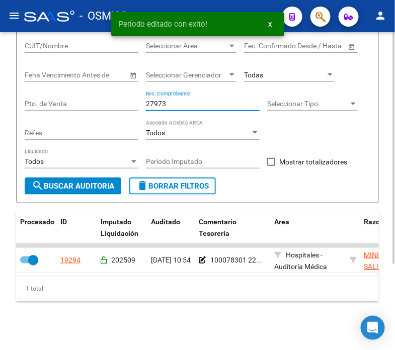
click at [174, 100] on input "27973" at bounding box center [203, 104] width 114 height 9
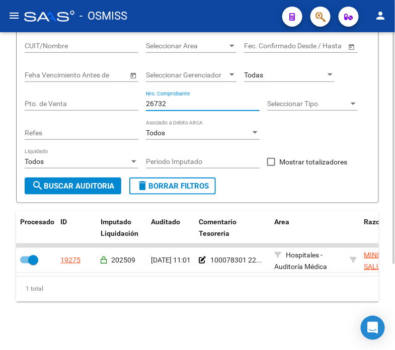
click at [174, 100] on input "26732" at bounding box center [203, 104] width 114 height 9
click at [168, 100] on input "27973" at bounding box center [203, 104] width 114 height 9
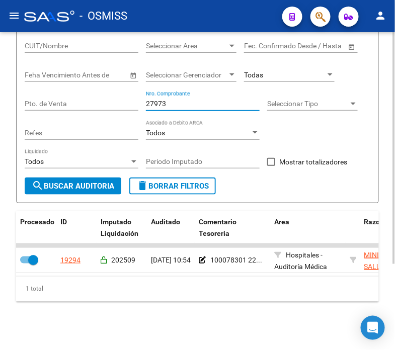
click at [168, 100] on input "27973" at bounding box center [203, 104] width 114 height 9
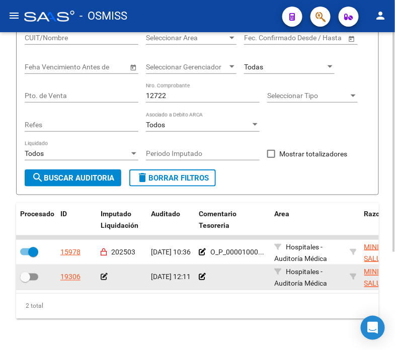
click at [198, 278] on datatable-body-cell at bounding box center [232, 277] width 75 height 25
click at [202, 278] on icon at bounding box center [202, 277] width 7 height 7
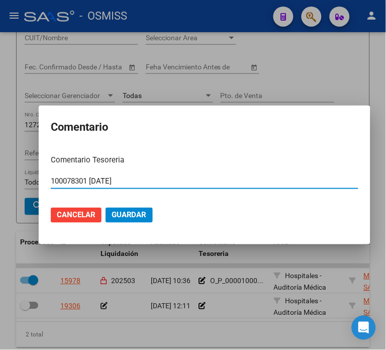
click at [129, 208] on button "Guardar" at bounding box center [129, 215] width 47 height 15
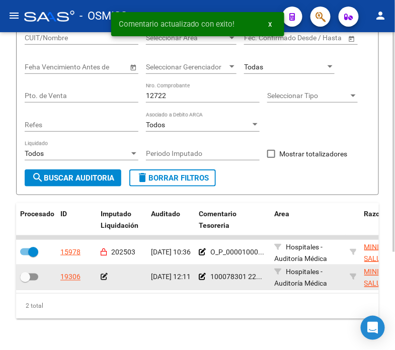
click at [103, 278] on icon at bounding box center [104, 277] width 7 height 7
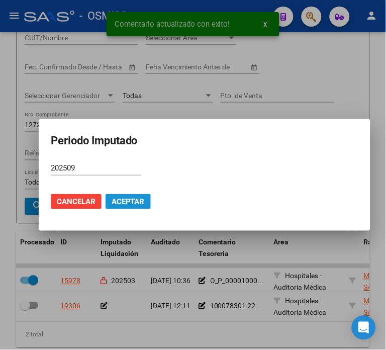
click at [117, 199] on span "Aceptar" at bounding box center [128, 201] width 33 height 9
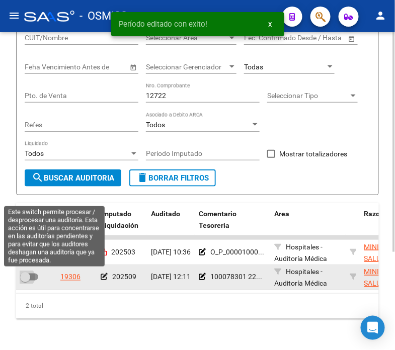
click at [26, 277] on span at bounding box center [25, 277] width 10 height 10
click at [25, 281] on input "checkbox" at bounding box center [25, 281] width 1 height 1
